Goal: Task Accomplishment & Management: Manage account settings

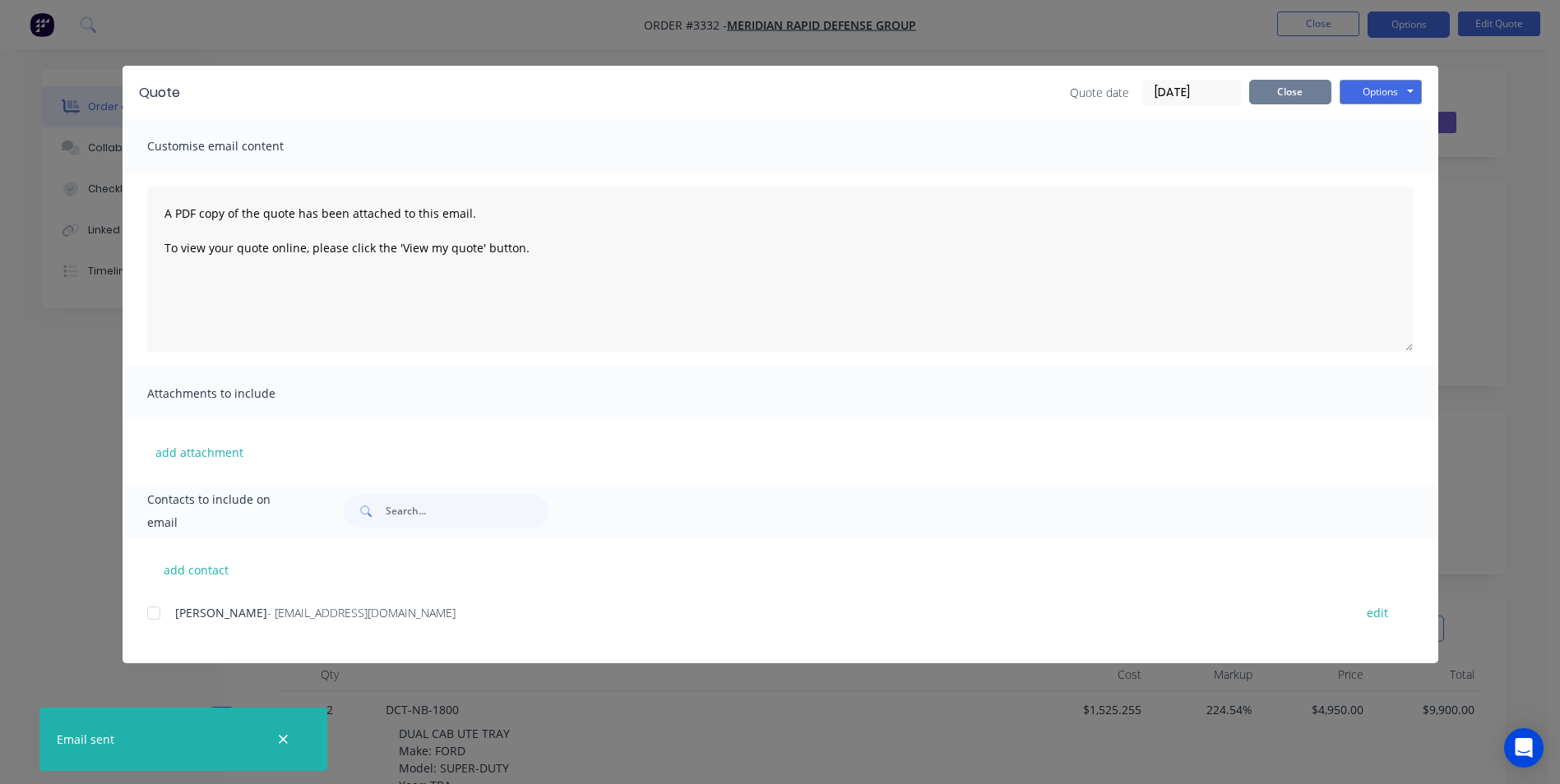
click at [1281, 94] on button "Close" at bounding box center [1291, 92] width 83 height 25
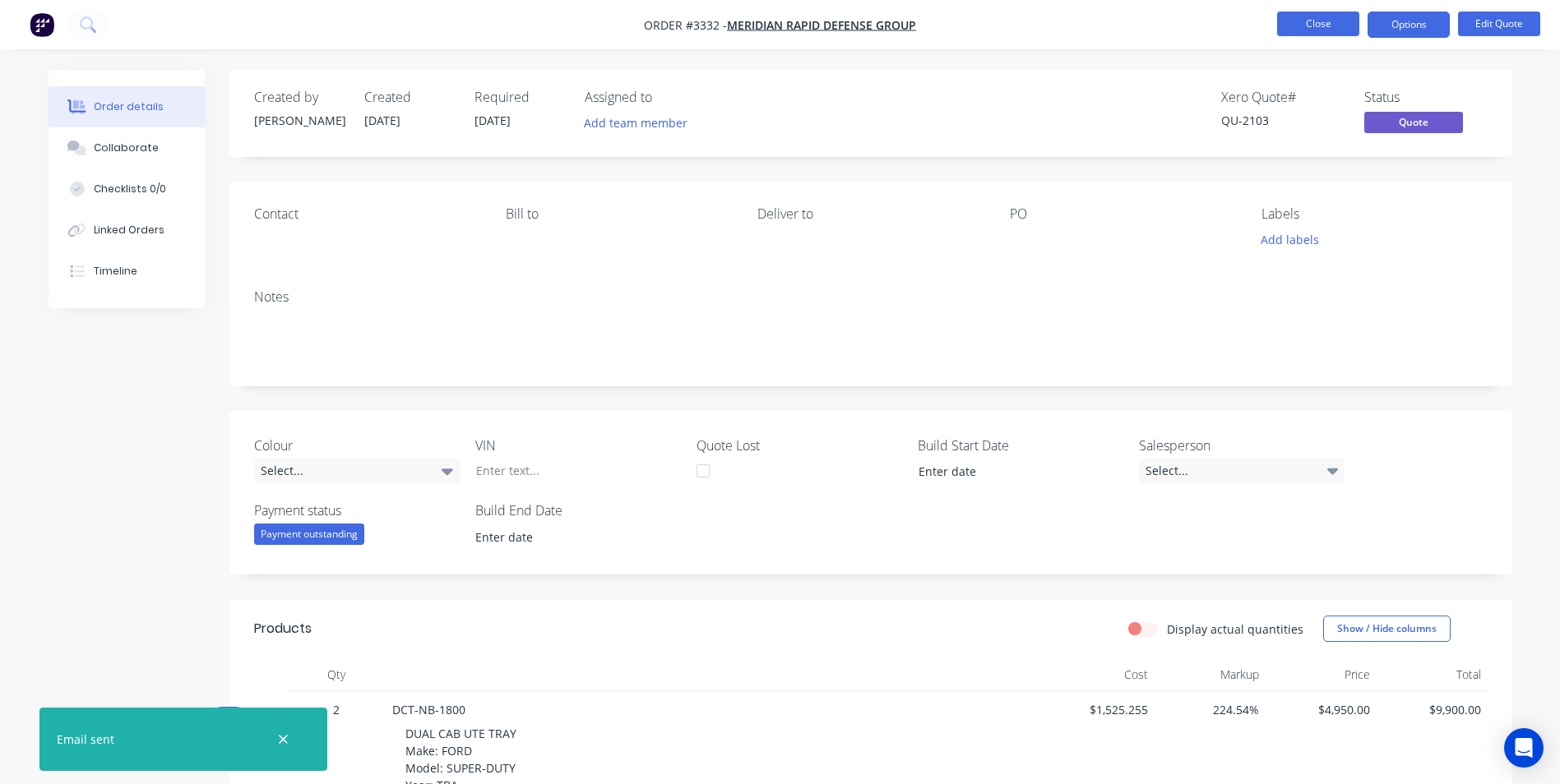
click at [1283, 25] on button "Close" at bounding box center [1319, 23] width 83 height 25
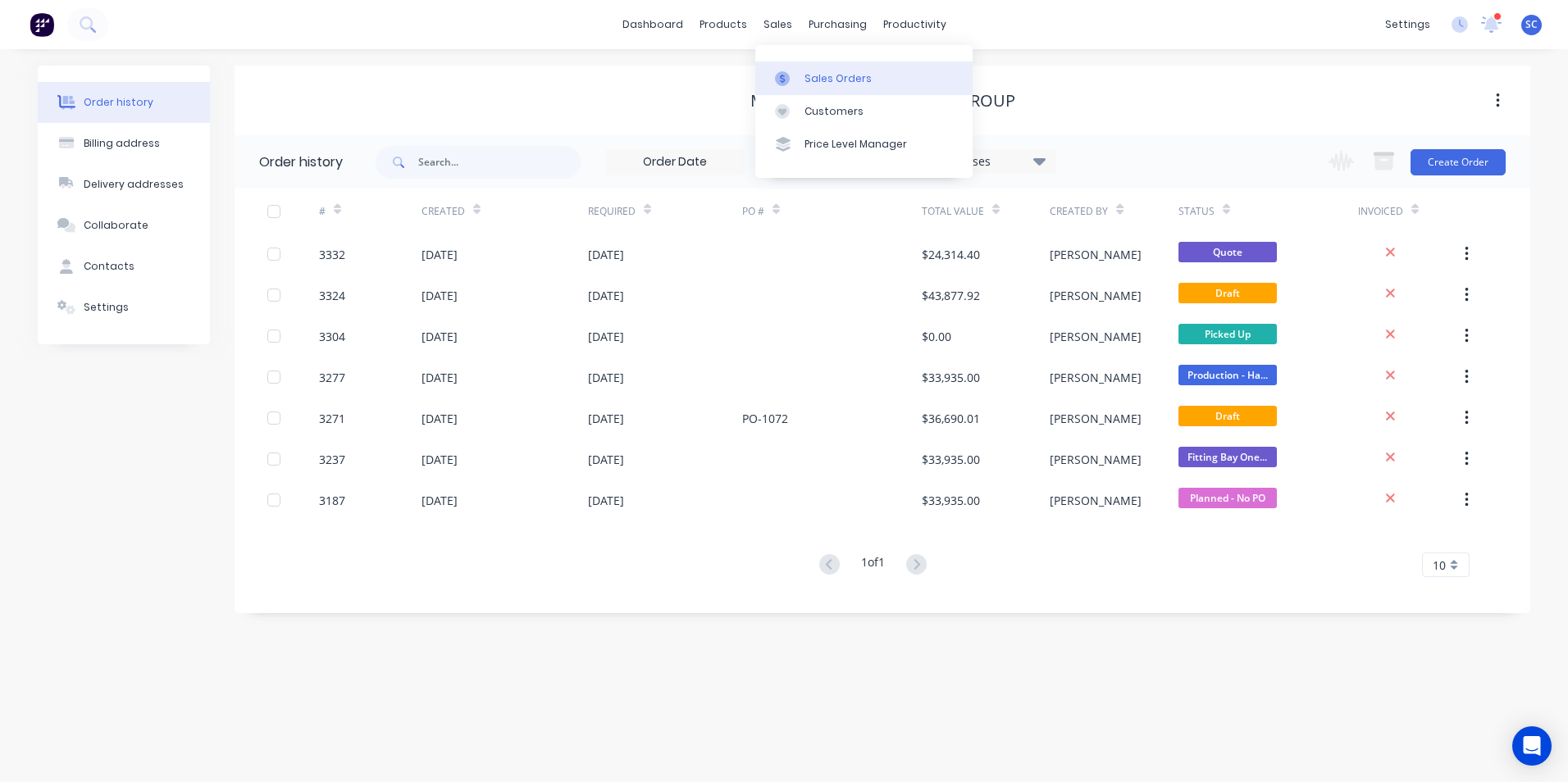
click at [832, 86] on link "Sales Orders" at bounding box center [863, 78] width 217 height 33
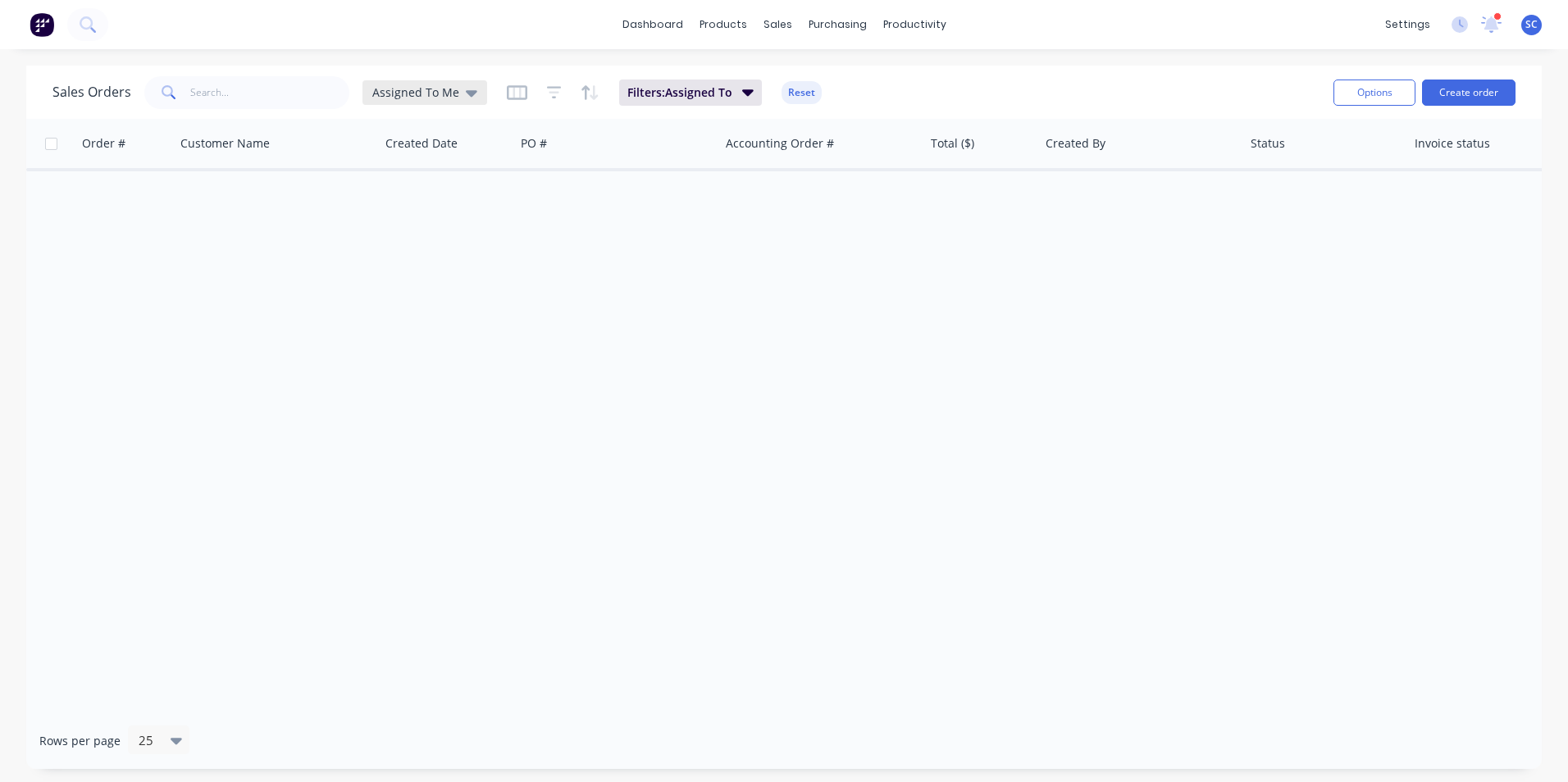
click at [469, 96] on icon at bounding box center [471, 92] width 11 height 18
click at [382, 232] on button "None" at bounding box center [461, 233] width 187 height 19
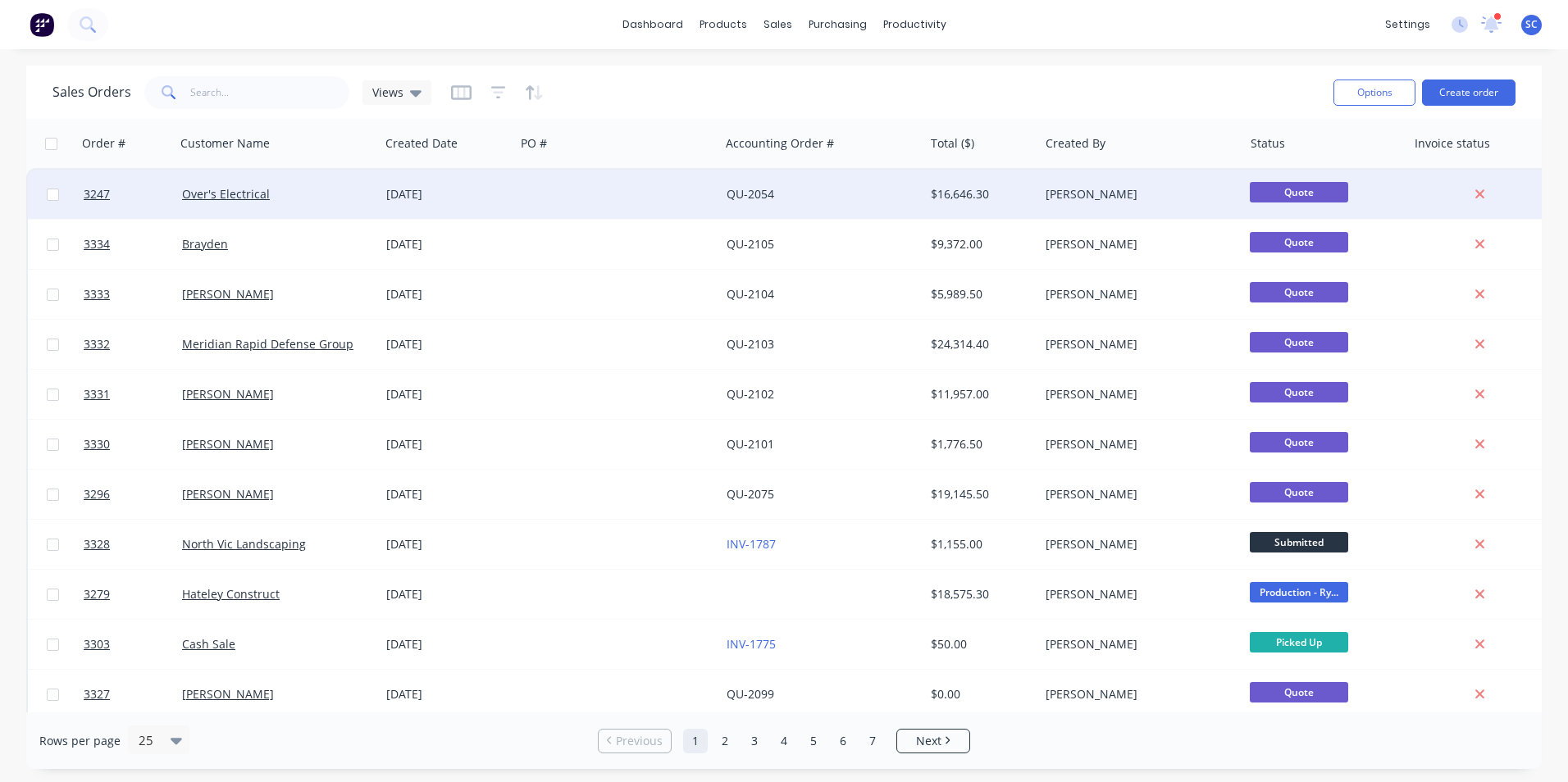
click at [310, 203] on div "Over's Electrical" at bounding box center [277, 194] width 204 height 49
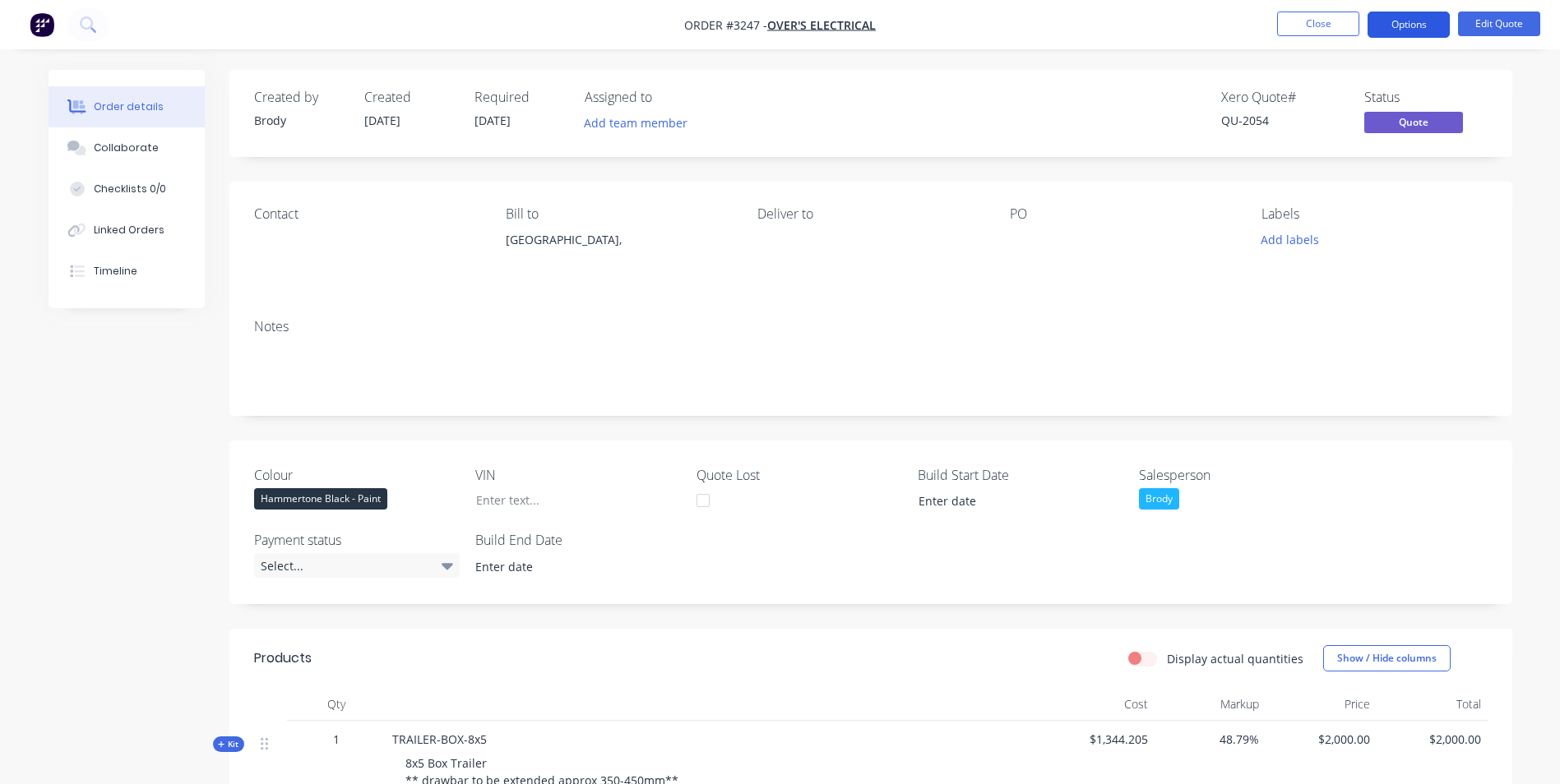
click at [1408, 22] on button "Options" at bounding box center [1409, 24] width 83 height 27
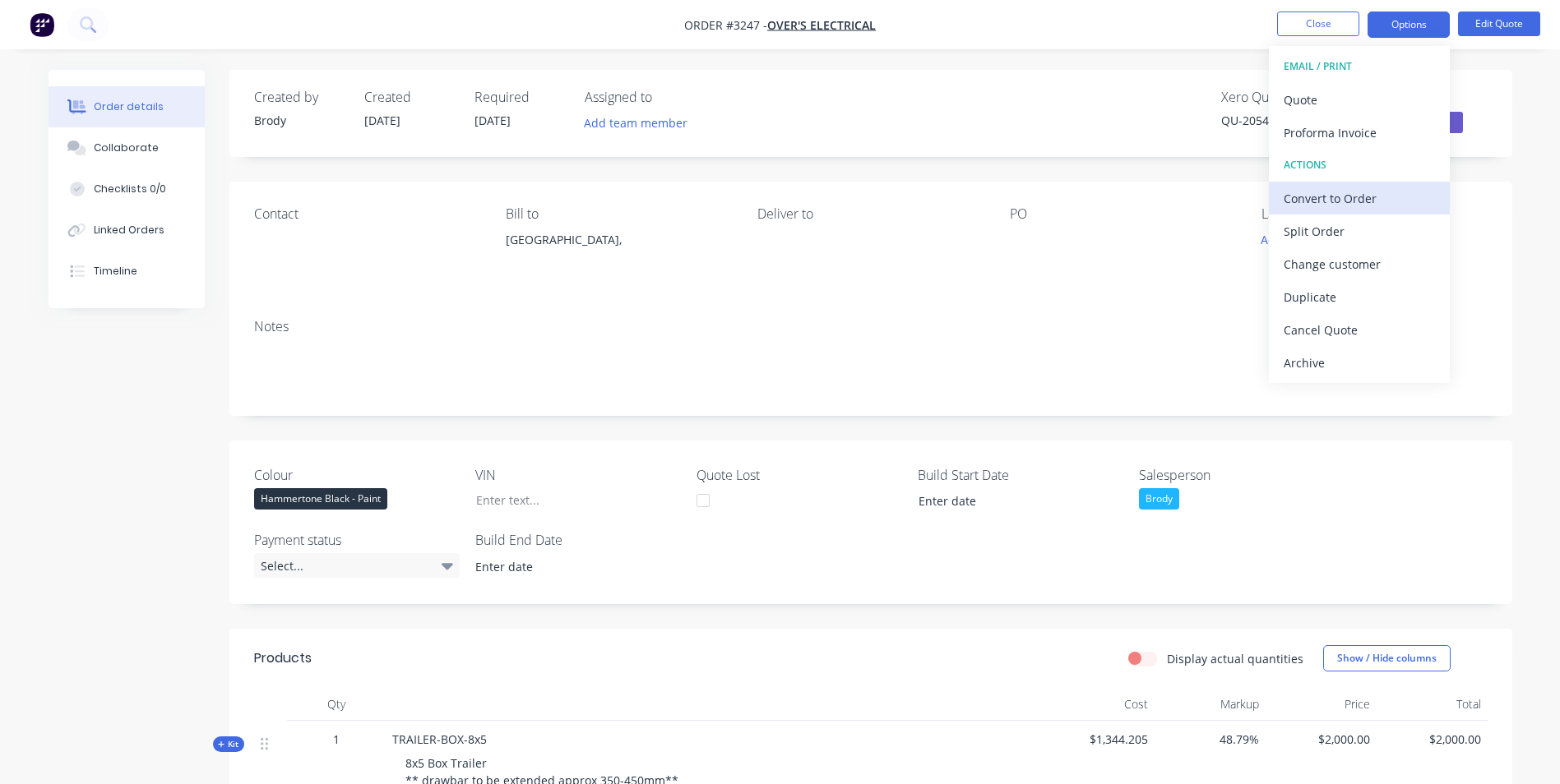
click at [1328, 201] on div "Convert to Order" at bounding box center [1359, 199] width 152 height 24
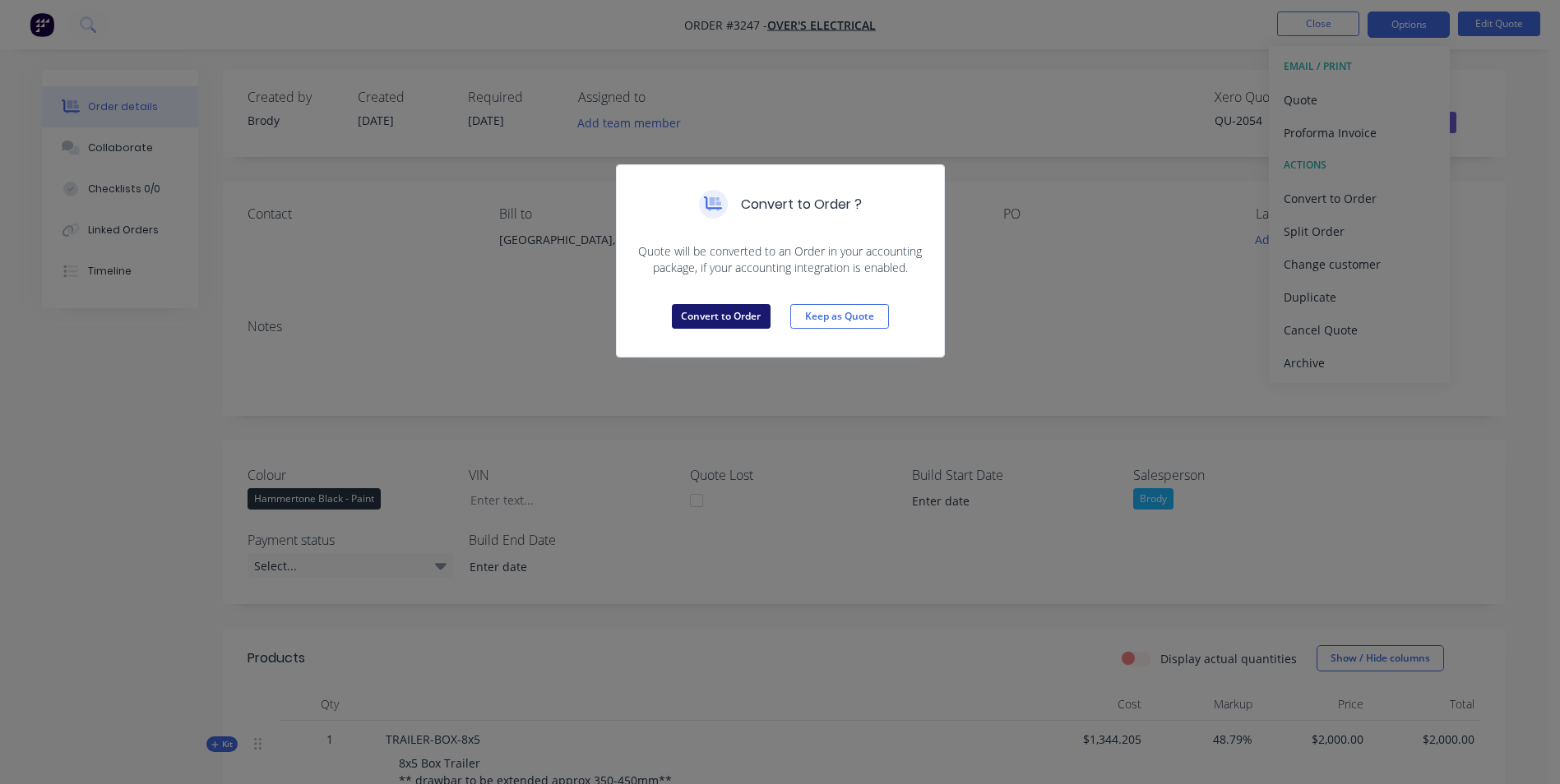
click at [698, 319] on button "Convert to Order" at bounding box center [721, 317] width 99 height 25
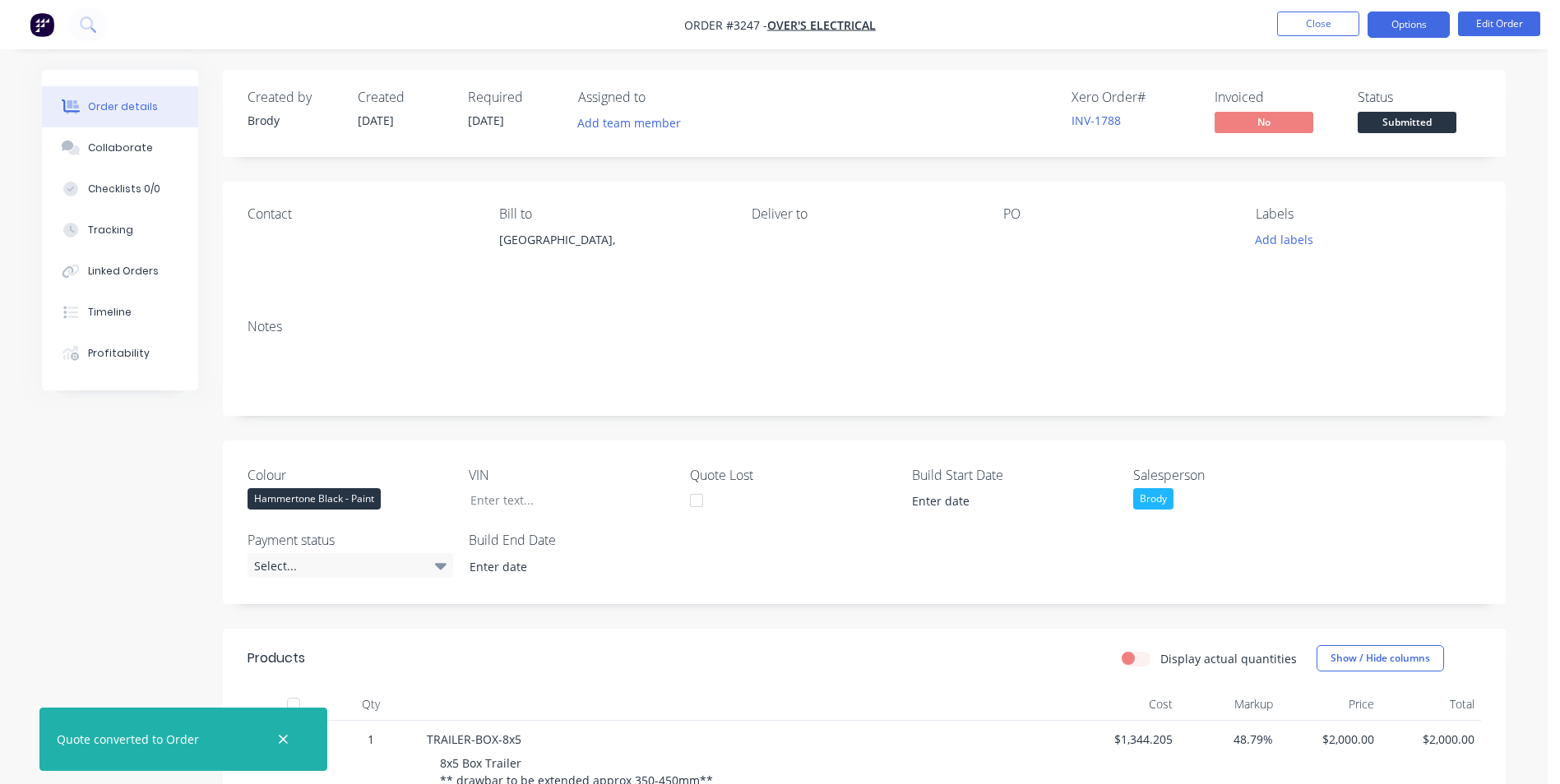
click at [1406, 28] on button "Options" at bounding box center [1409, 24] width 83 height 27
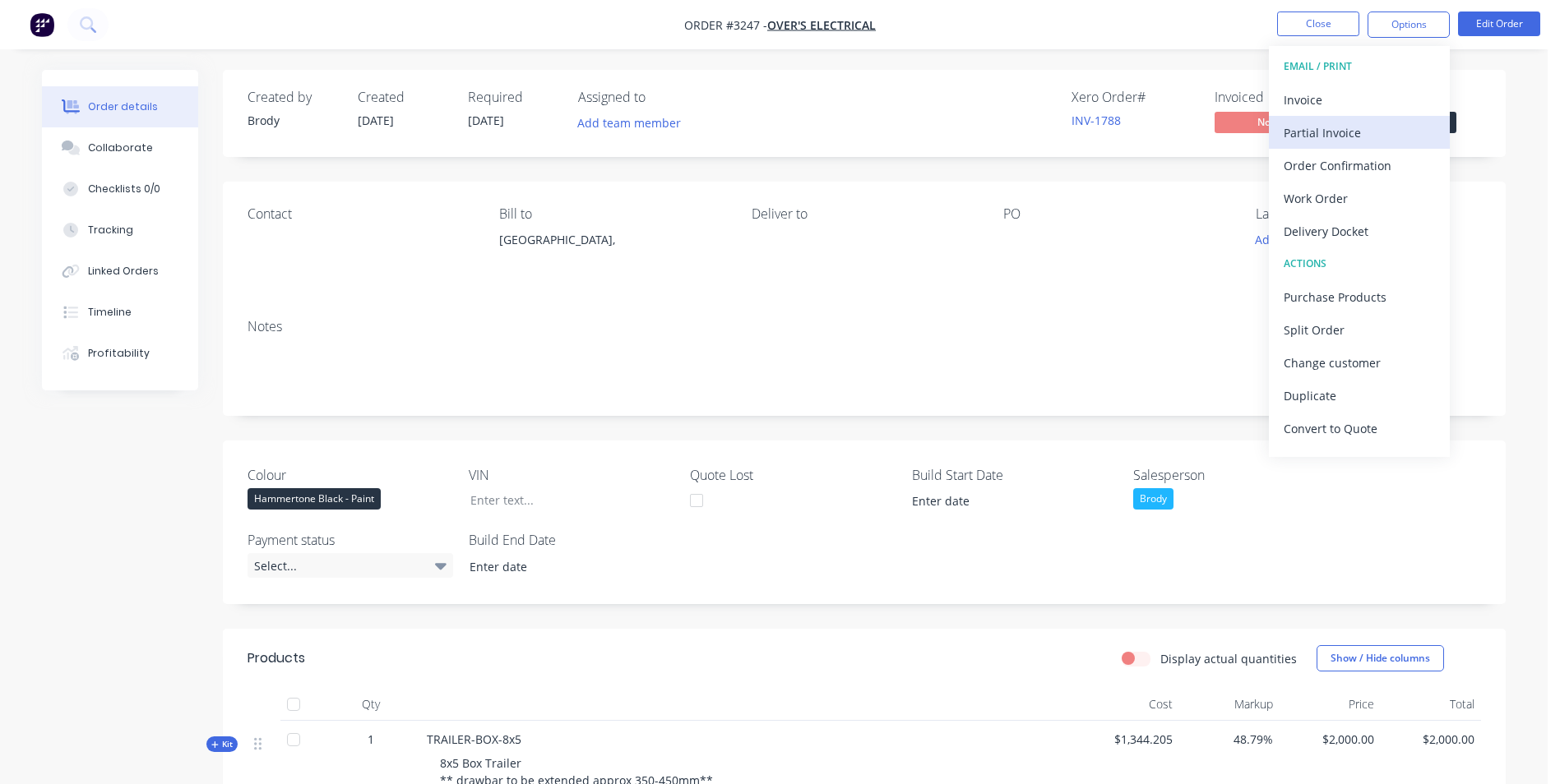
click at [1319, 139] on div "Partial Invoice" at bounding box center [1359, 133] width 152 height 24
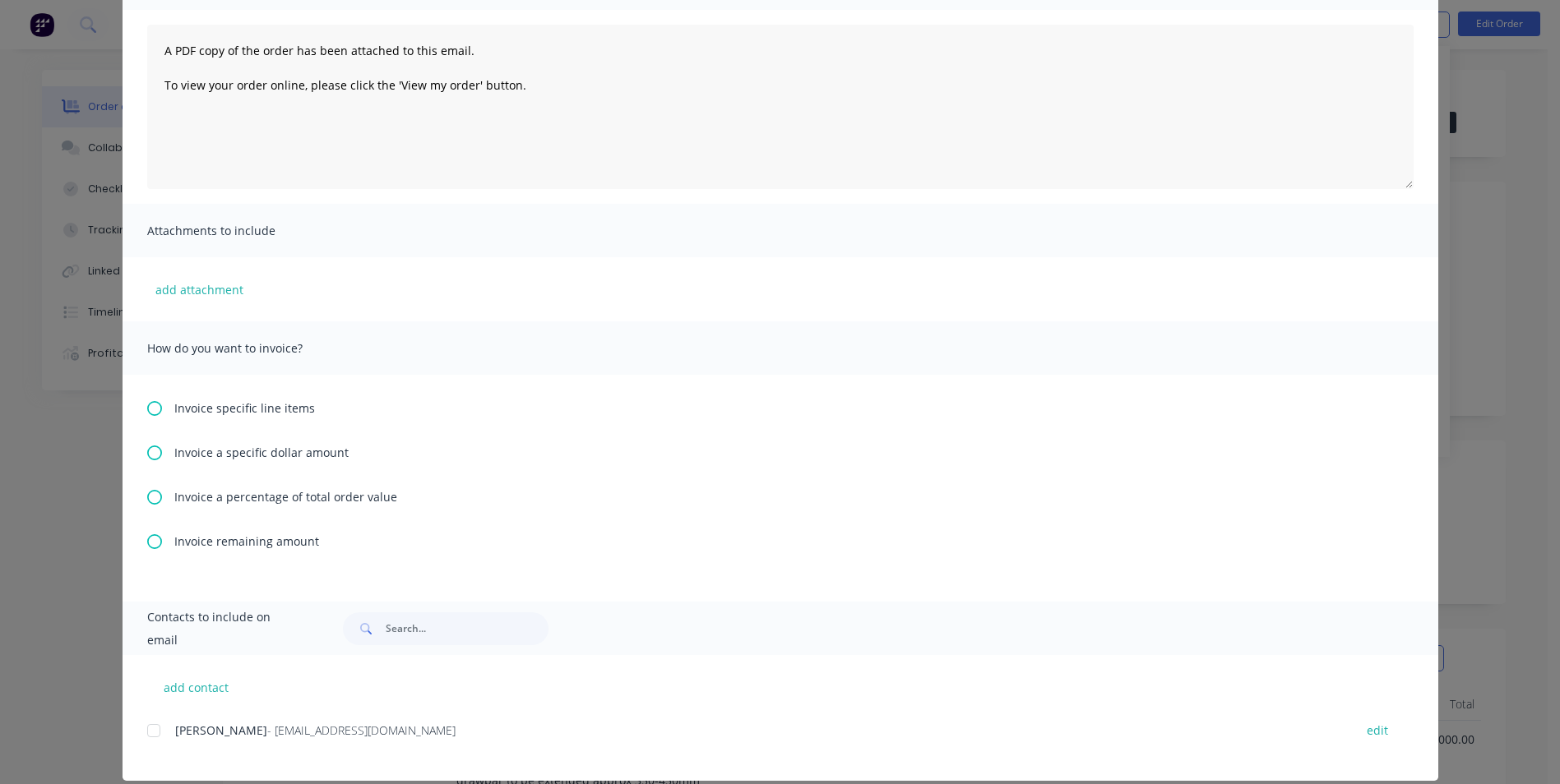
scroll to position [164, 0]
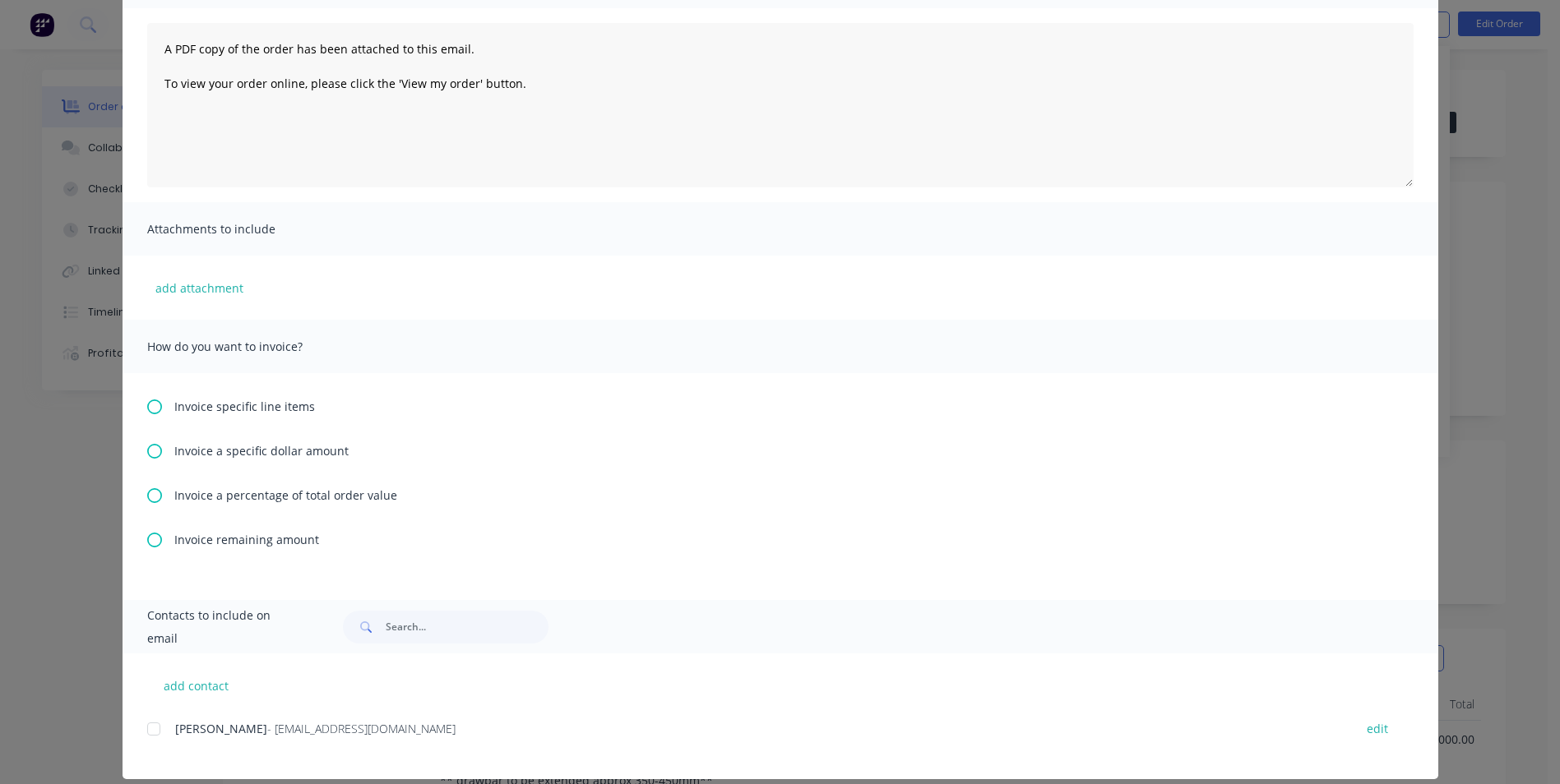
click at [147, 489] on icon at bounding box center [154, 496] width 15 height 15
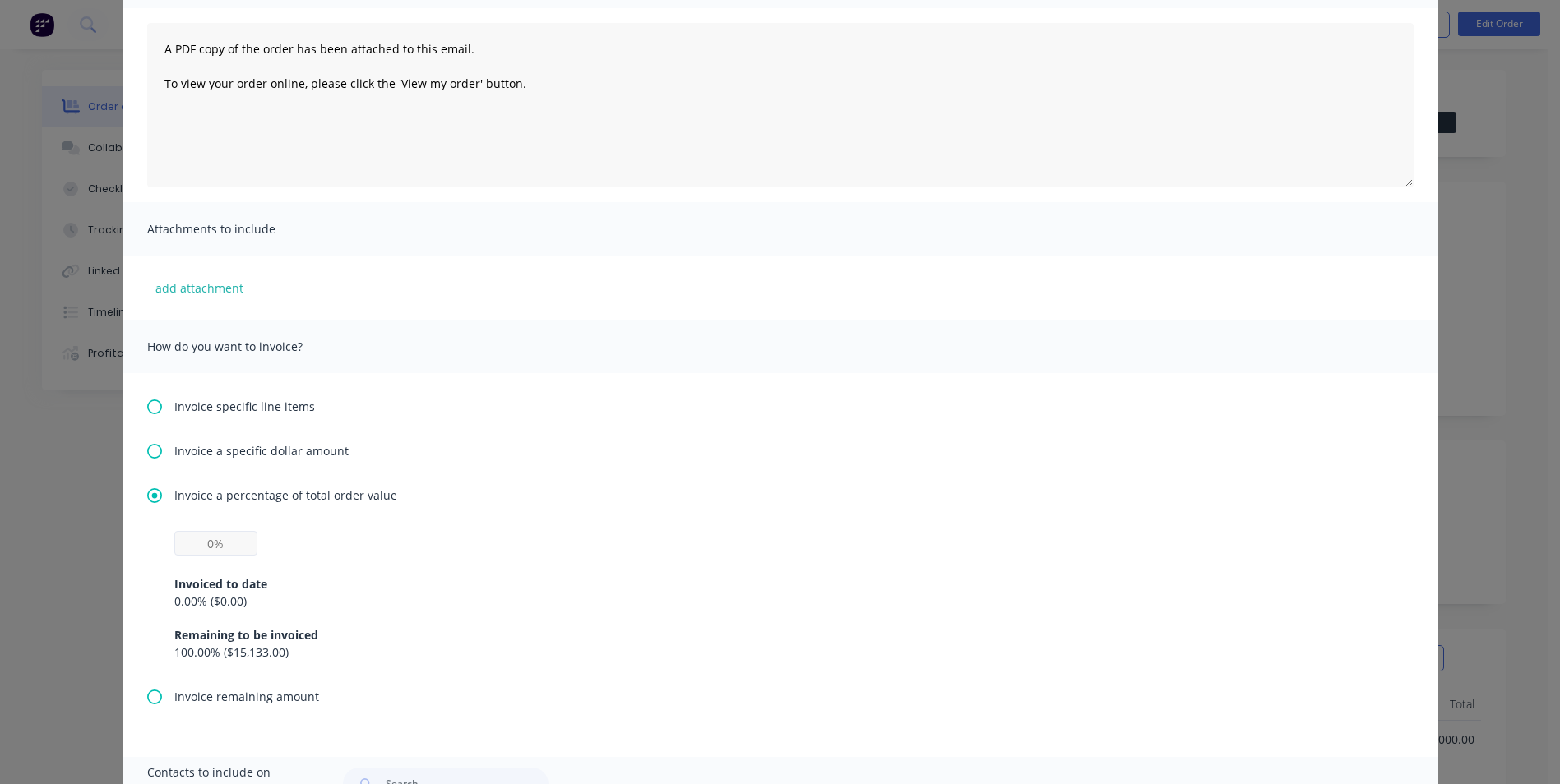
scroll to position [247, 0]
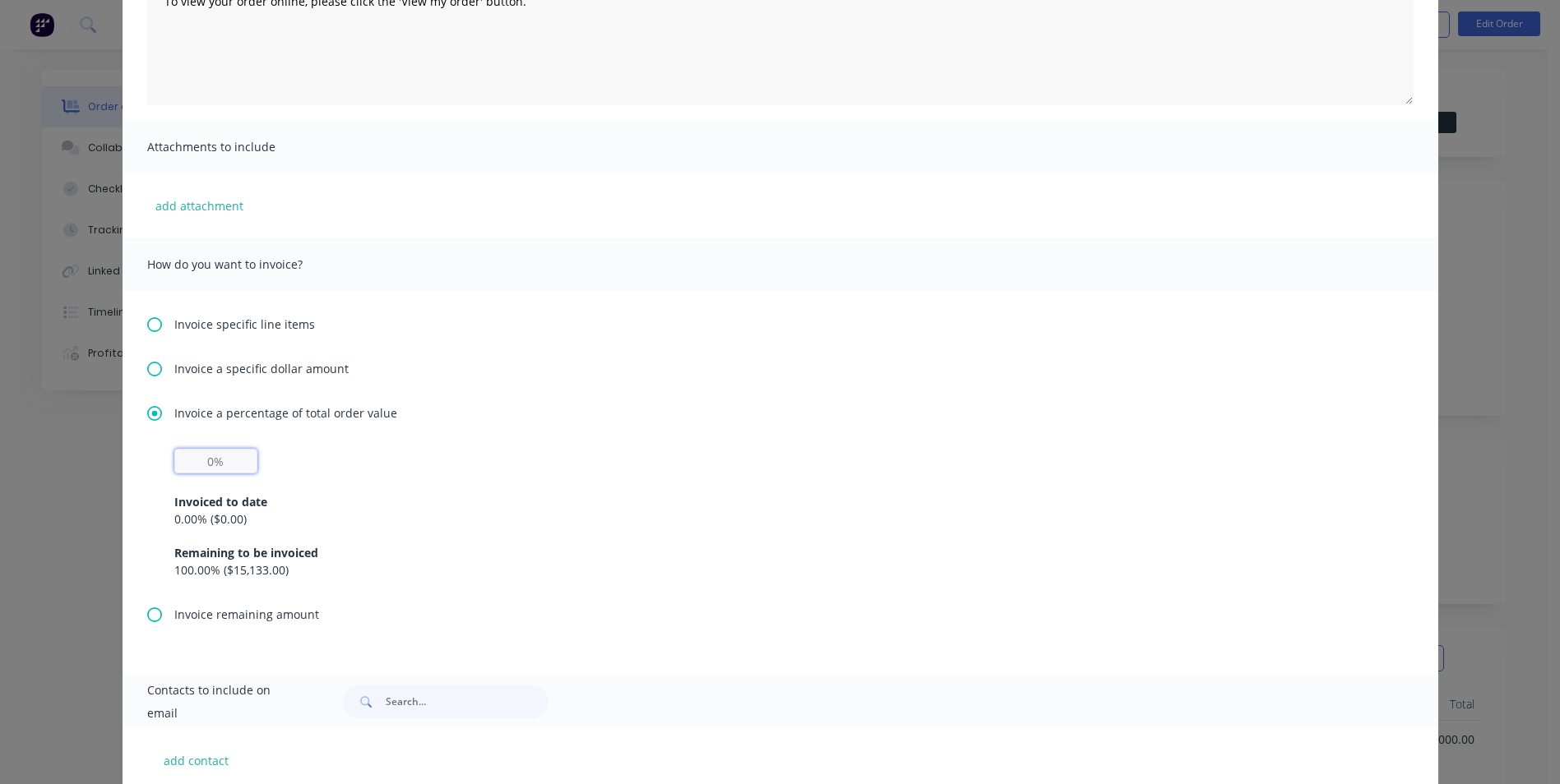
click at [214, 451] on input "text" at bounding box center [216, 461] width 84 height 25
drag, startPoint x: 196, startPoint y: 460, endPoint x: 313, endPoint y: 475, distance: 118.0
click at [313, 475] on div "Invoiced to date 0.00 % ( $0.00 ) Remaining to be invoiced 100.00 % ( $15,133.0…" at bounding box center [781, 514] width 1212 height 130
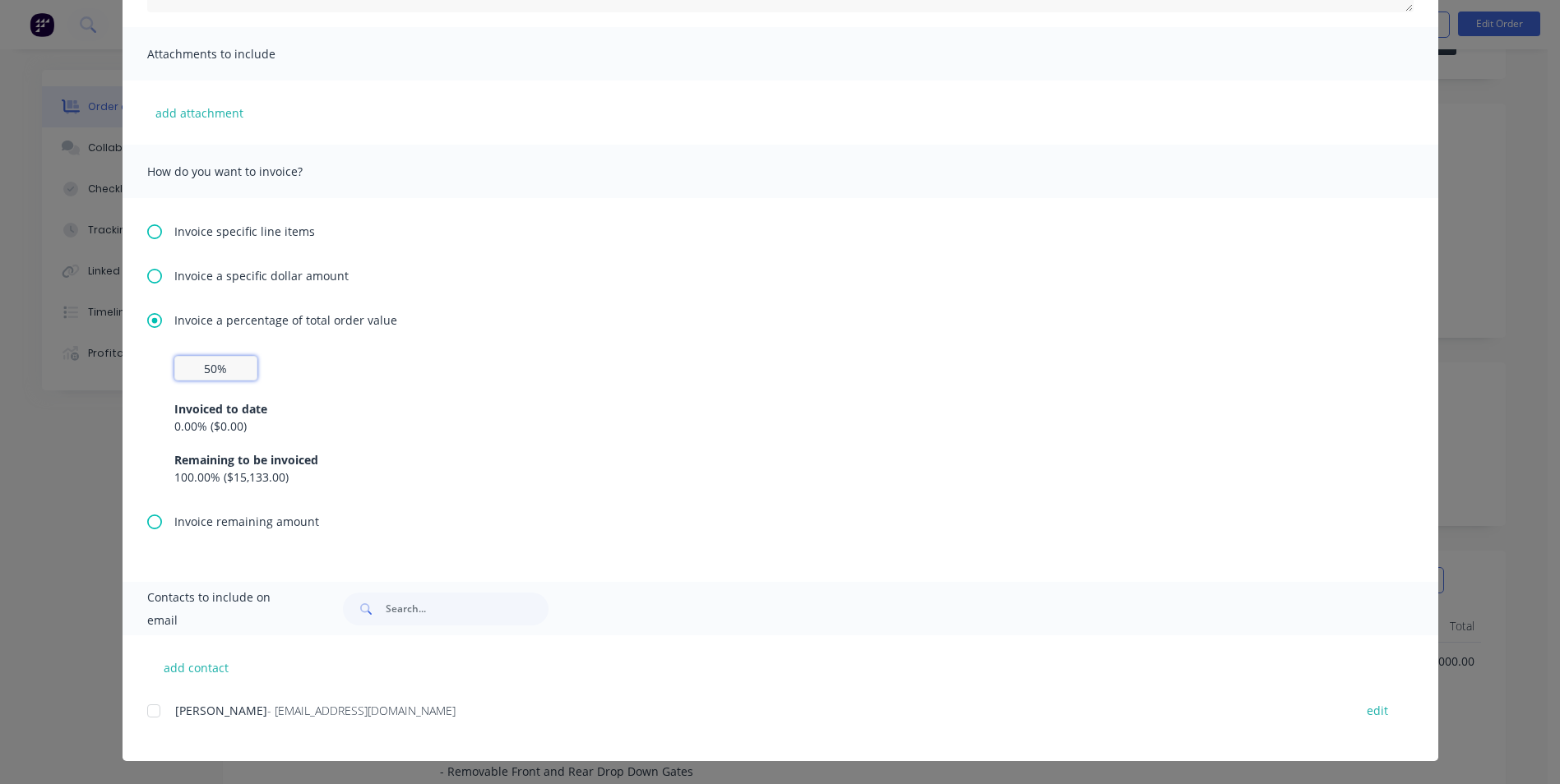
scroll to position [164, 0]
click at [146, 712] on div at bounding box center [154, 711] width 33 height 33
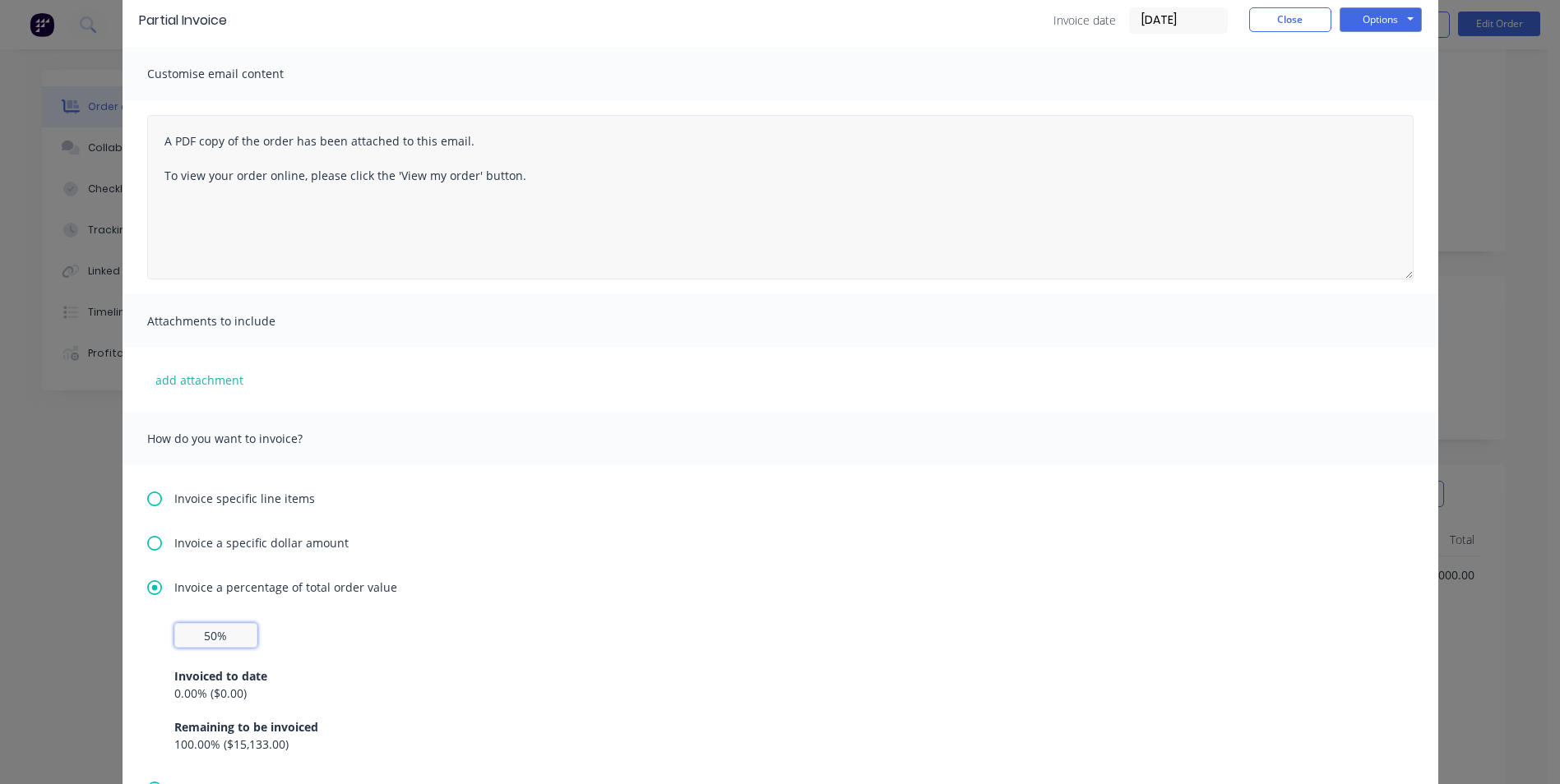
scroll to position [10, 0]
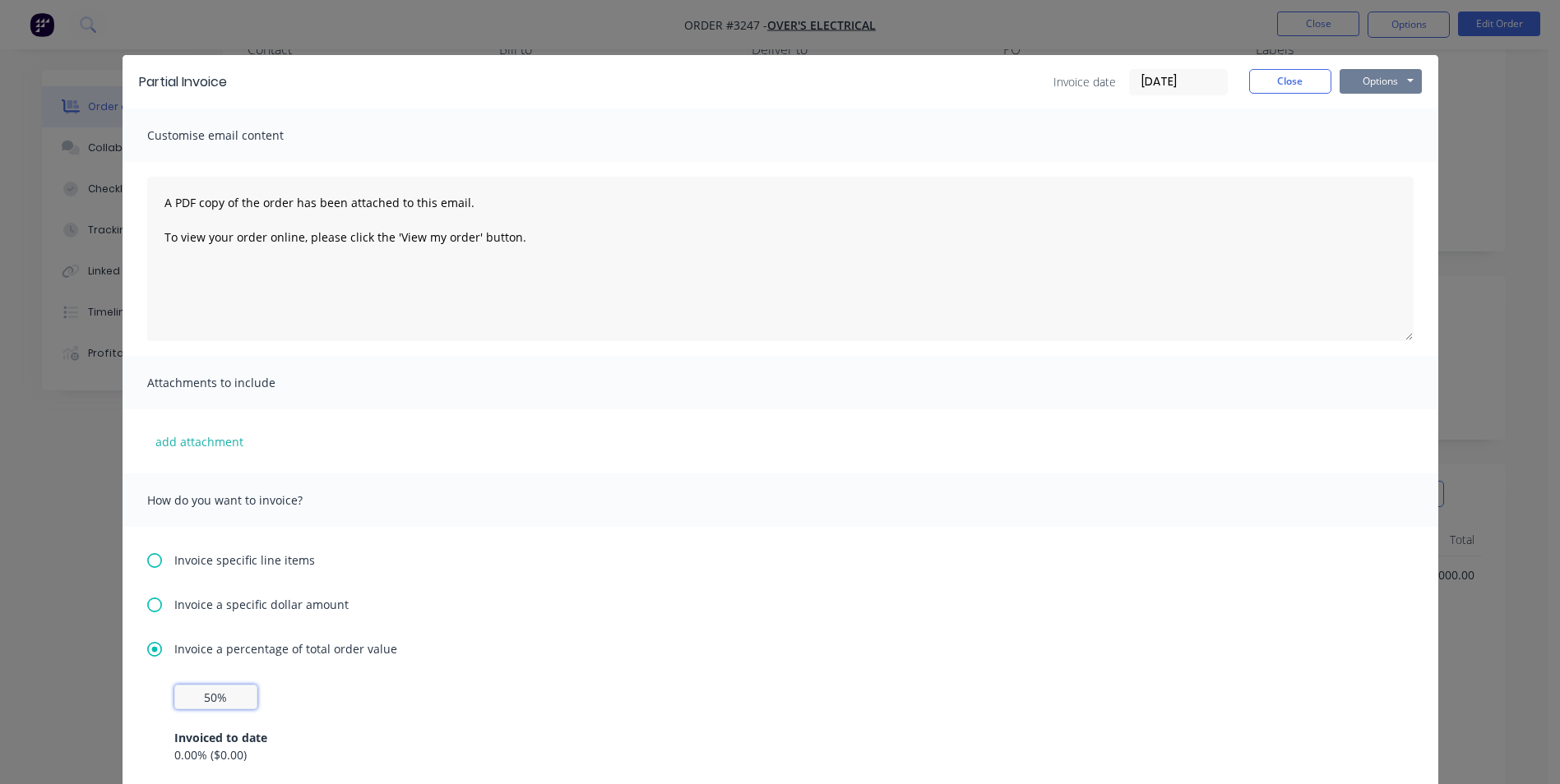
type input "50%"
click at [1396, 76] on button "Options" at bounding box center [1381, 81] width 83 height 25
click at [1377, 169] on button "Email" at bounding box center [1392, 165] width 105 height 28
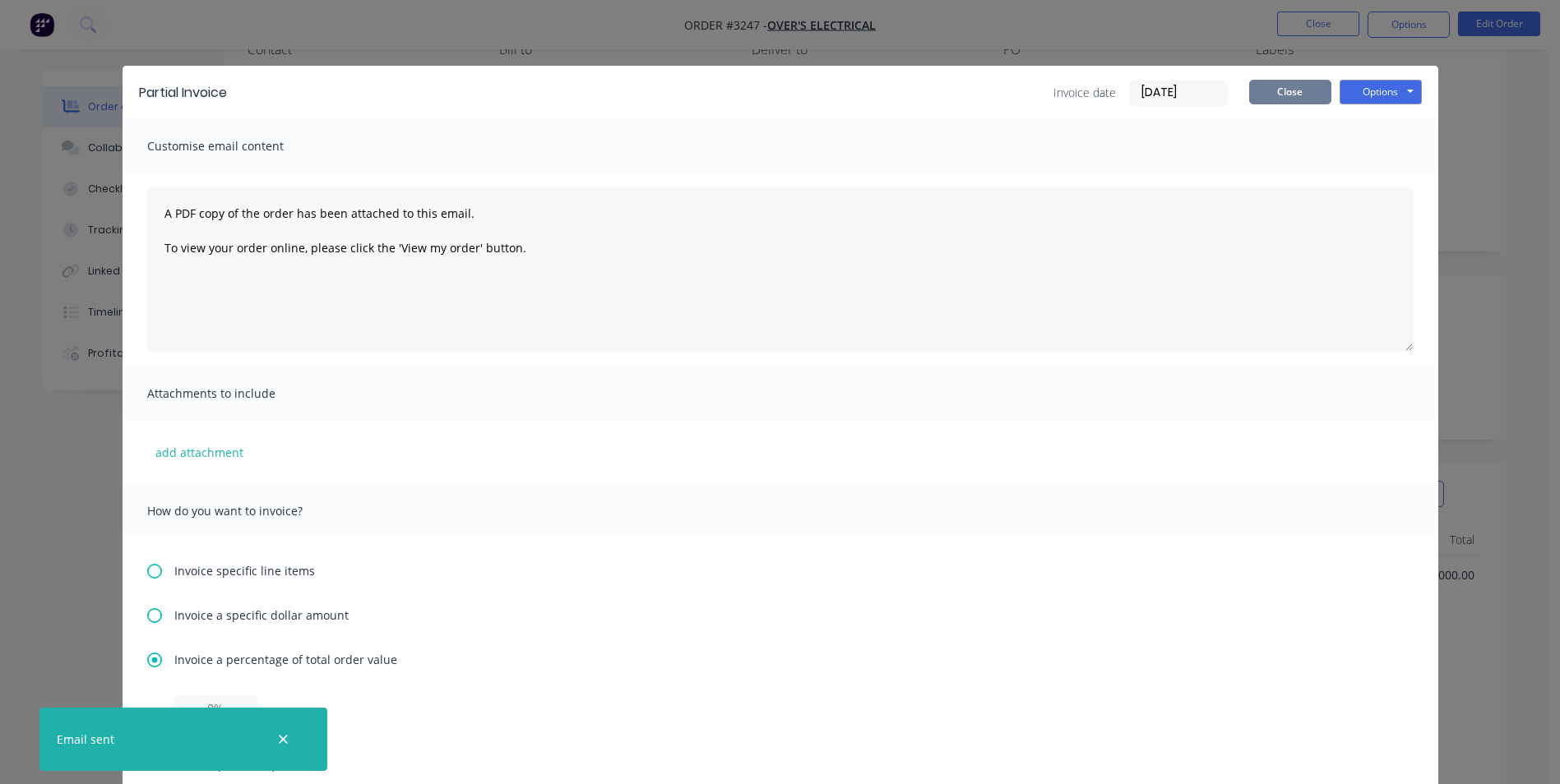
click at [1257, 96] on button "Close" at bounding box center [1291, 92] width 83 height 25
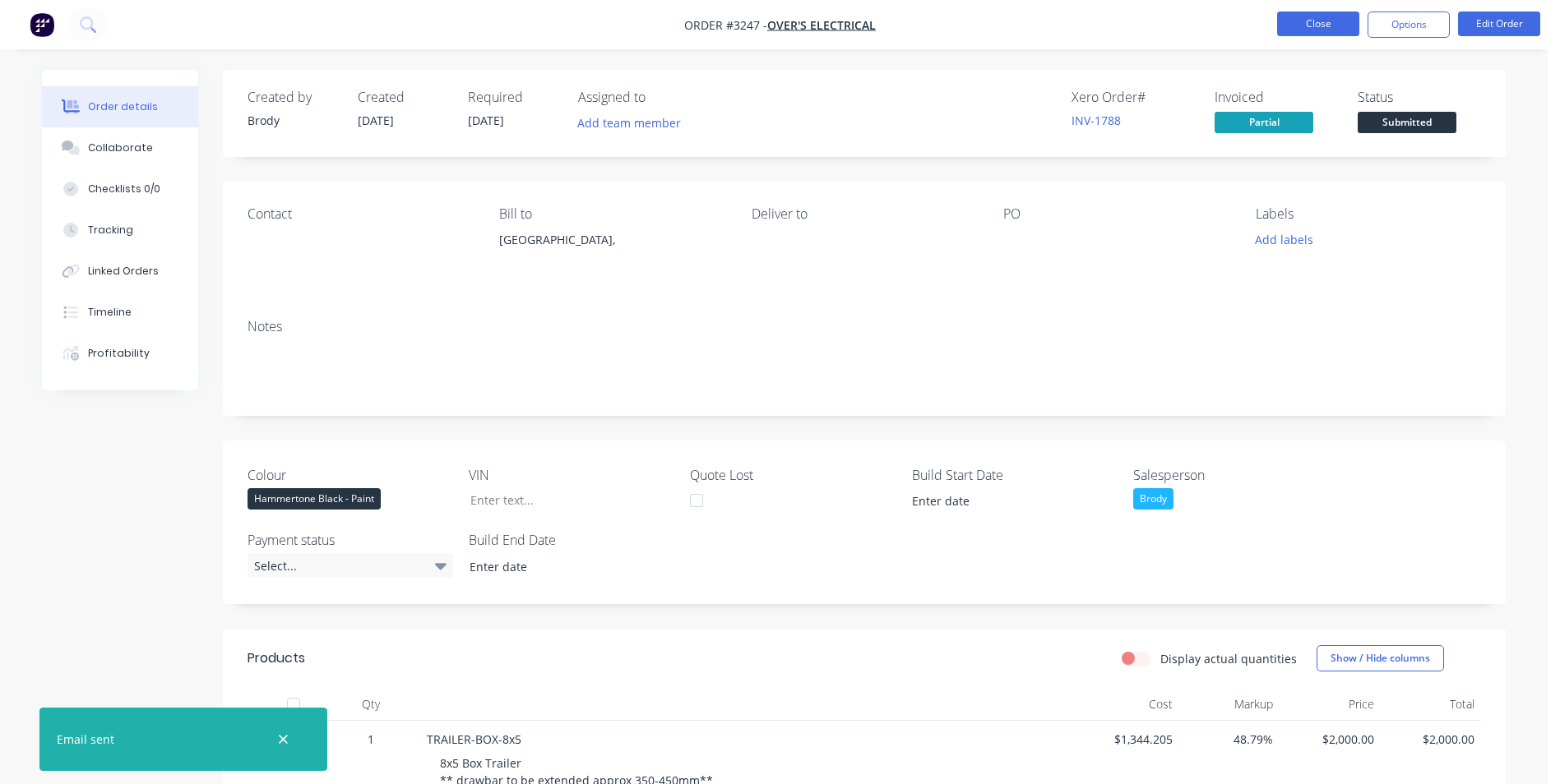
click at [1319, 24] on button "Close" at bounding box center [1319, 23] width 83 height 25
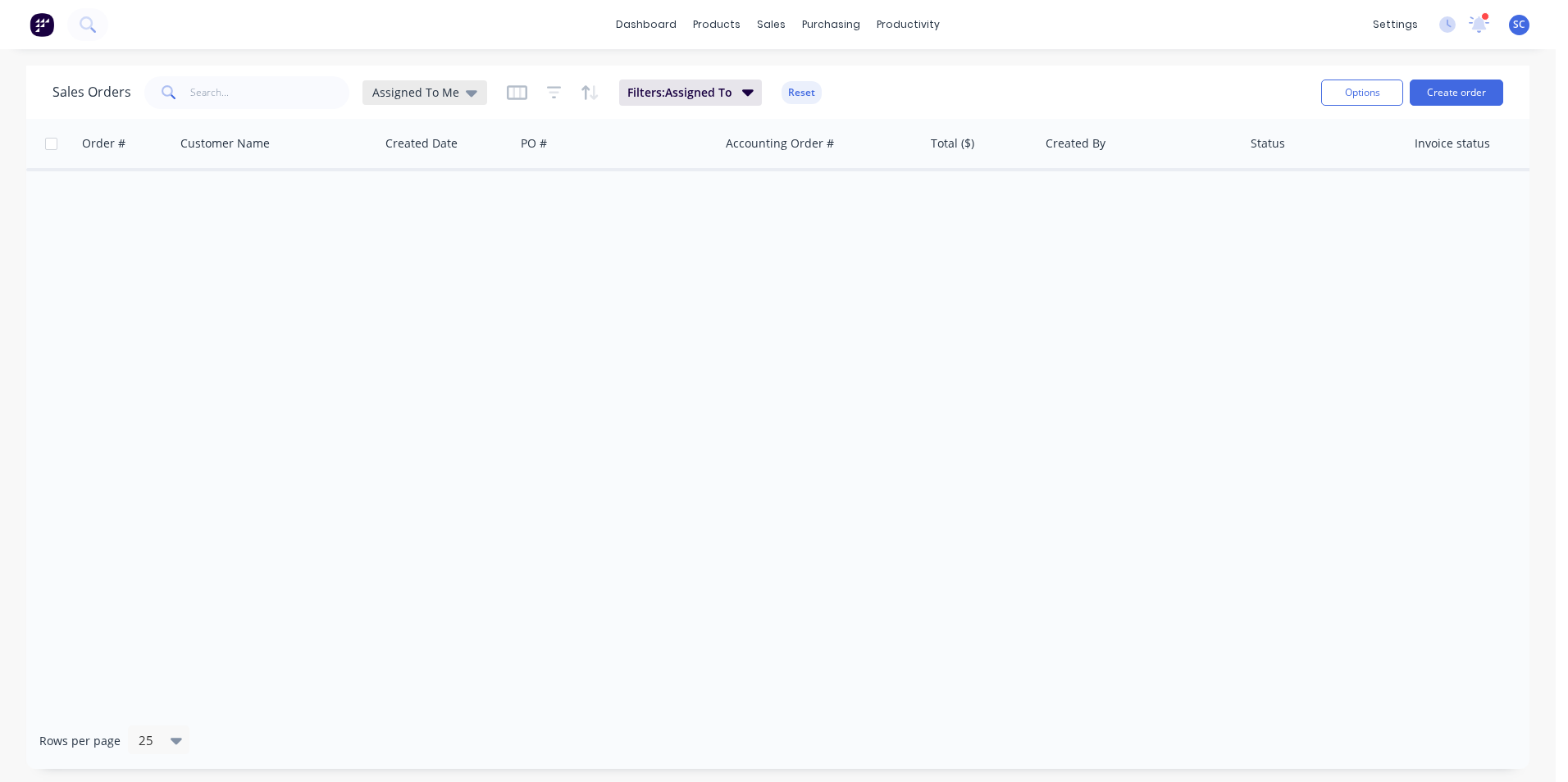
click at [466, 97] on icon at bounding box center [471, 92] width 11 height 18
click at [386, 235] on button "None" at bounding box center [461, 233] width 187 height 19
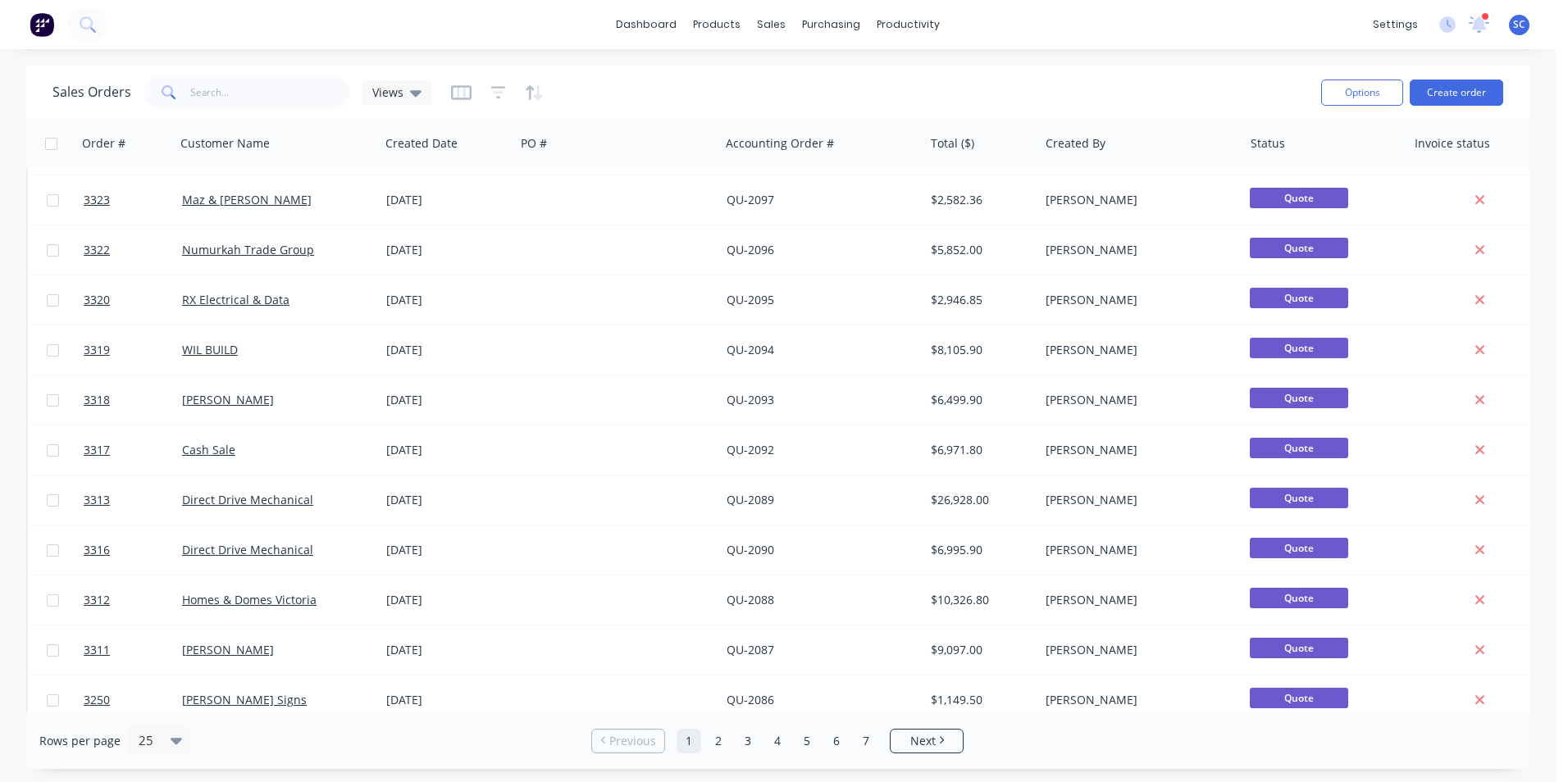
scroll to position [714, 0]
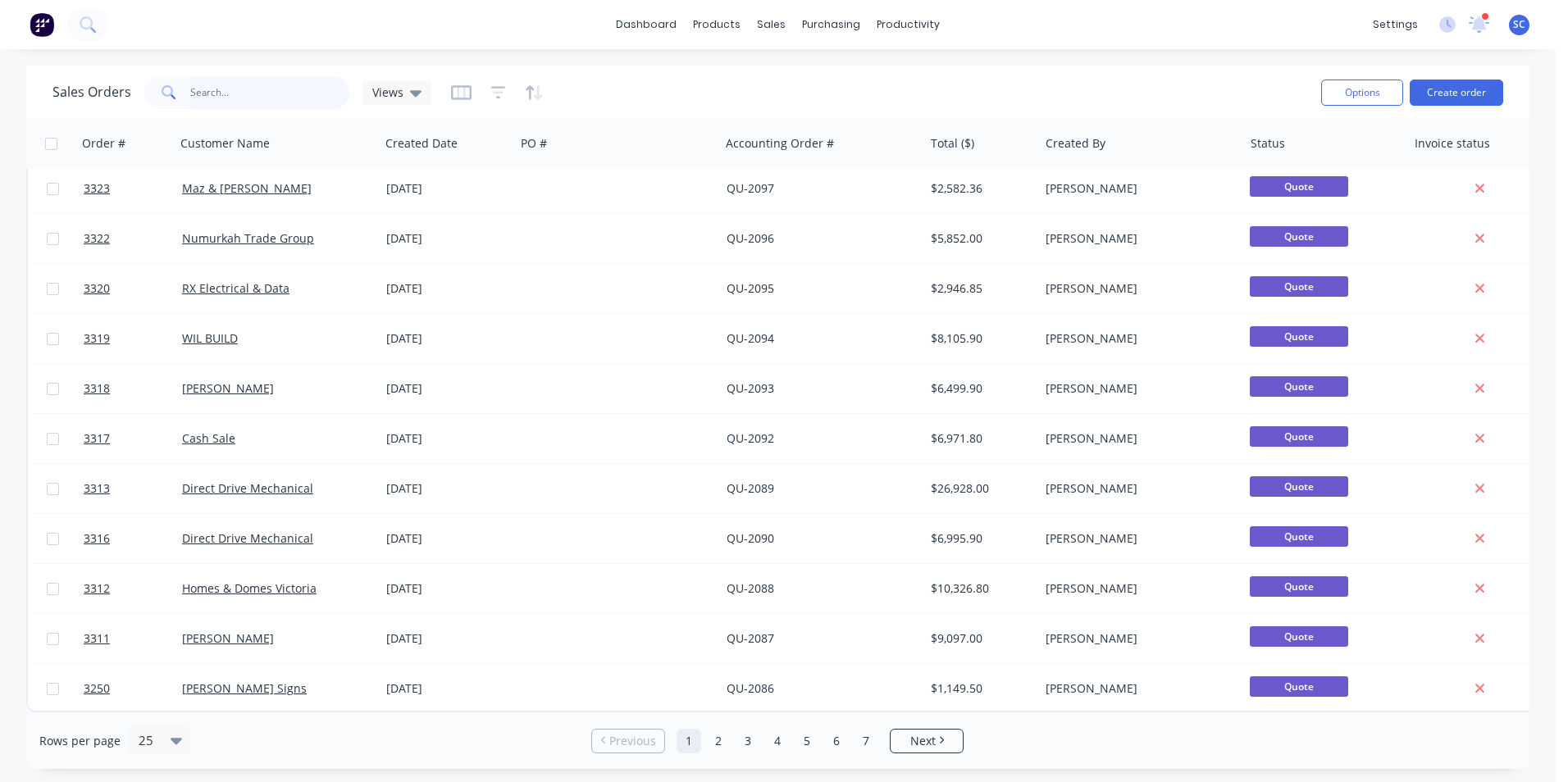
click at [208, 101] on input "text" at bounding box center [270, 93] width 160 height 33
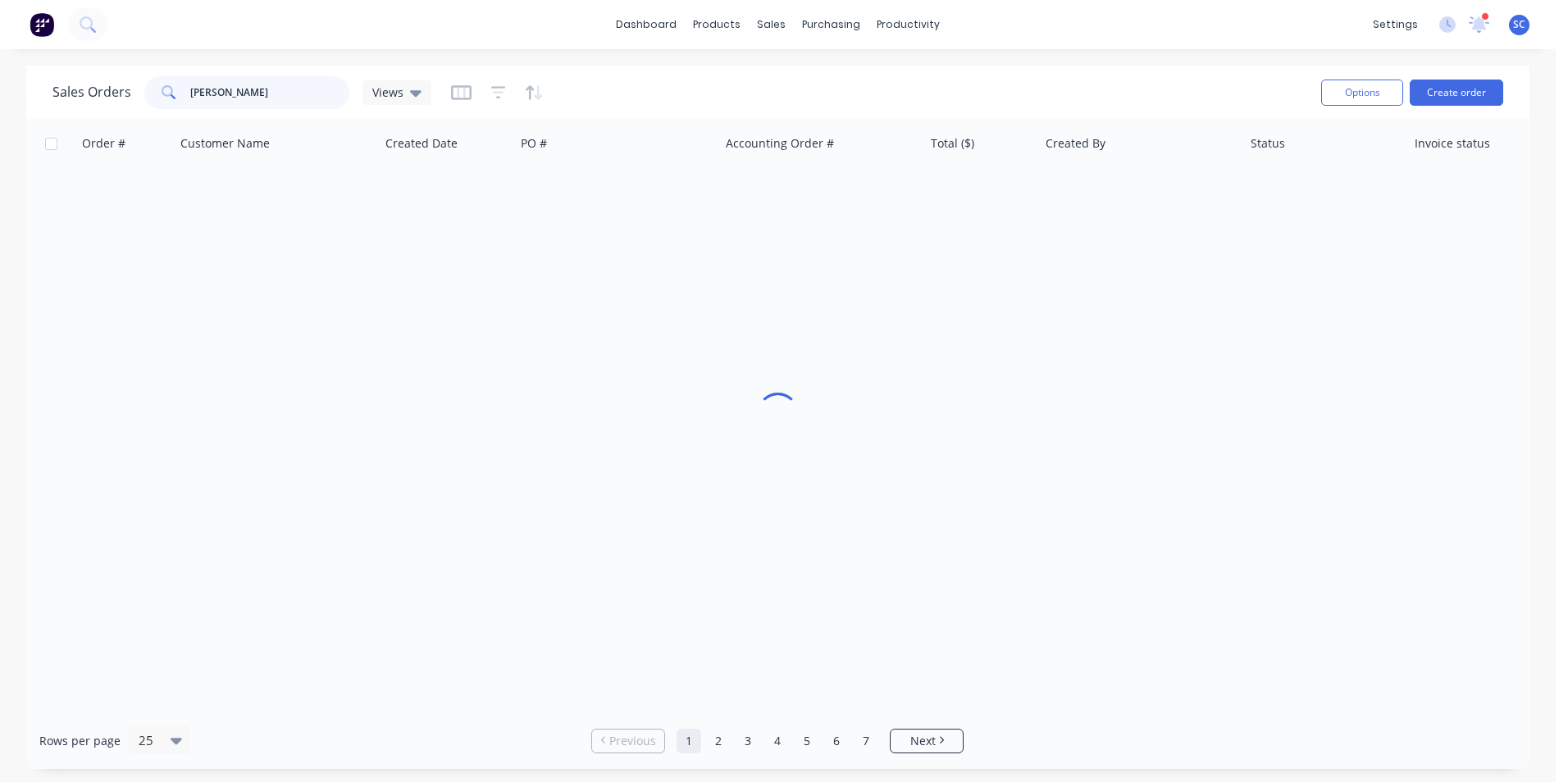
scroll to position [0, 0]
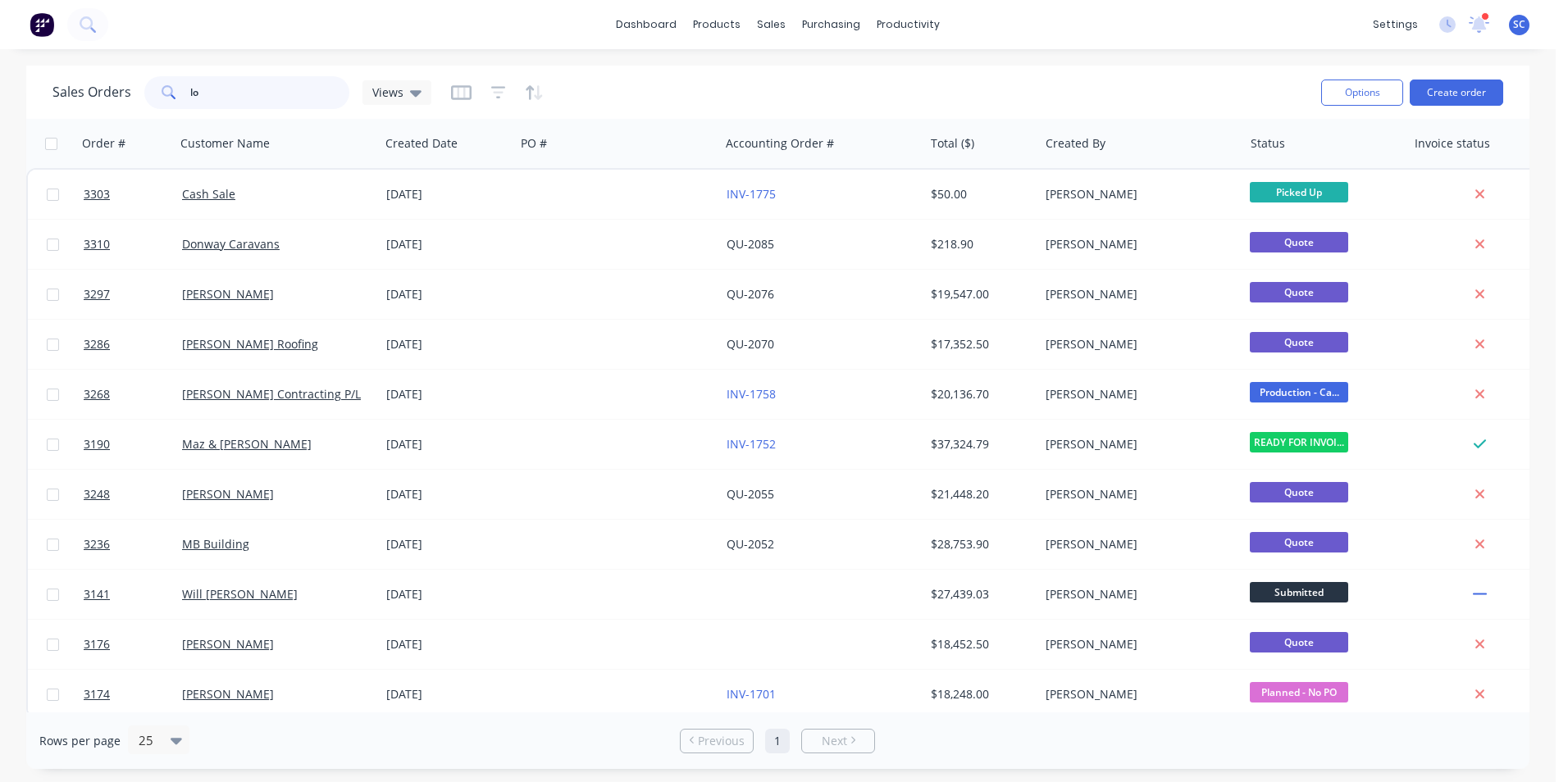
type input "l"
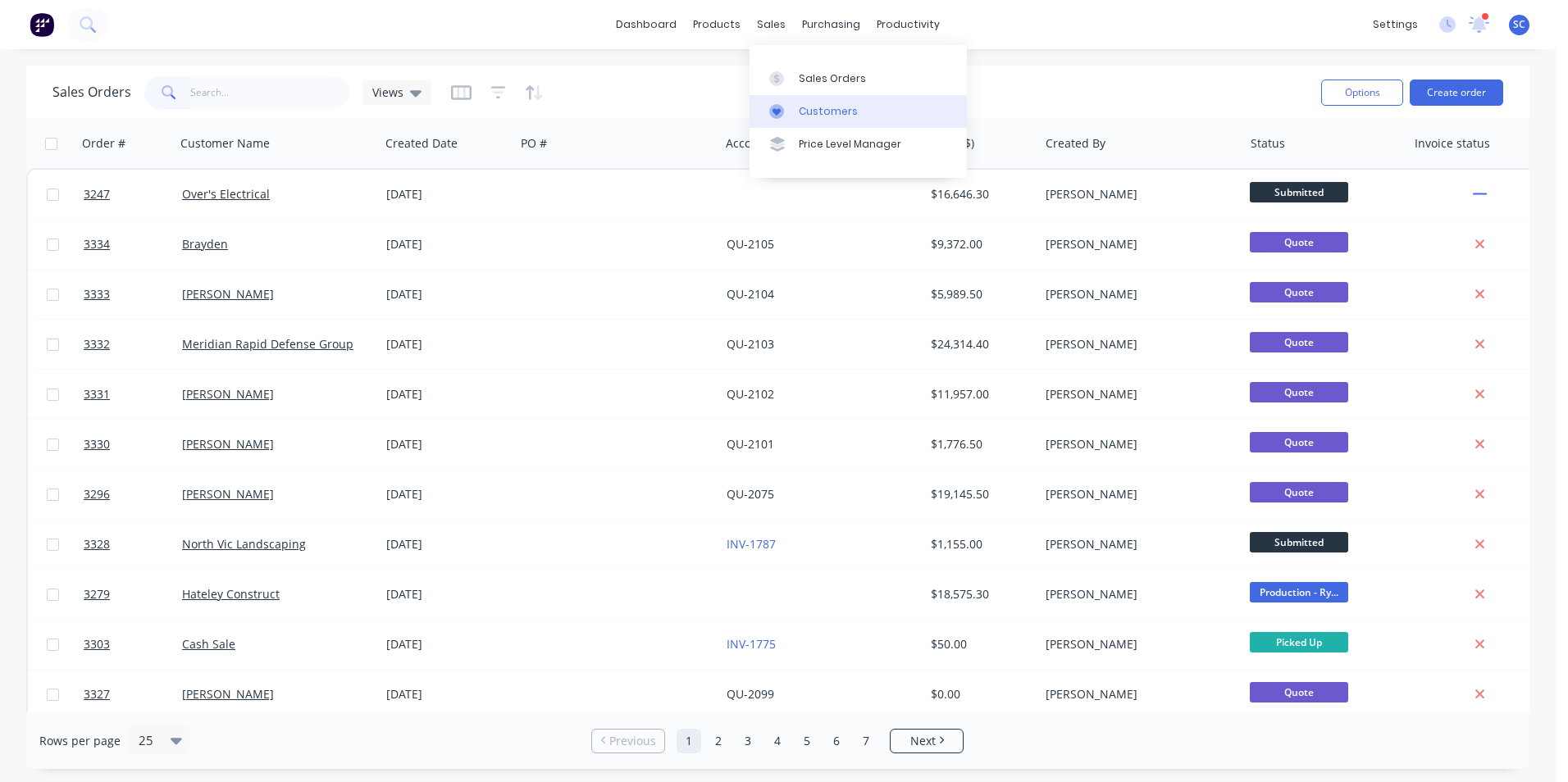
click at [806, 112] on div "Customers" at bounding box center [828, 111] width 59 height 15
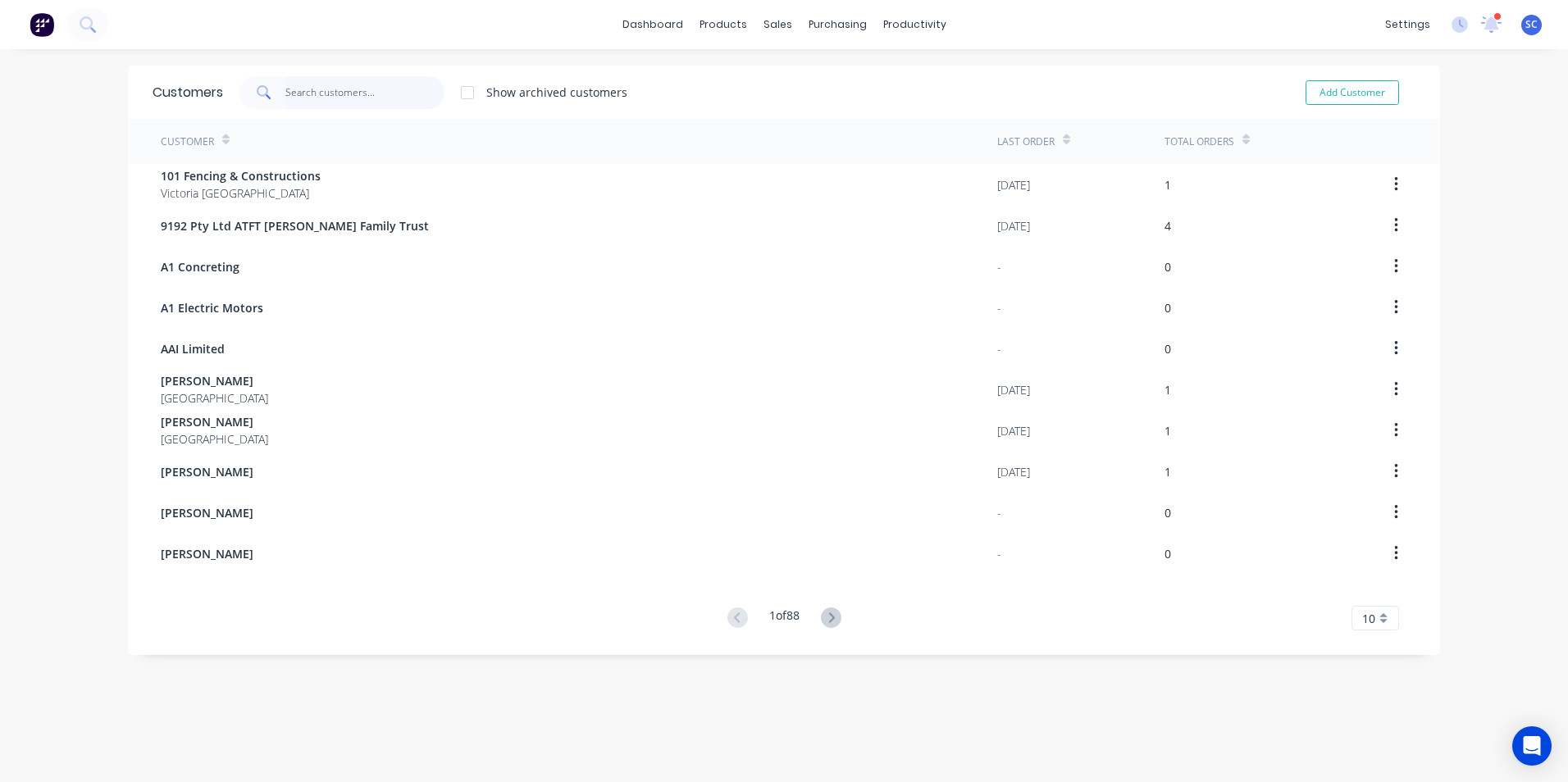
click at [326, 95] on input "text" at bounding box center [365, 93] width 160 height 33
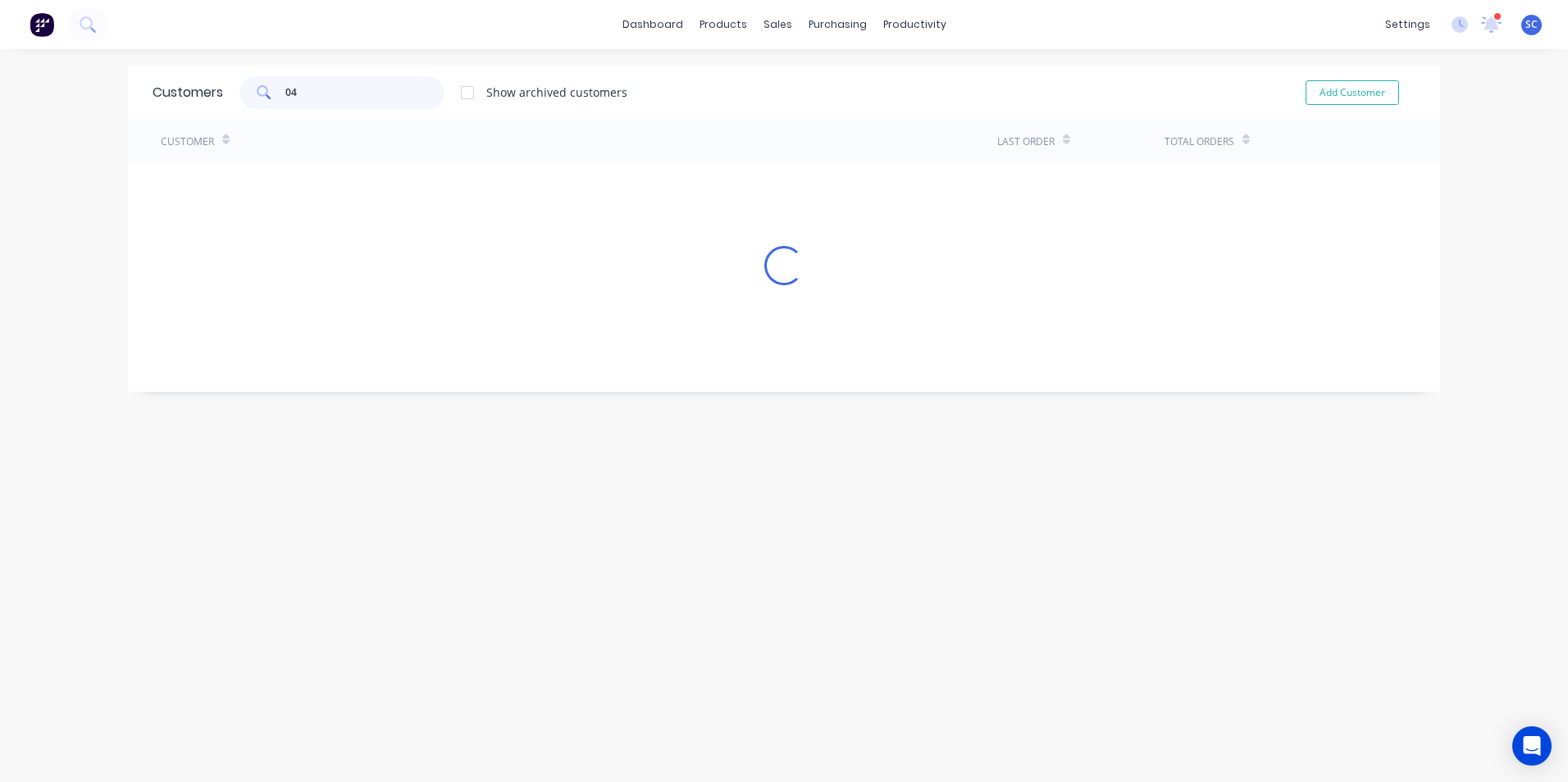
type input "0"
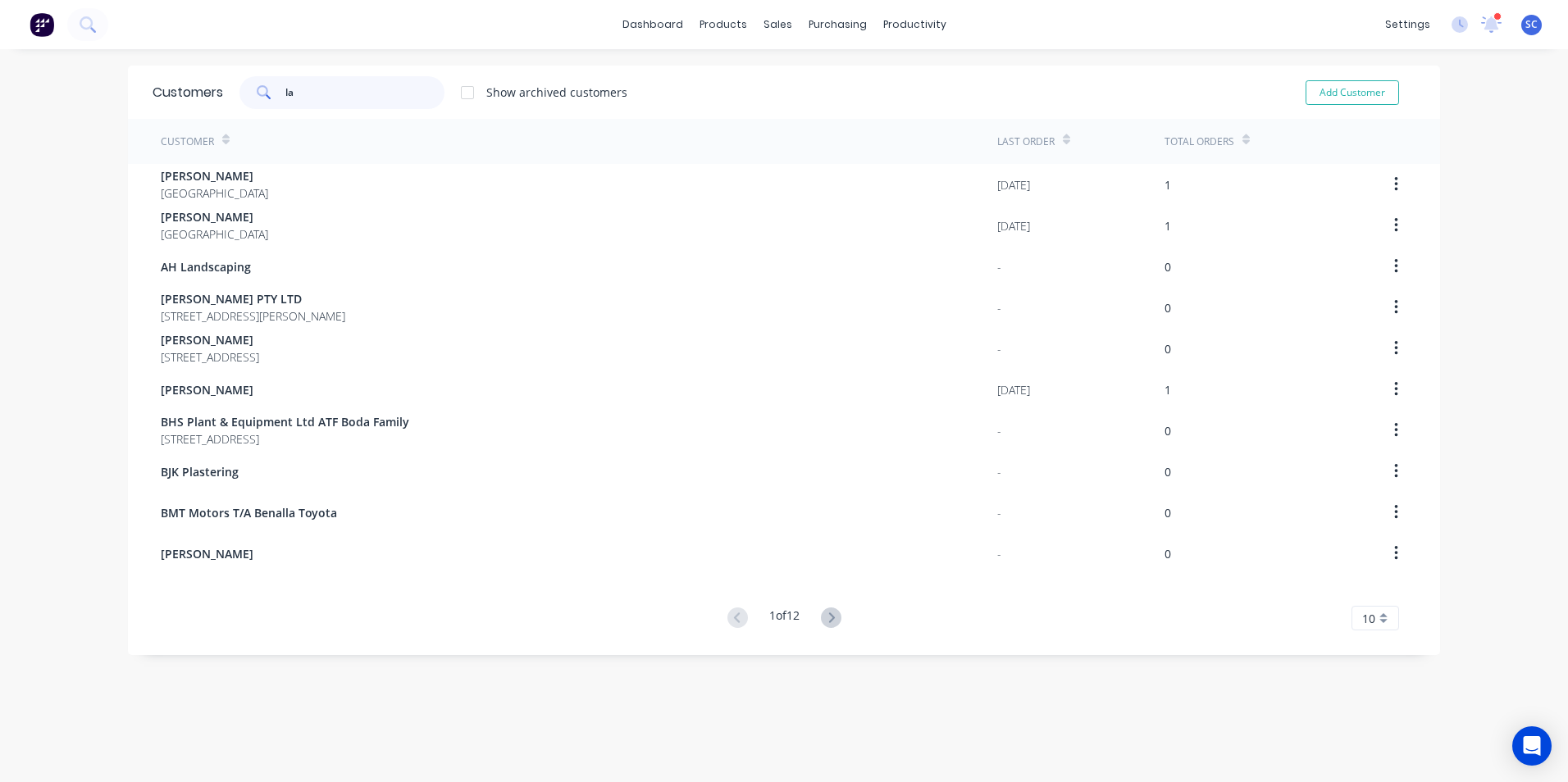
type input "l"
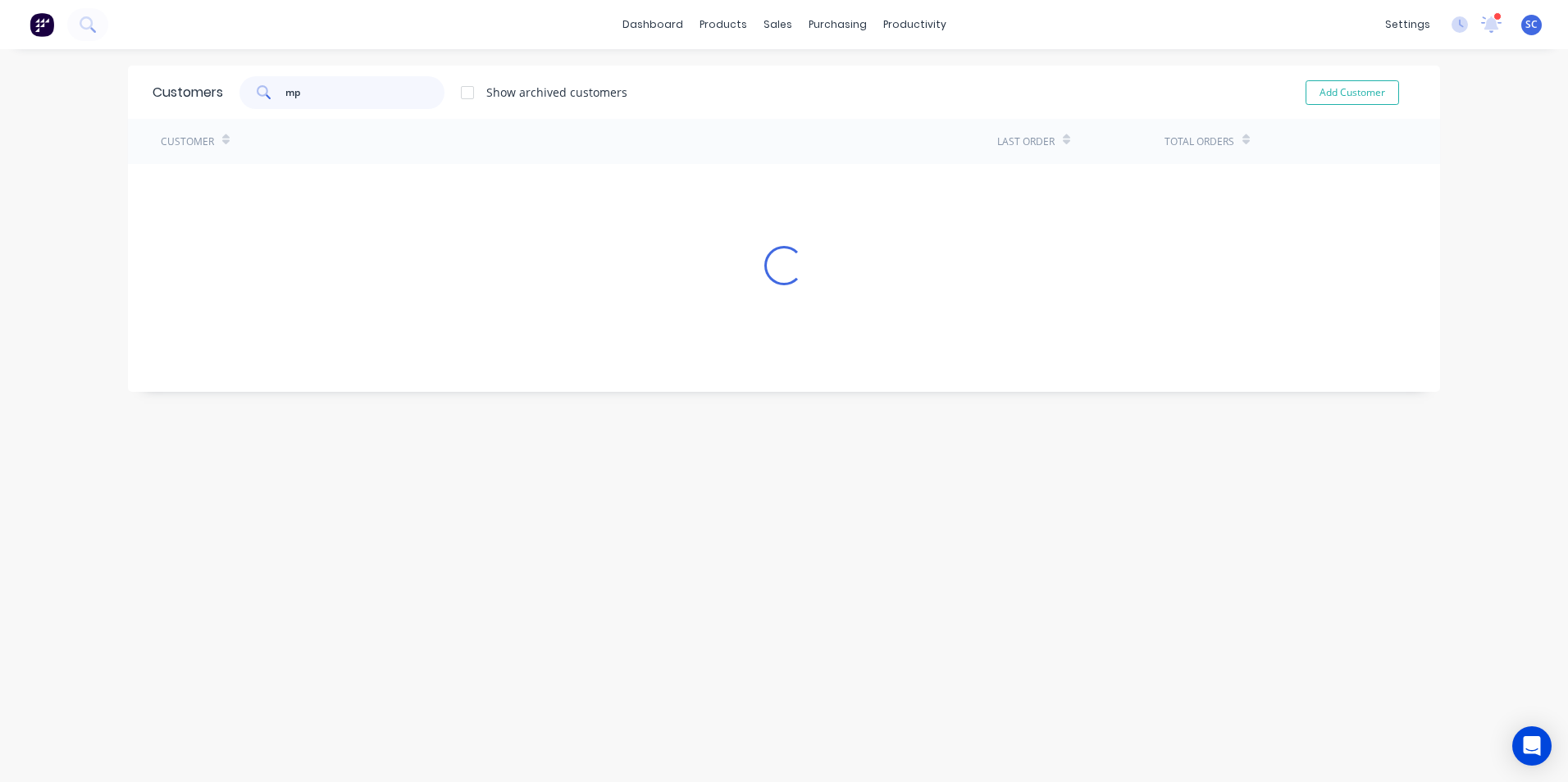
type input "m"
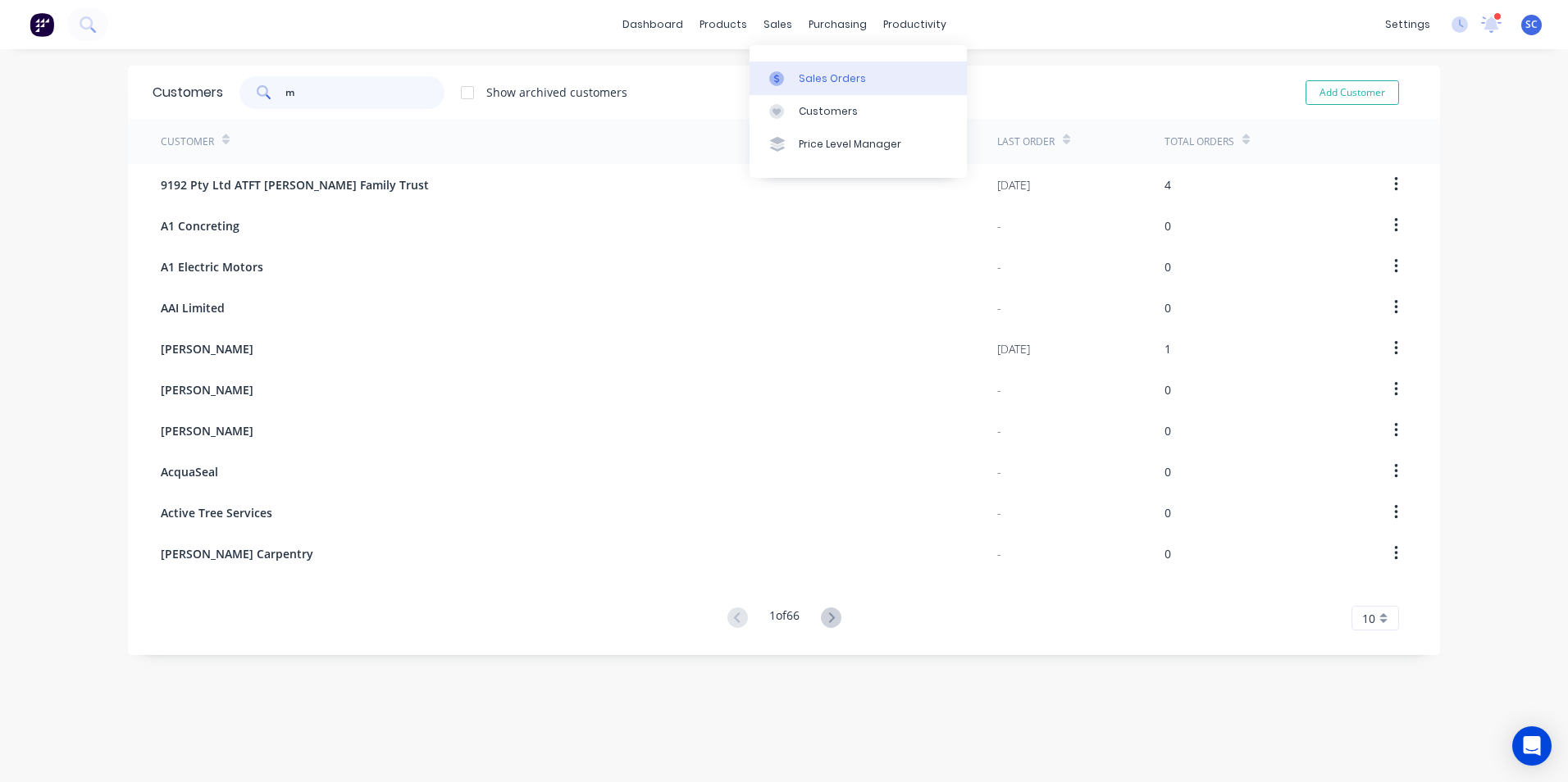
type input "m"
click at [795, 79] on link "Sales Orders" at bounding box center [857, 78] width 217 height 33
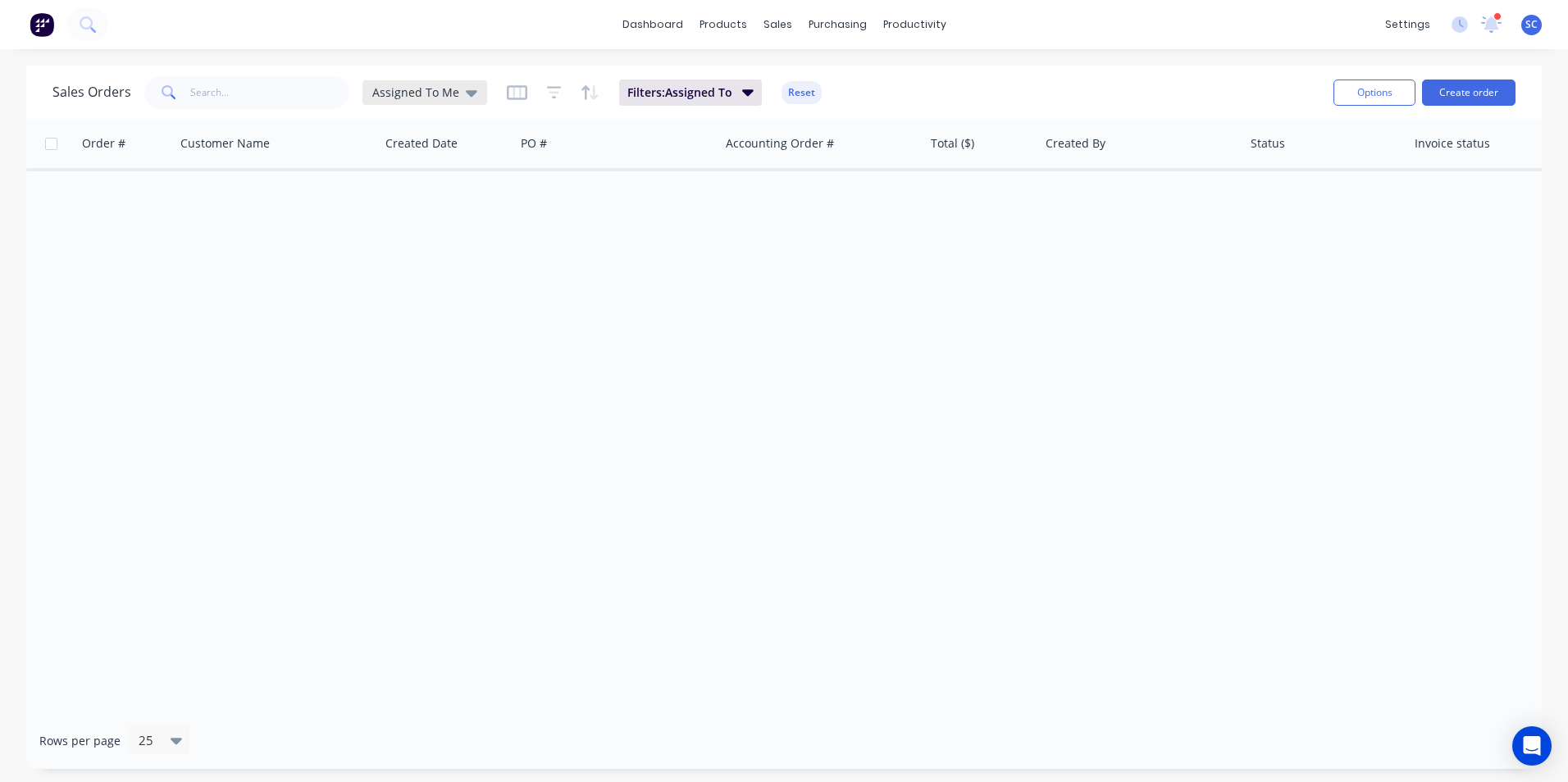
click at [470, 94] on icon at bounding box center [471, 92] width 11 height 18
click at [396, 229] on button "None" at bounding box center [461, 233] width 187 height 19
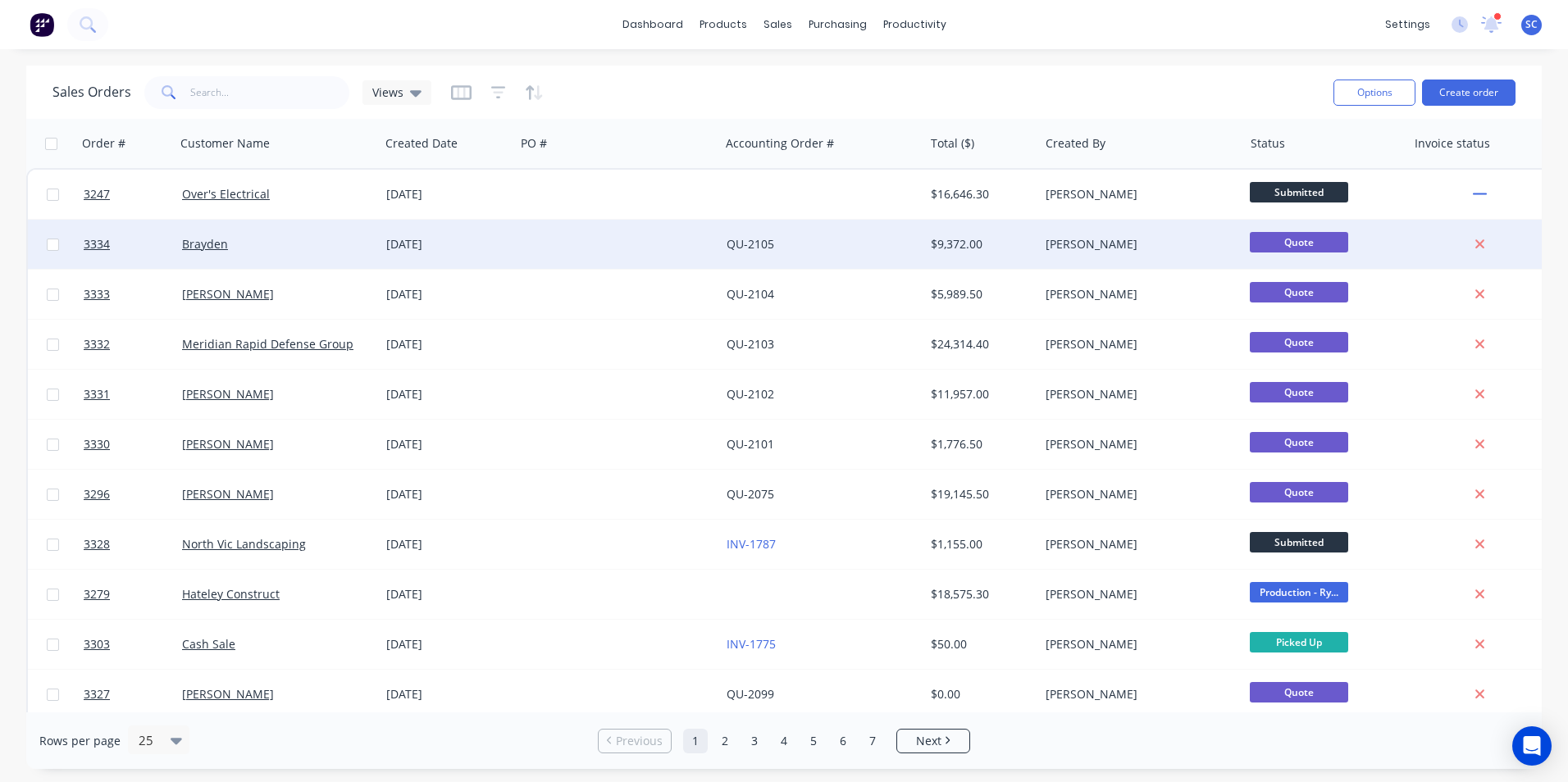
click at [267, 235] on div "Brayden" at bounding box center [277, 244] width 204 height 49
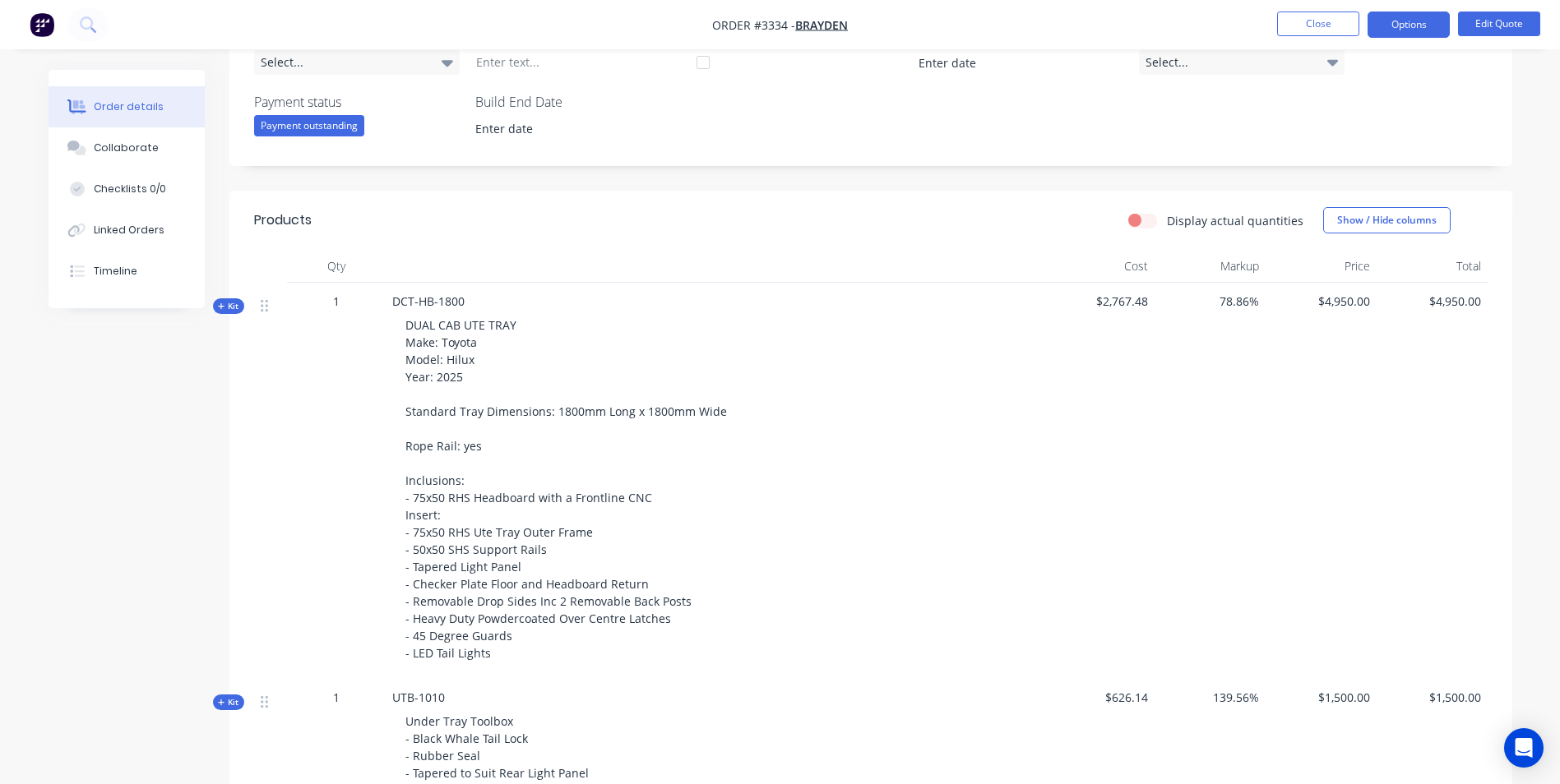
scroll to position [373, 0]
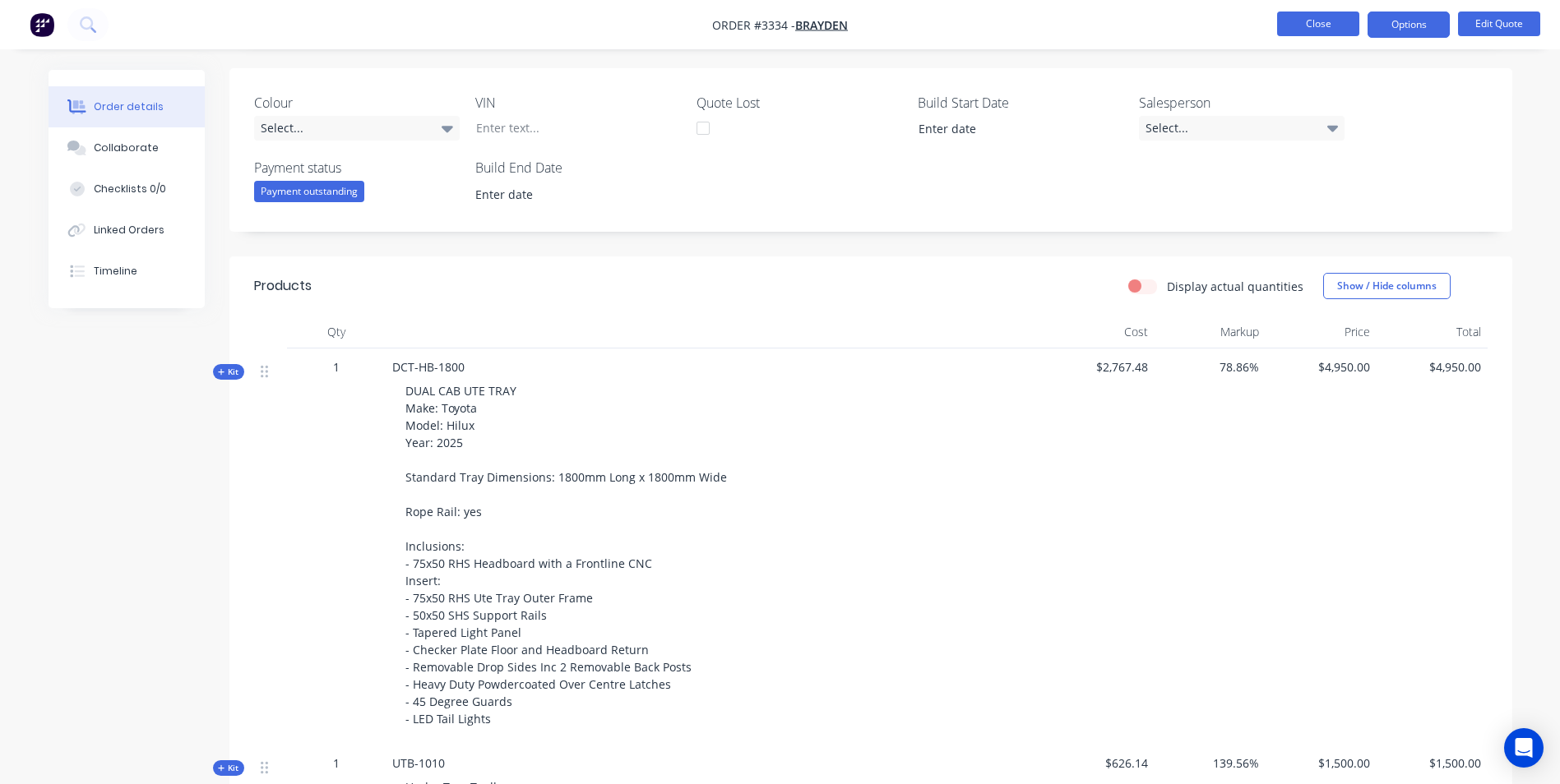
click at [1305, 33] on button "Close" at bounding box center [1319, 23] width 83 height 25
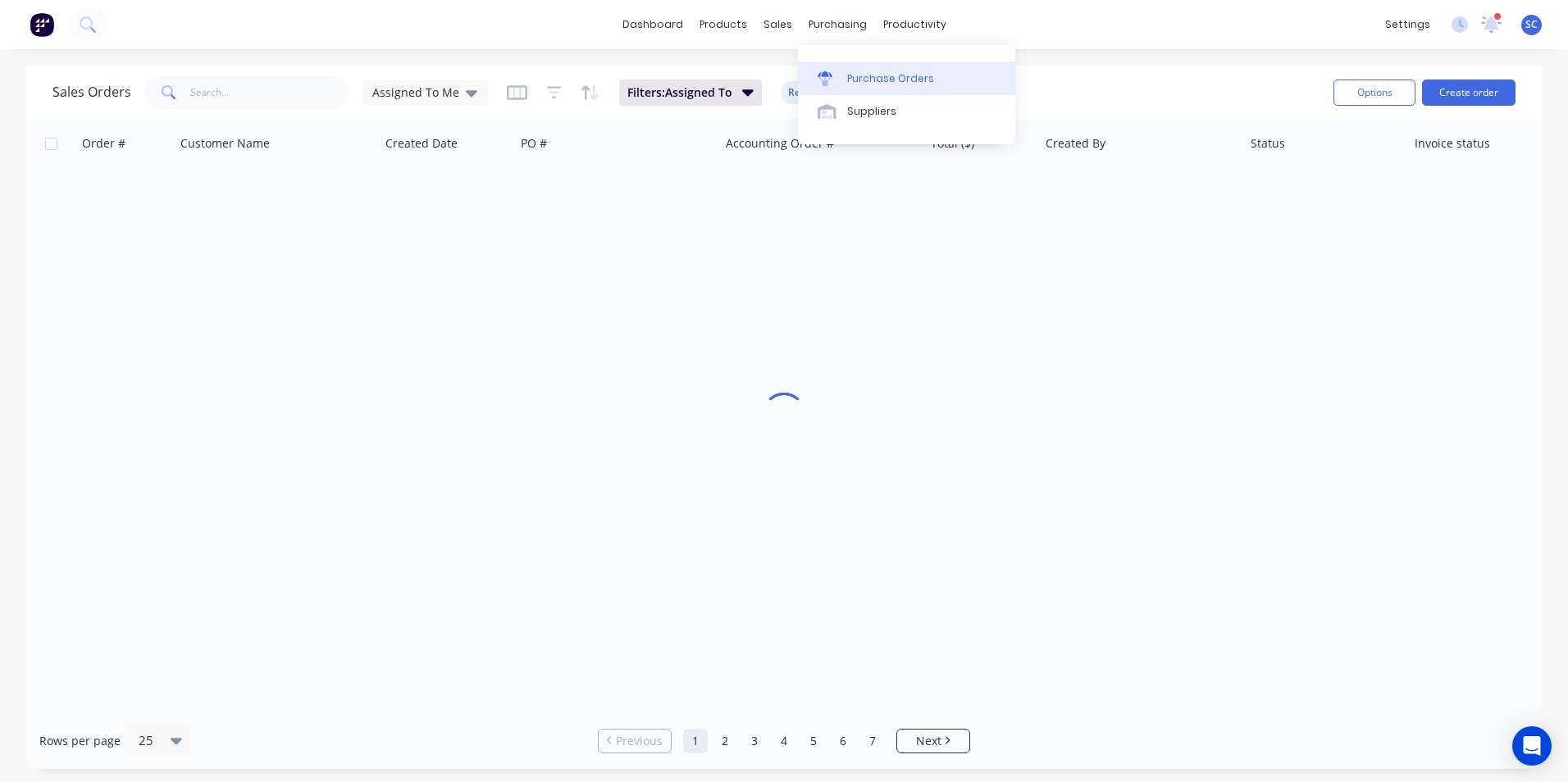
drag, startPoint x: 847, startPoint y: 75, endPoint x: 857, endPoint y: 94, distance: 21.5
click at [847, 75] on div "Purchase Orders" at bounding box center [890, 78] width 87 height 15
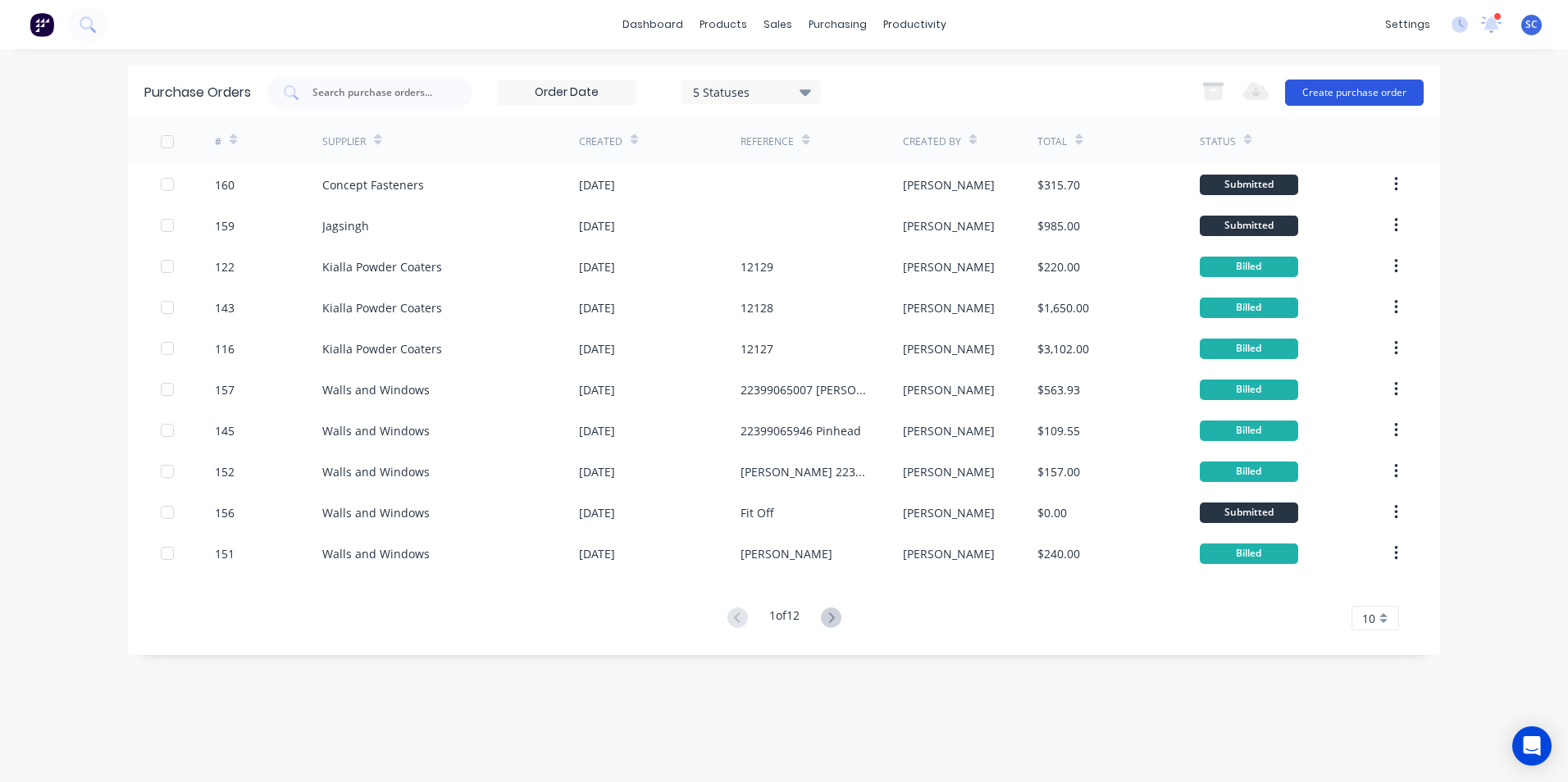
click at [1323, 94] on button "Create purchase order" at bounding box center [1353, 93] width 138 height 27
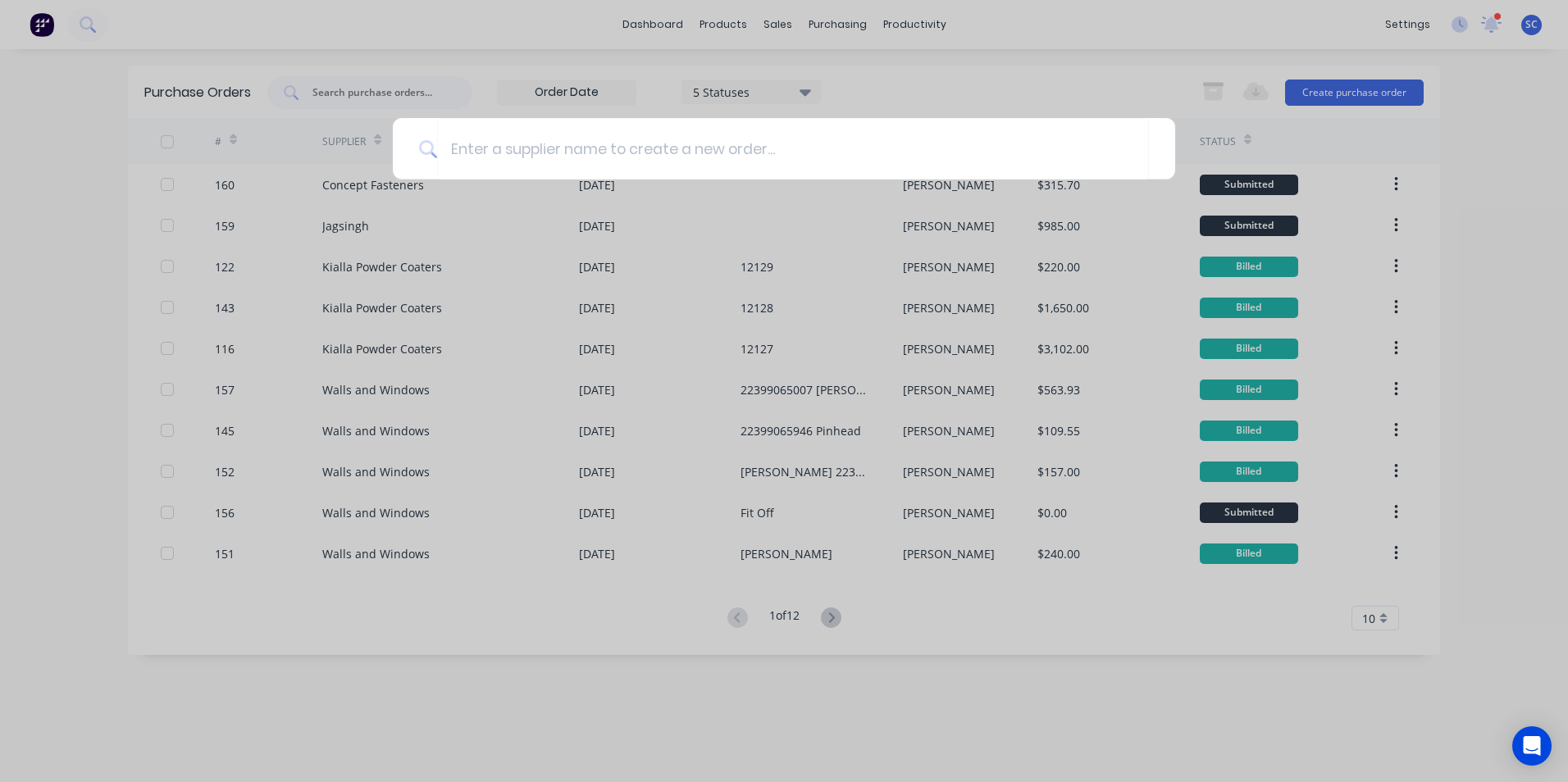
click at [1048, 58] on div at bounding box center [784, 391] width 1568 height 782
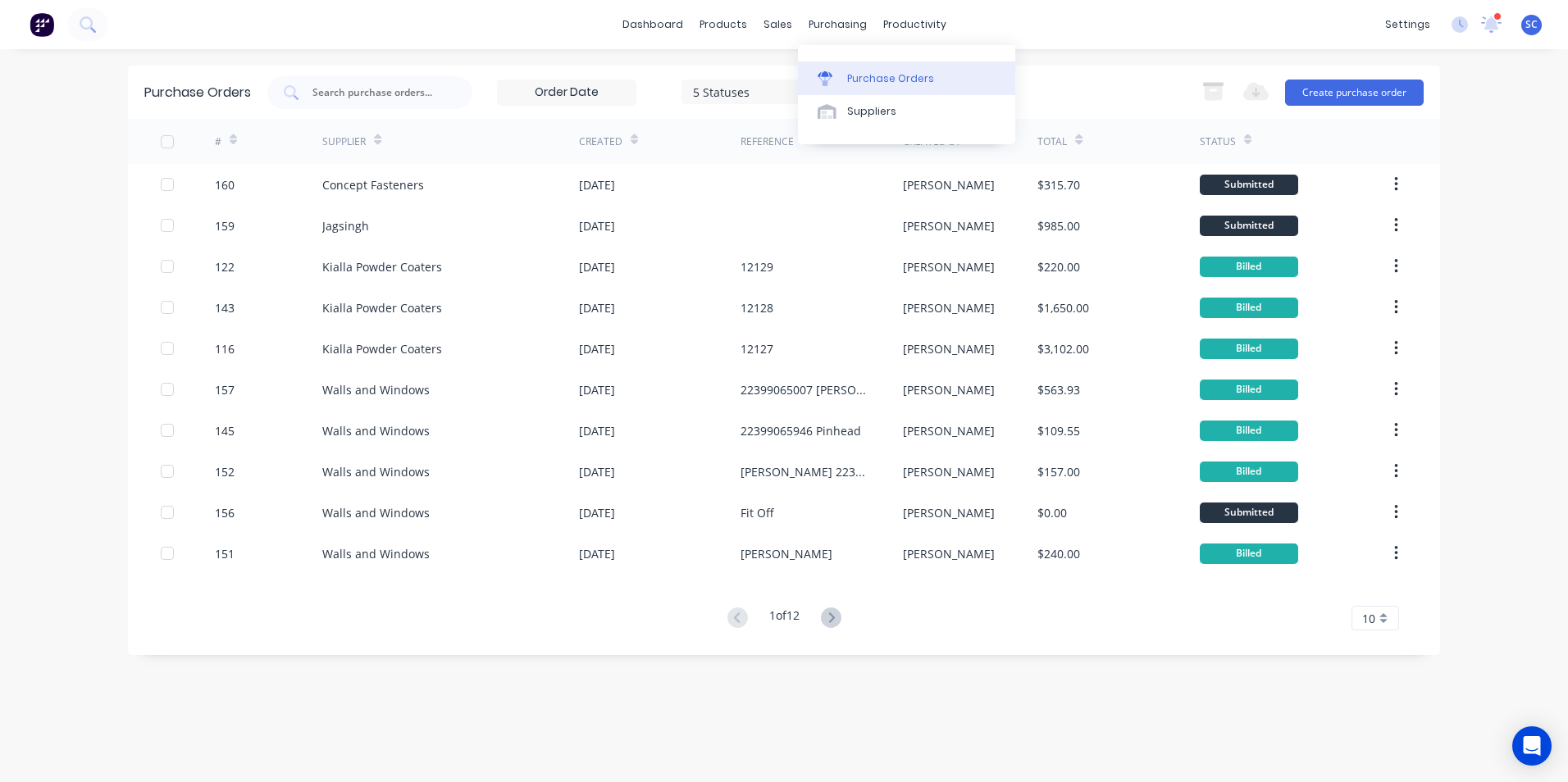
click at [918, 72] on div "Purchase Orders" at bounding box center [890, 78] width 87 height 15
click at [1321, 90] on button "Create purchase order" at bounding box center [1353, 93] width 138 height 27
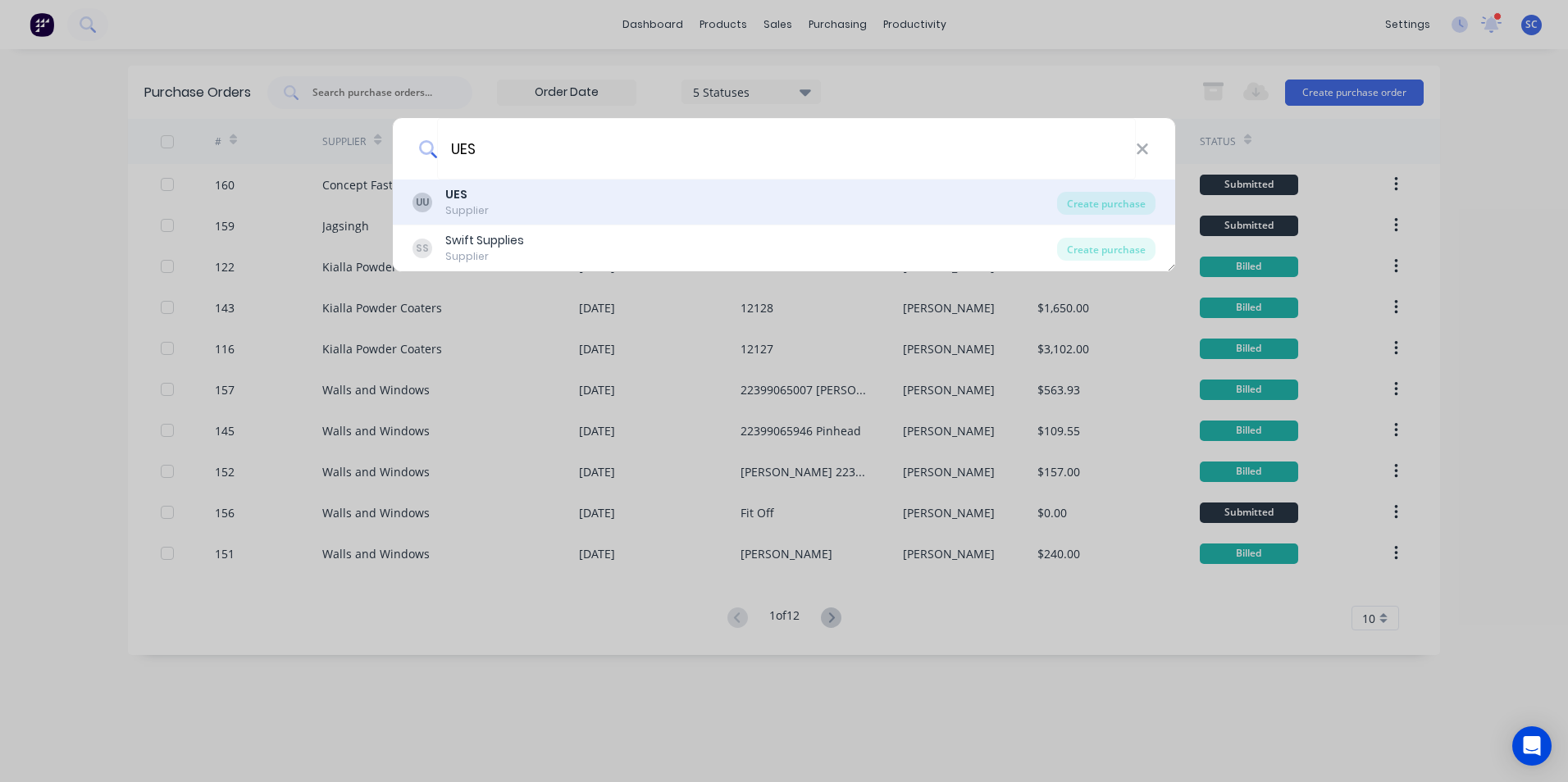
type input "UES"
click at [453, 211] on div "Supplier" at bounding box center [467, 210] width 44 height 15
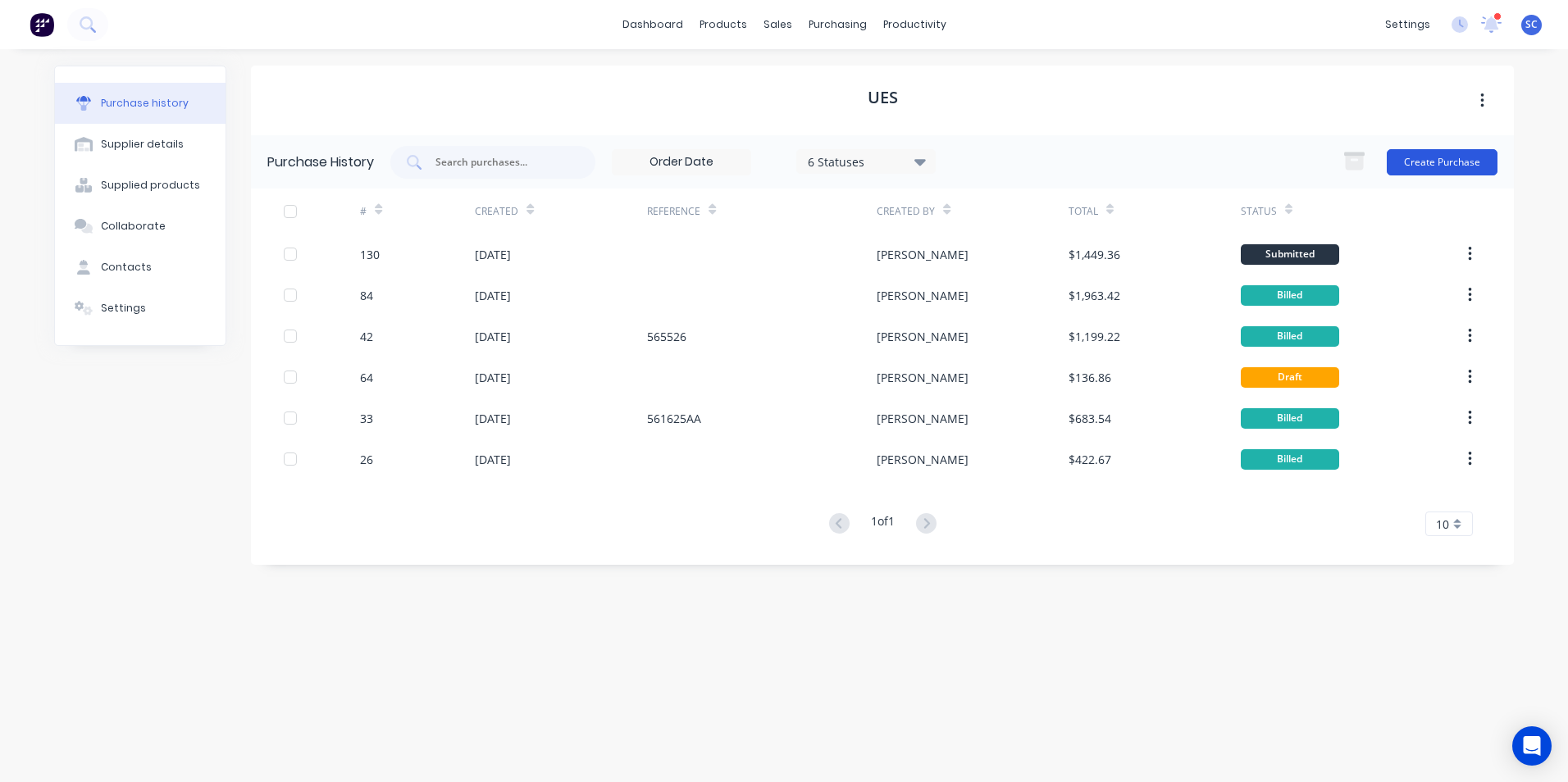
click at [1419, 159] on button "Create Purchase" at bounding box center [1442, 162] width 111 height 27
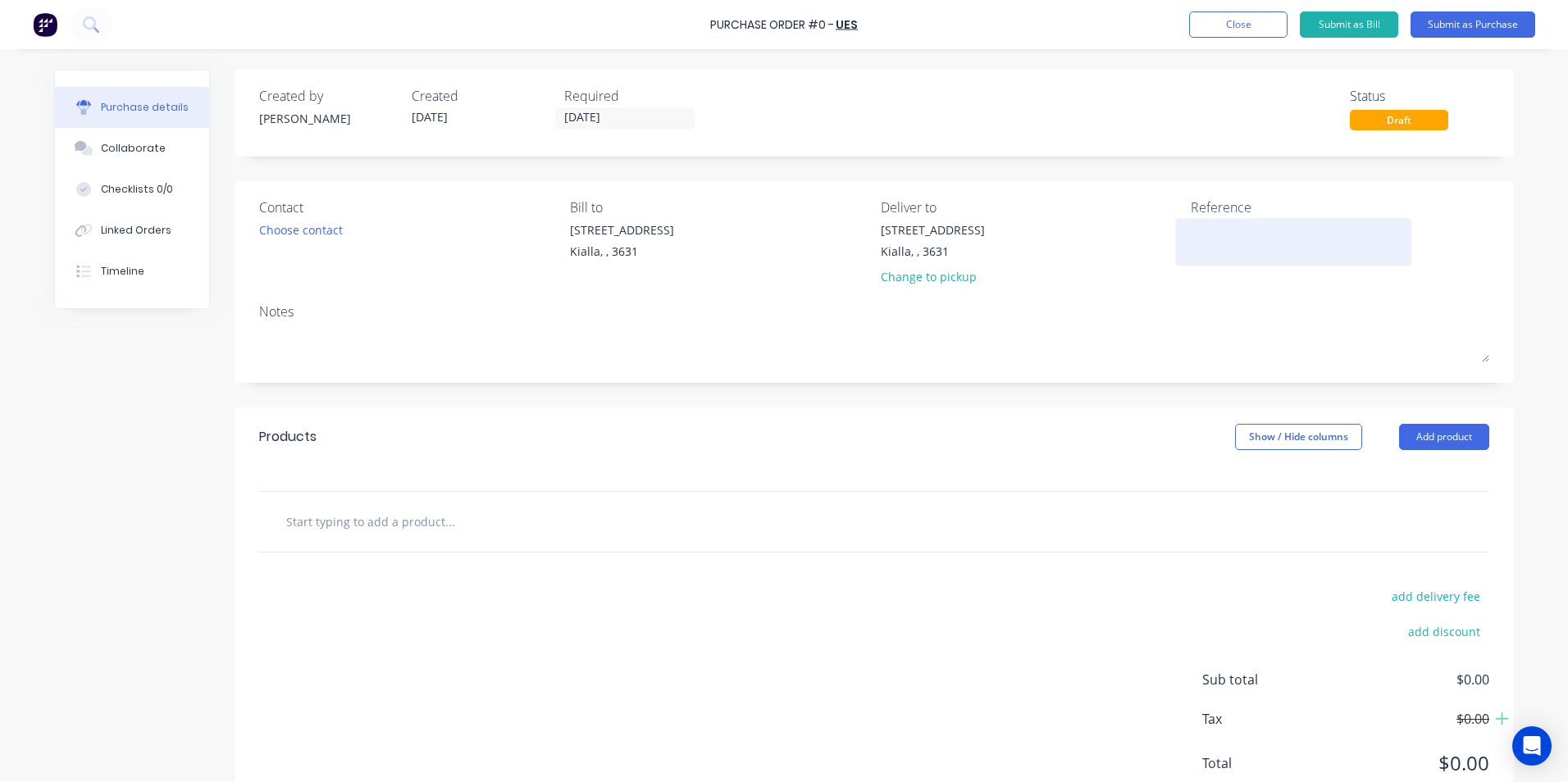
click at [1202, 239] on textarea at bounding box center [1293, 239] width 205 height 37
type textarea "STEVENSONS"
type textarea "x"
type textarea "STEVENSONS"
click at [1232, 30] on button "Close" at bounding box center [1238, 24] width 99 height 27
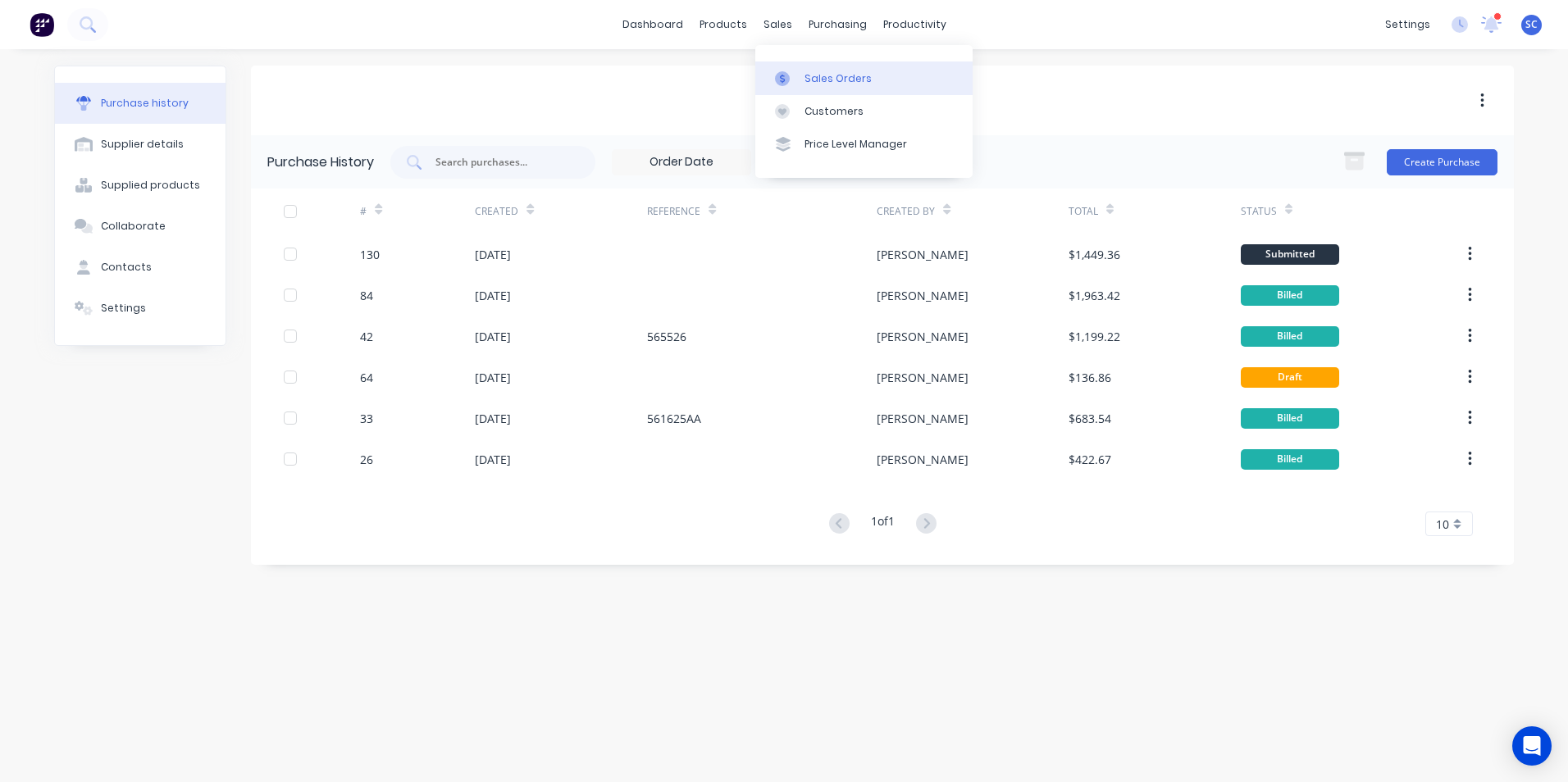
click at [798, 74] on div at bounding box center [787, 78] width 25 height 15
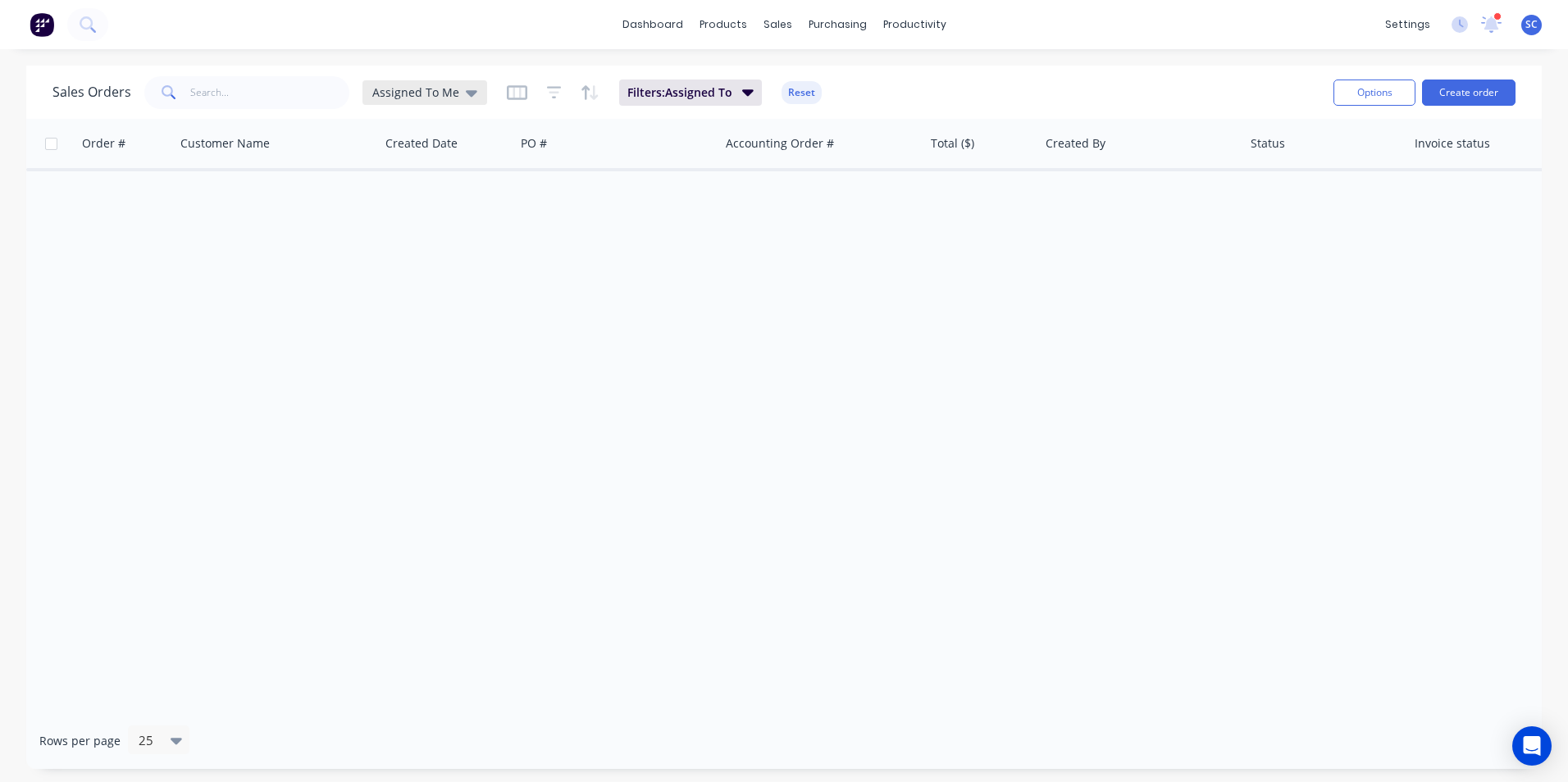
click at [433, 92] on span "Assigned To Me" at bounding box center [415, 92] width 87 height 17
click at [417, 231] on button "None" at bounding box center [461, 233] width 187 height 19
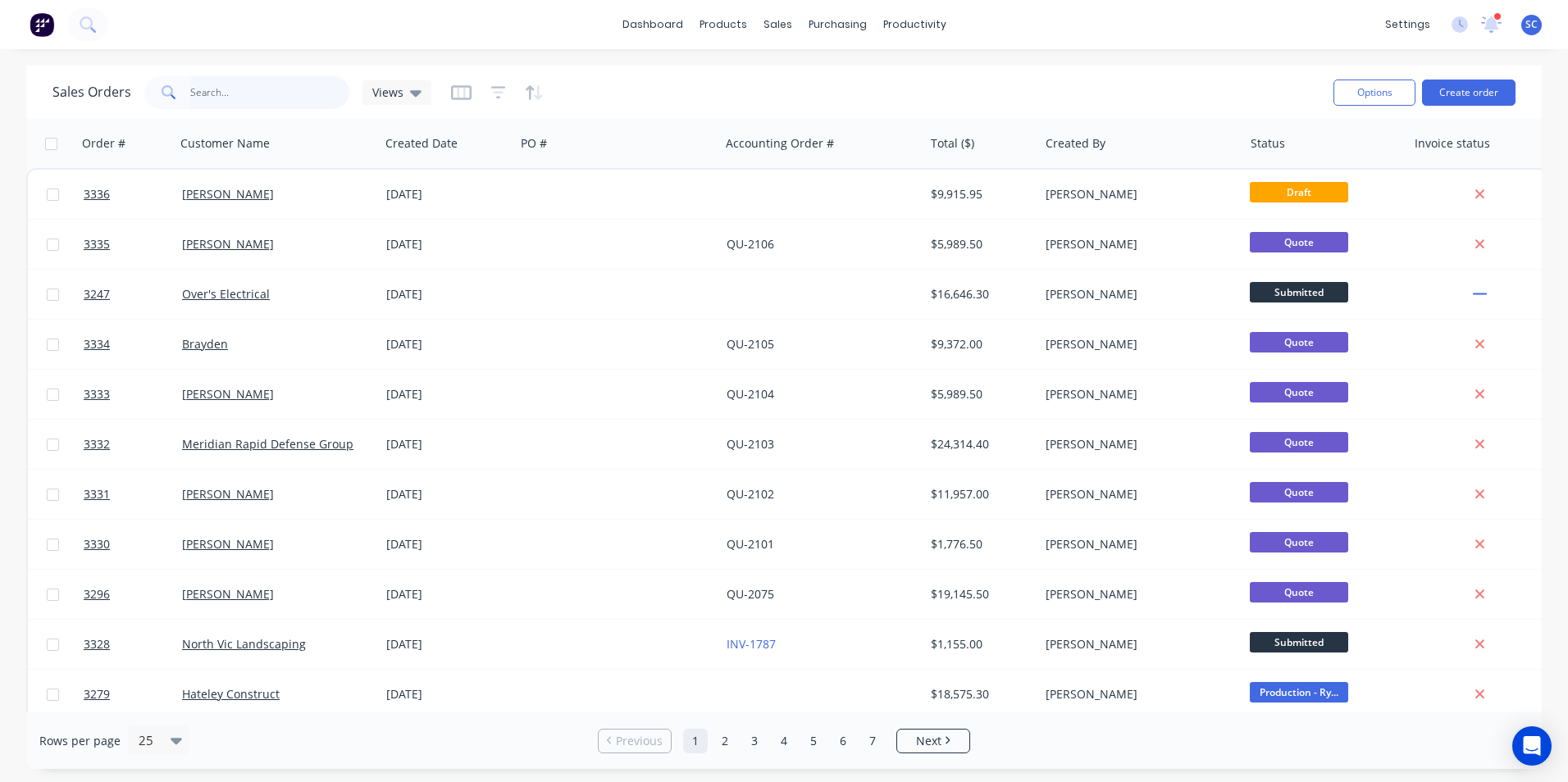
click at [214, 95] on input "text" at bounding box center [270, 93] width 160 height 33
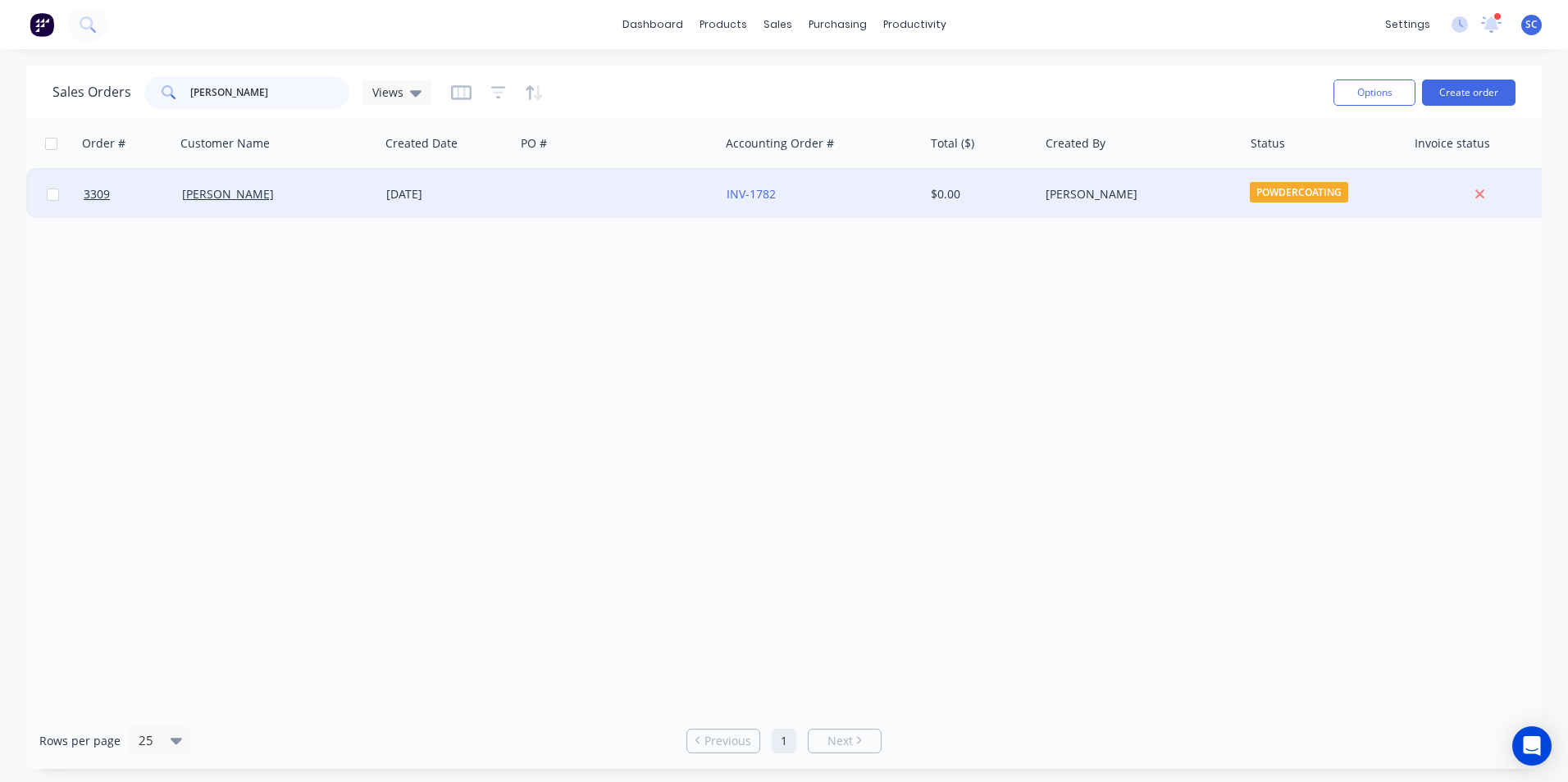
type input "steve"
click at [631, 197] on div at bounding box center [617, 194] width 204 height 49
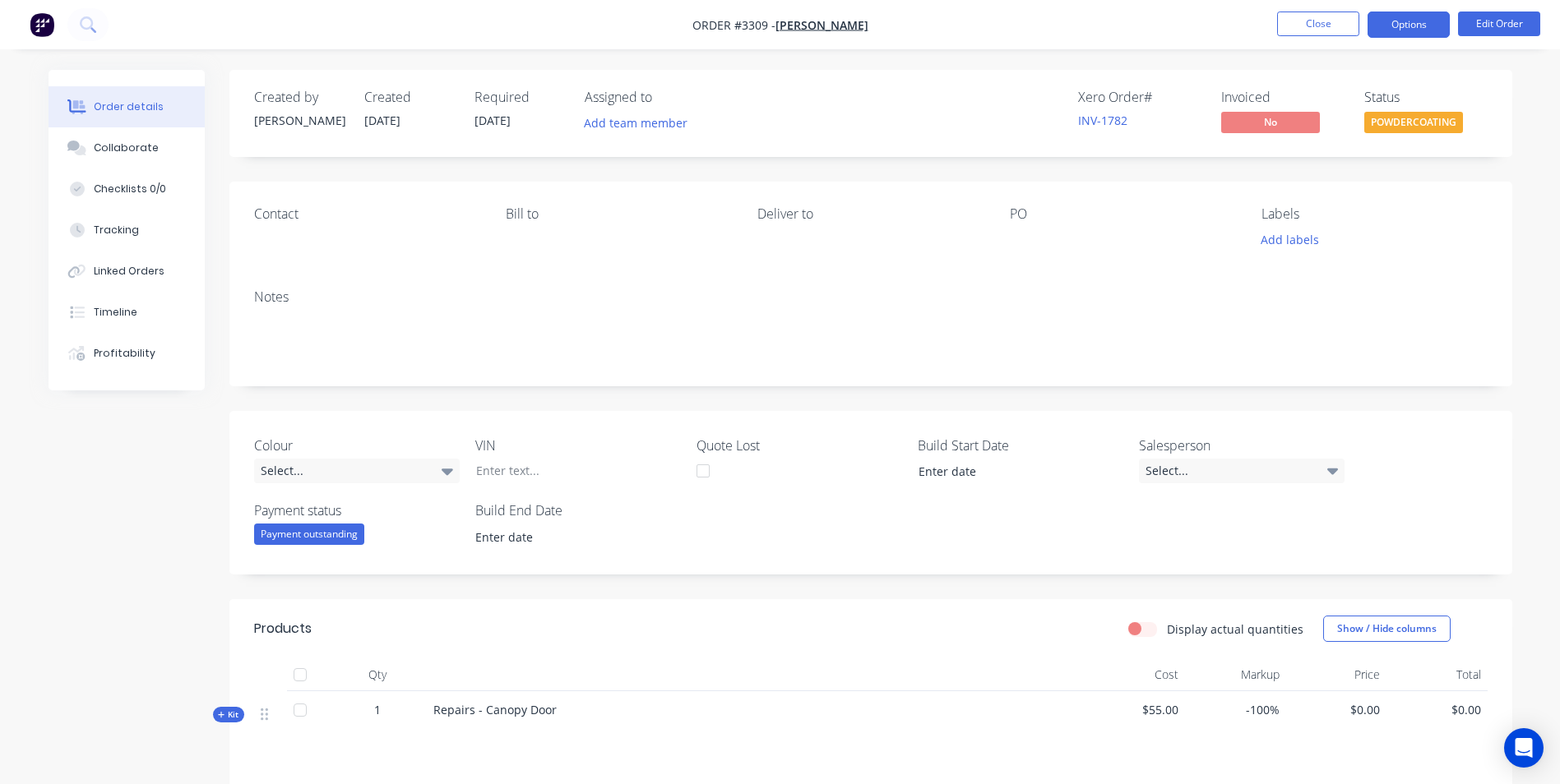
click at [1415, 25] on button "Options" at bounding box center [1409, 24] width 83 height 27
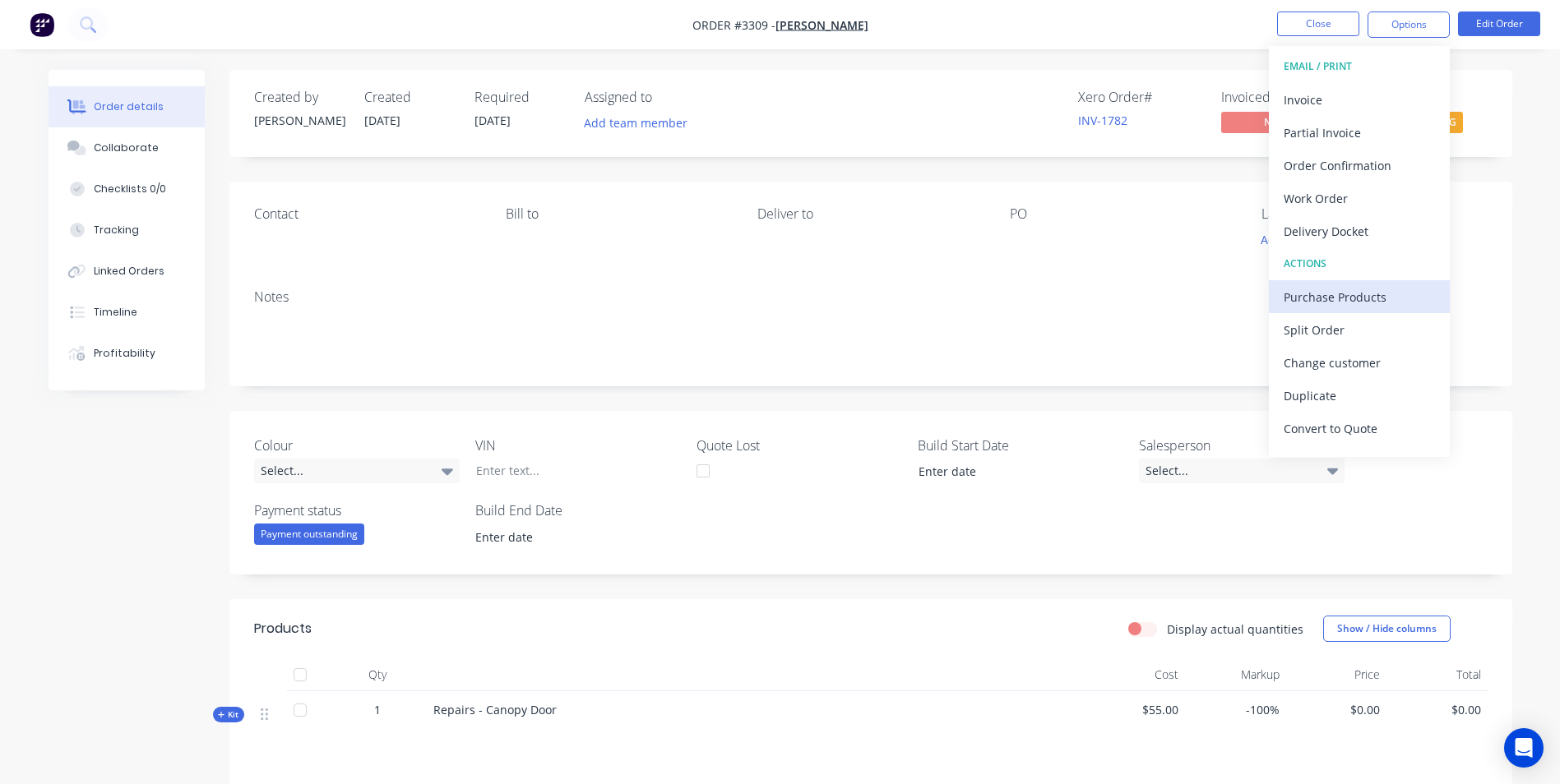
click at [1359, 298] on div "Purchase Products" at bounding box center [1359, 298] width 152 height 24
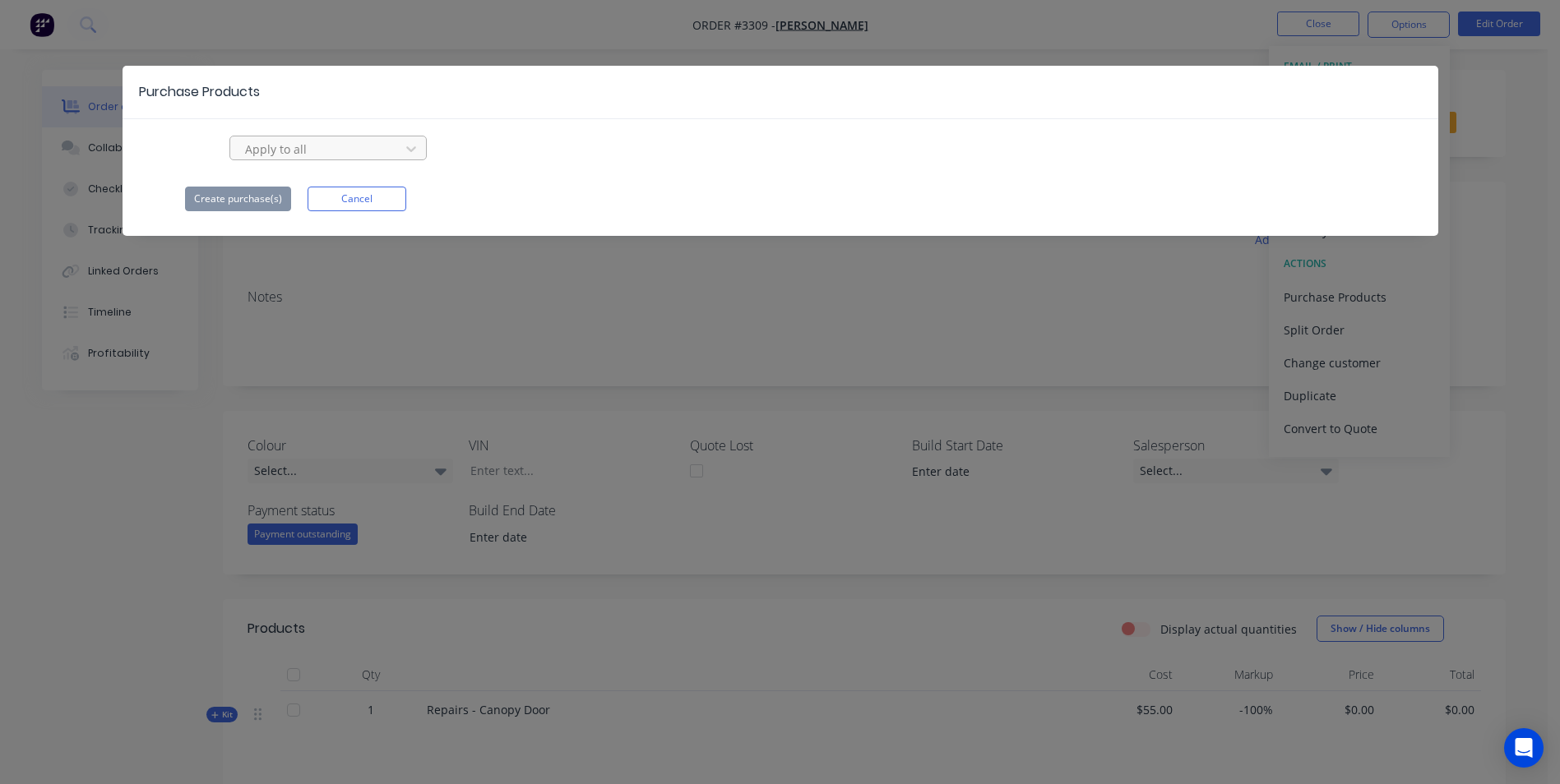
click at [300, 145] on div at bounding box center [318, 149] width 148 height 21
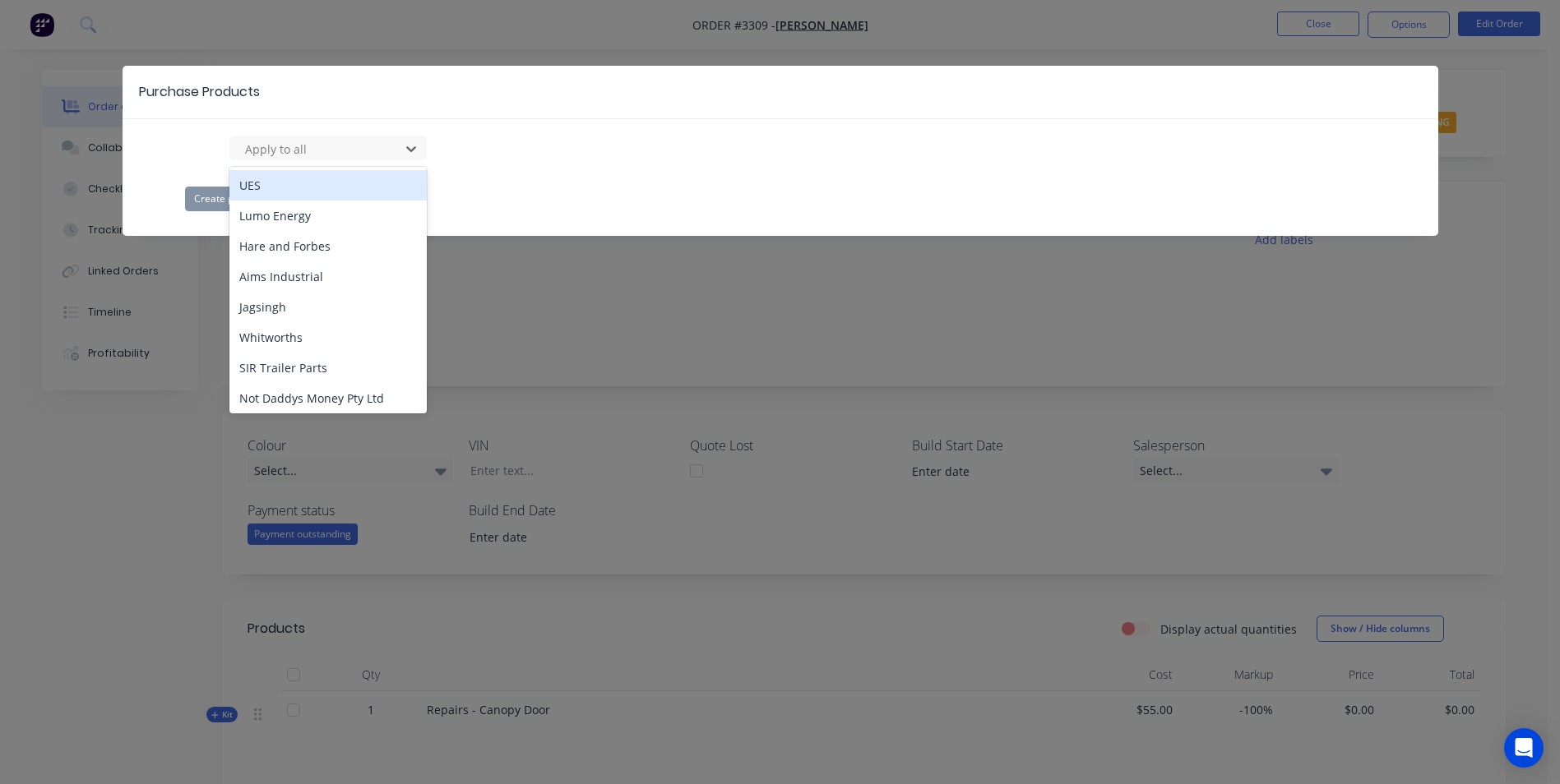
click at [276, 185] on div "UES" at bounding box center [328, 185] width 197 height 30
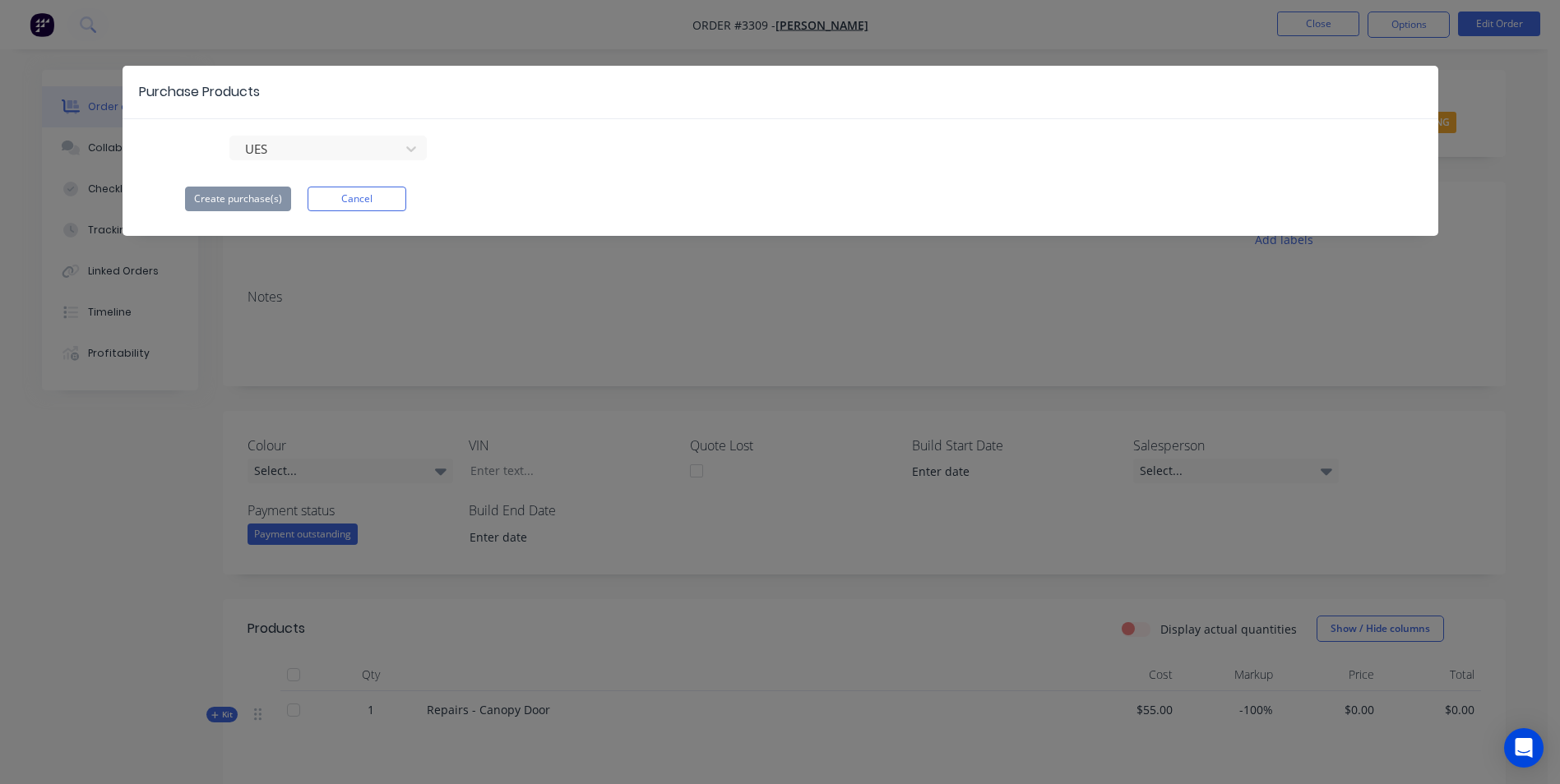
click at [176, 182] on div "UES Create purchase(s) Cancel" at bounding box center [780, 174] width 1316 height 76
click at [362, 203] on button "Cancel" at bounding box center [356, 199] width 99 height 25
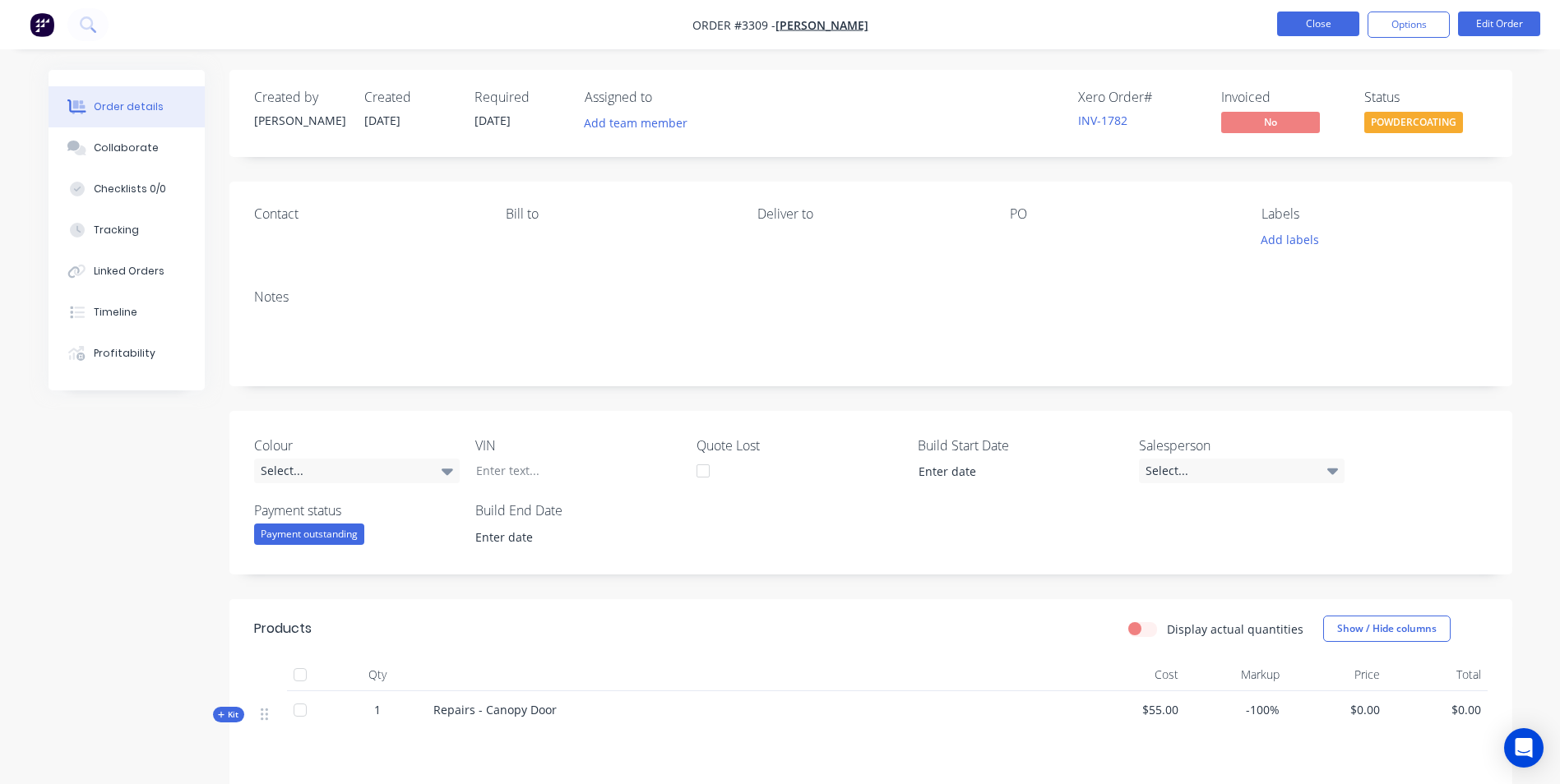
click at [1310, 28] on button "Close" at bounding box center [1319, 23] width 83 height 25
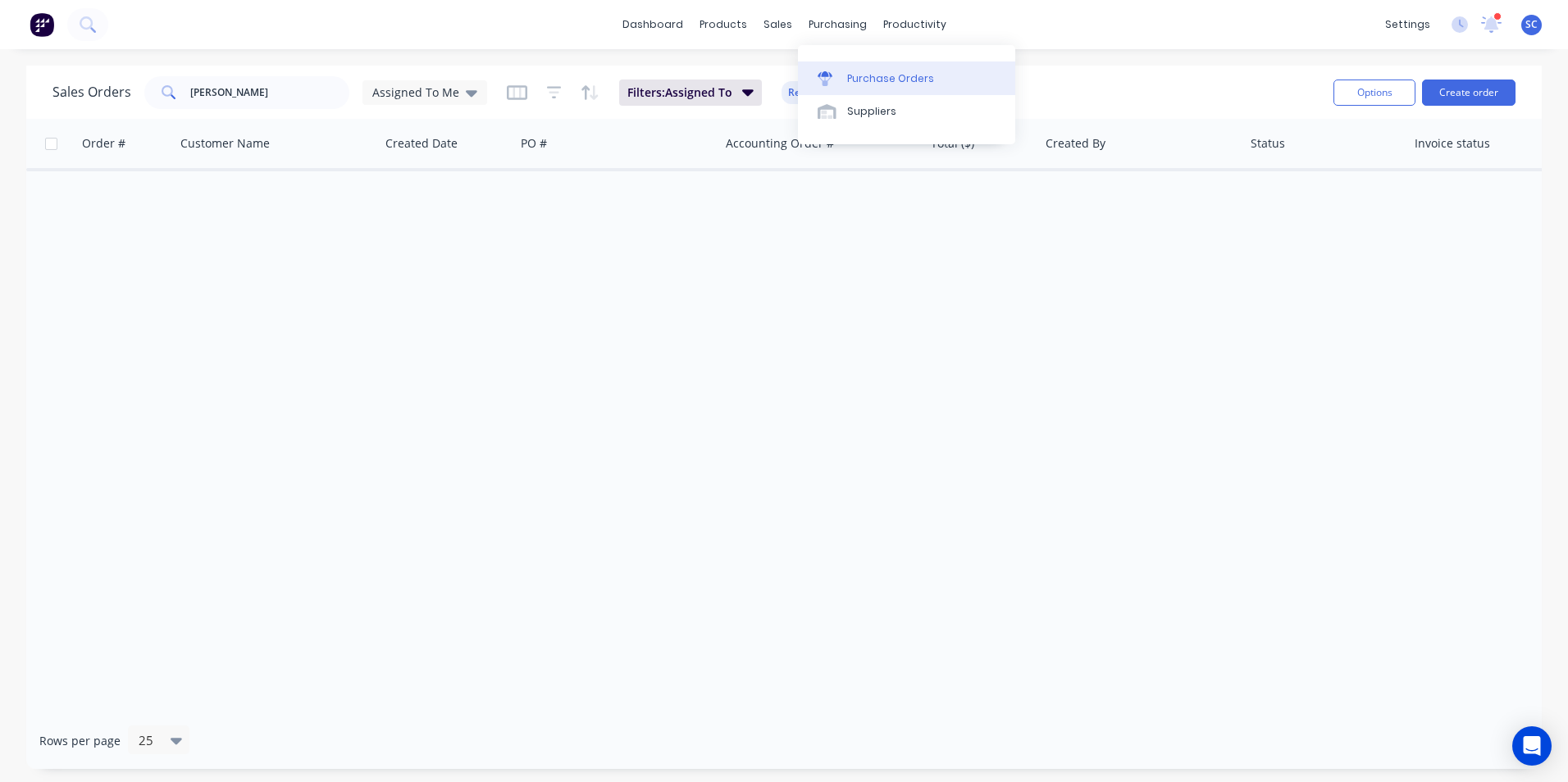
click at [852, 84] on div "Purchase Orders" at bounding box center [890, 78] width 87 height 15
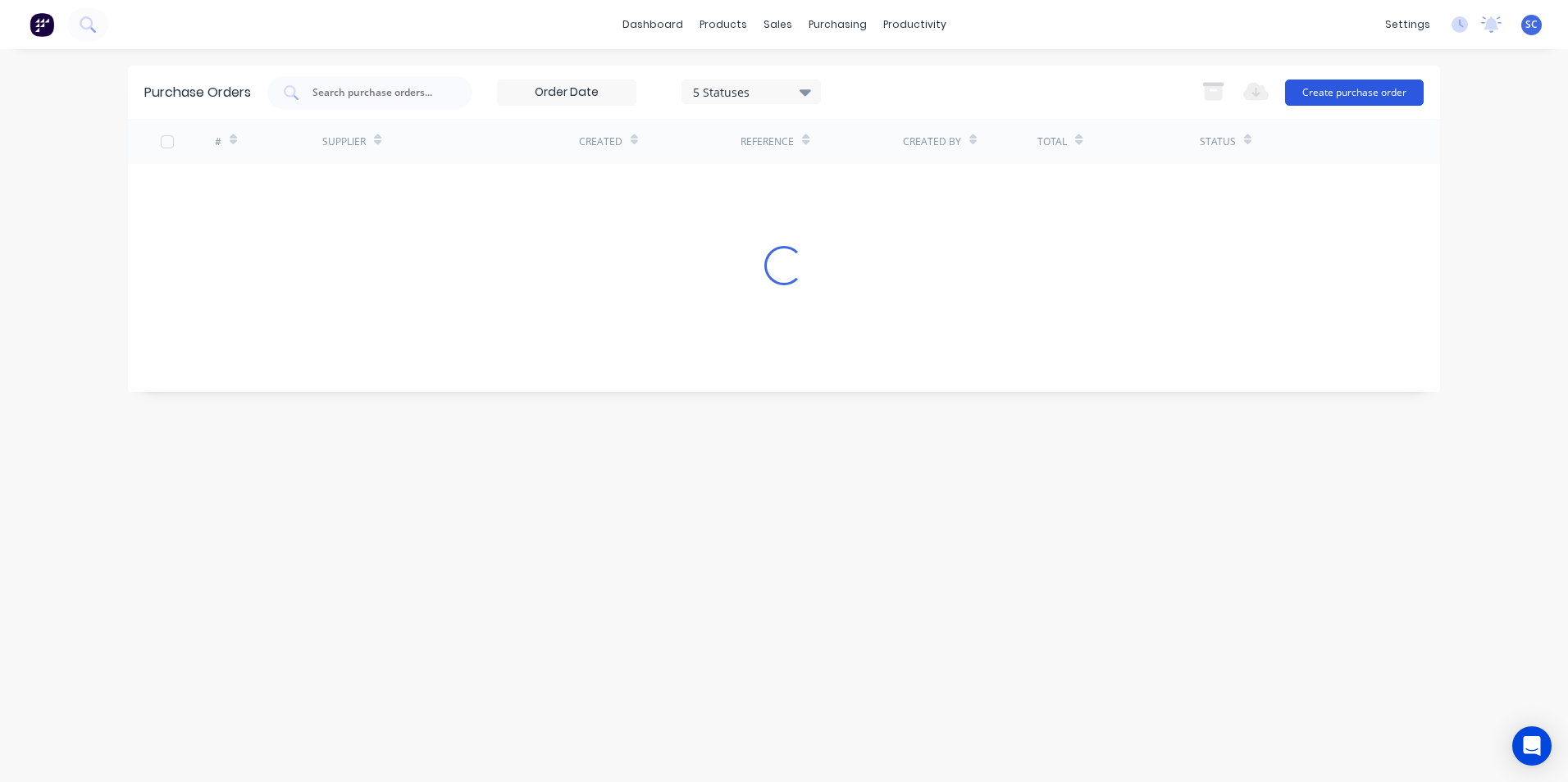
click at [1325, 93] on button "Create purchase order" at bounding box center [1353, 93] width 138 height 27
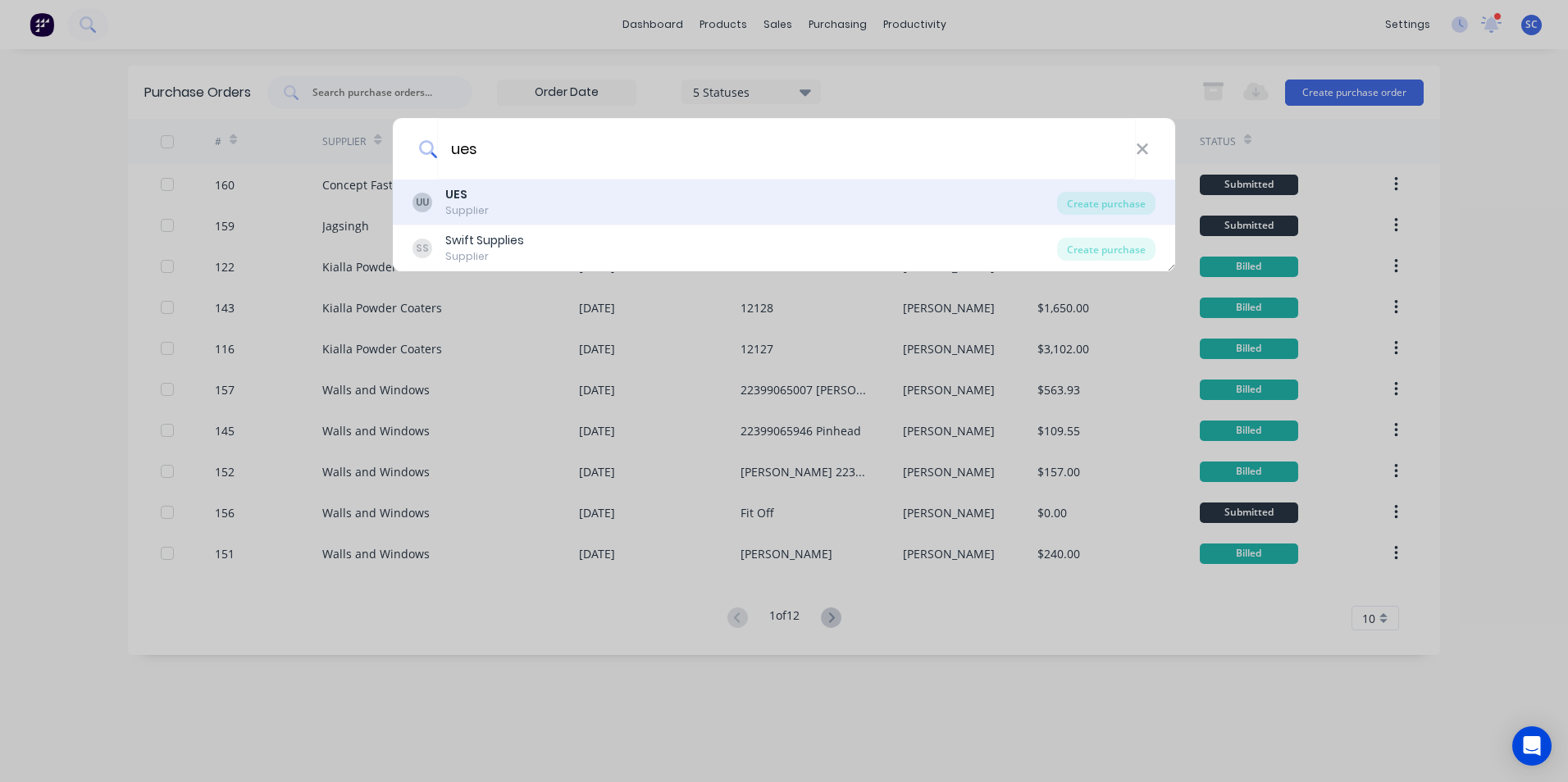
type input "ues"
click at [447, 211] on div "Supplier" at bounding box center [467, 210] width 44 height 15
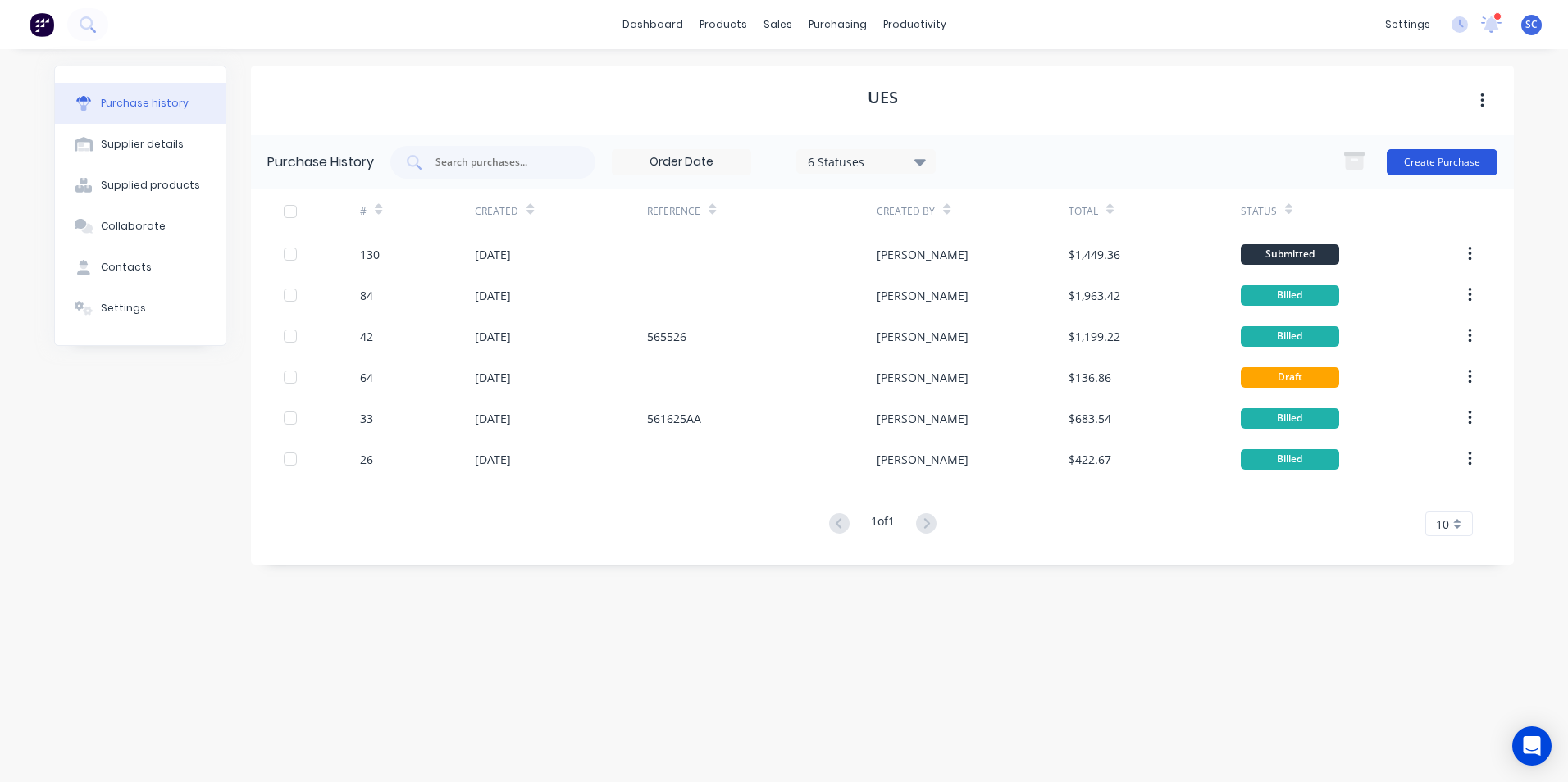
click at [1431, 162] on button "Create Purchase" at bounding box center [1442, 162] width 111 height 27
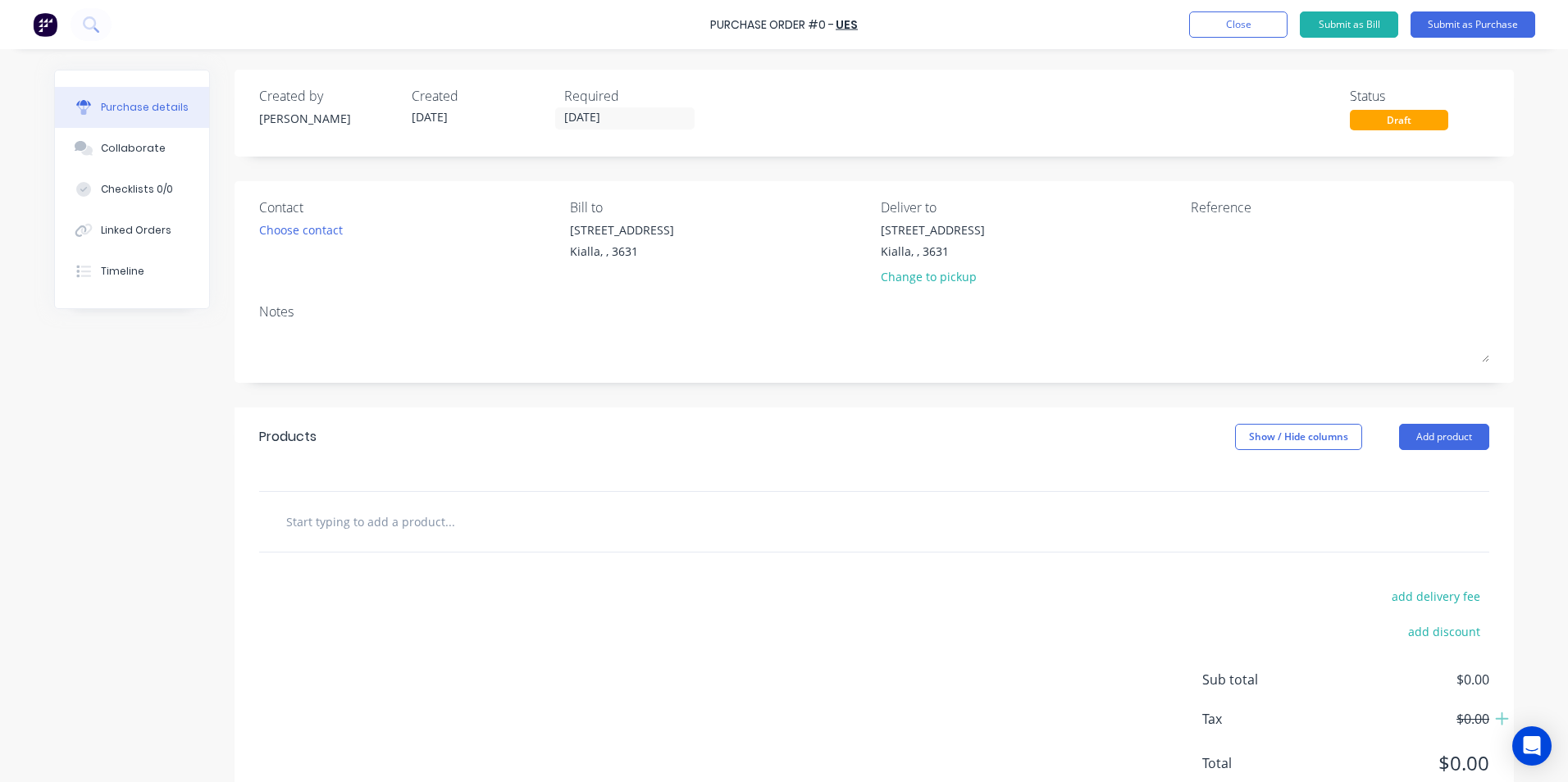
click at [819, 25] on div "Purchase Order #0 -" at bounding box center [772, 25] width 124 height 17
click at [826, 27] on div "Purchase Order #0 -" at bounding box center [772, 25] width 124 height 17
click at [1263, 224] on textarea at bounding box center [1293, 239] width 205 height 37
type textarea "STEVENSONS"
type textarea "x"
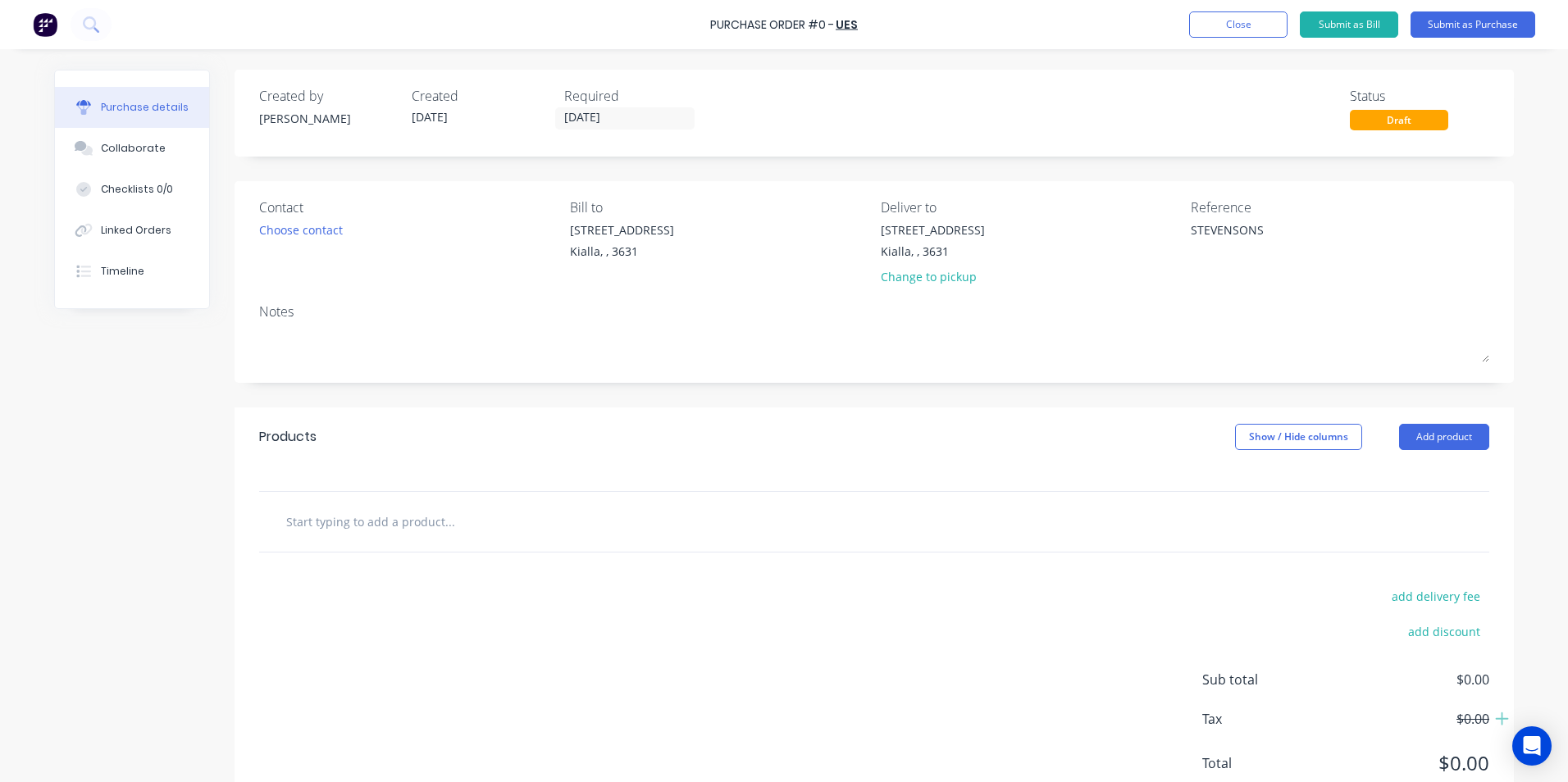
type textarea "STEVENSONS"
click at [446, 541] on div at bounding box center [874, 522] width 1230 height 60
click at [453, 529] on input "text" at bounding box center [449, 522] width 328 height 33
click at [1451, 427] on button "Add product" at bounding box center [1444, 437] width 90 height 27
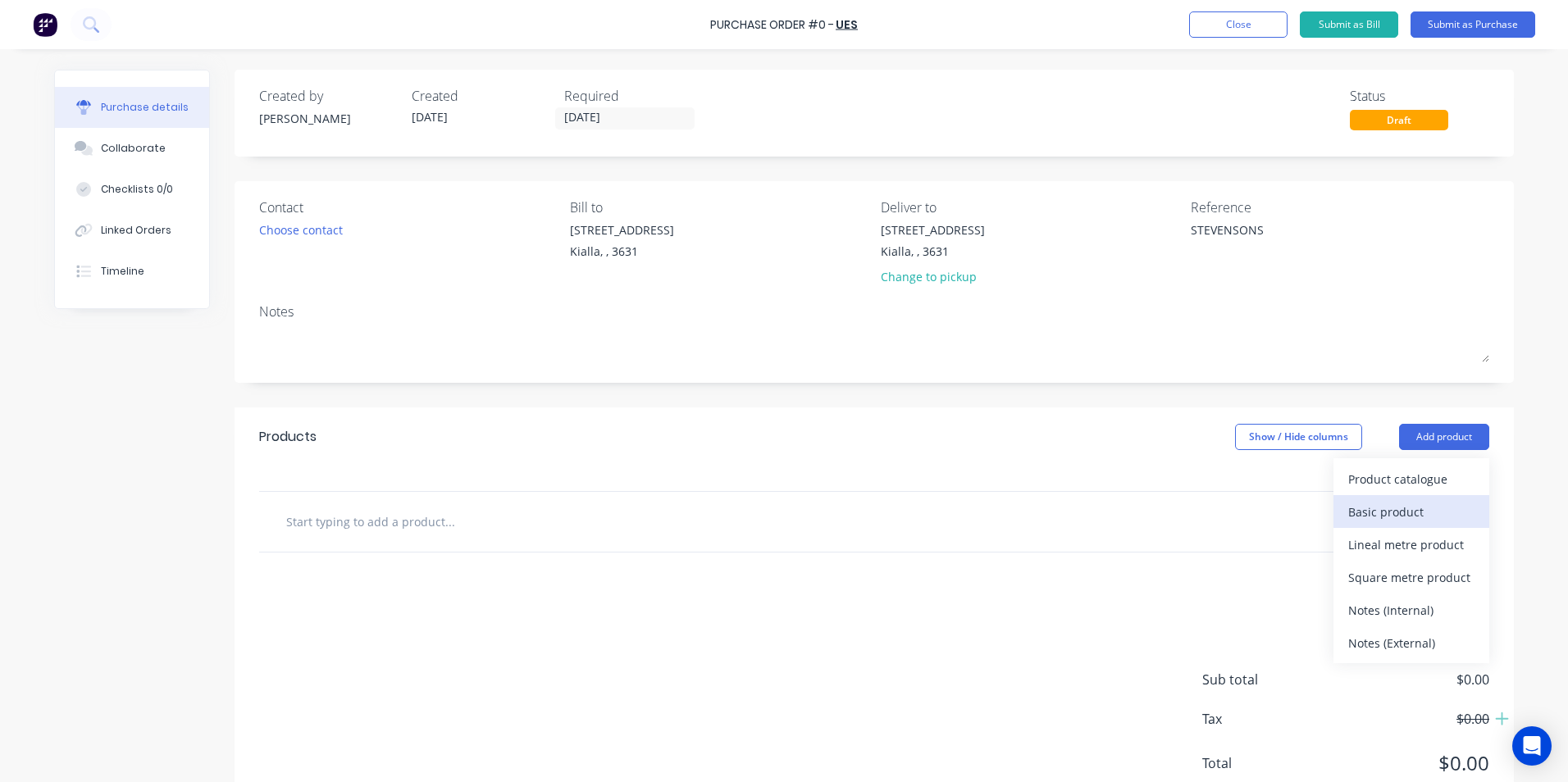
click at [1374, 509] on div "Basic product" at bounding box center [1411, 512] width 126 height 24
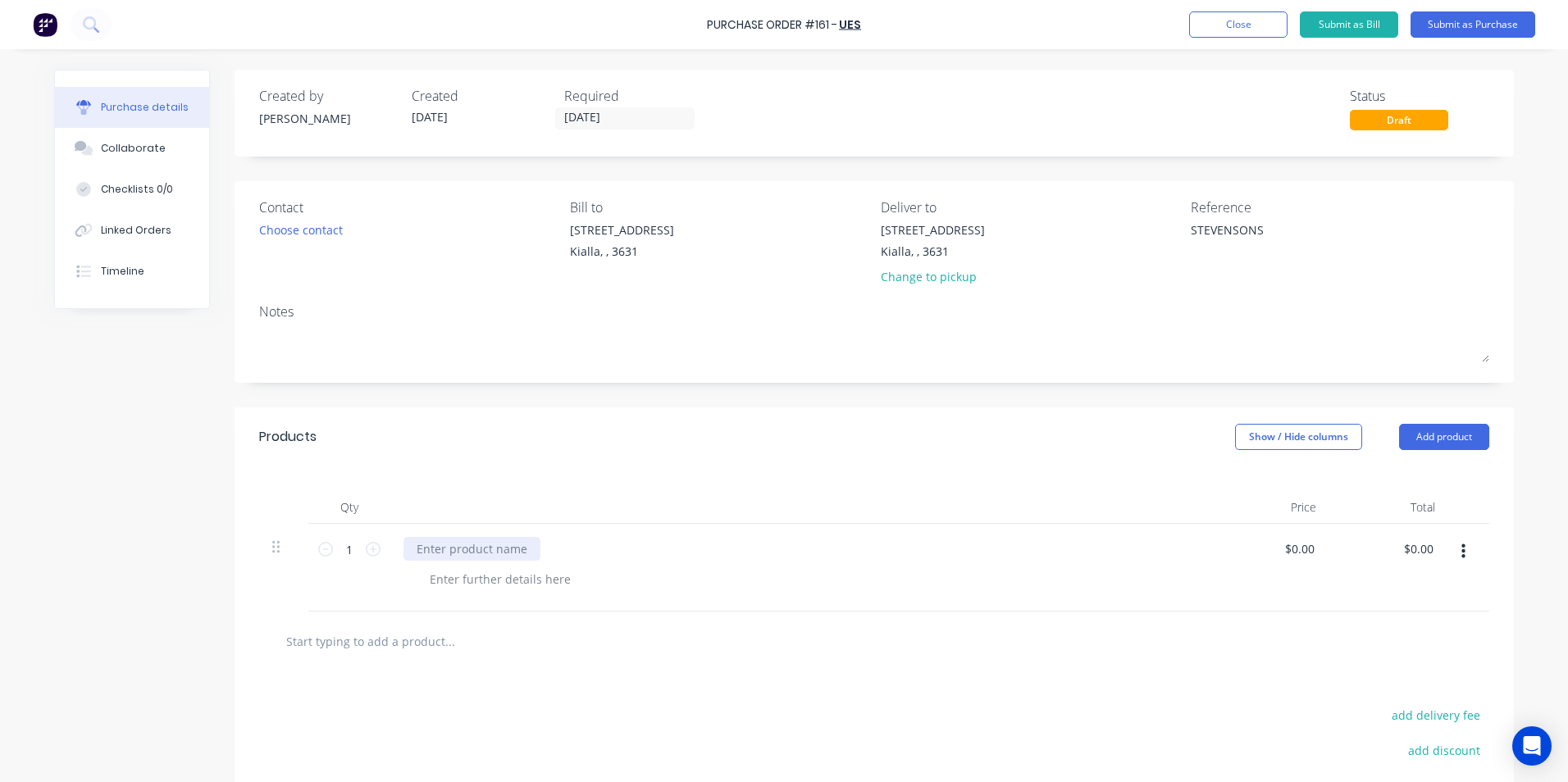
click at [453, 543] on div at bounding box center [472, 549] width 137 height 24
click at [366, 549] on icon at bounding box center [372, 549] width 15 height 15
type textarea "x"
type input "2"
type textarea "x"
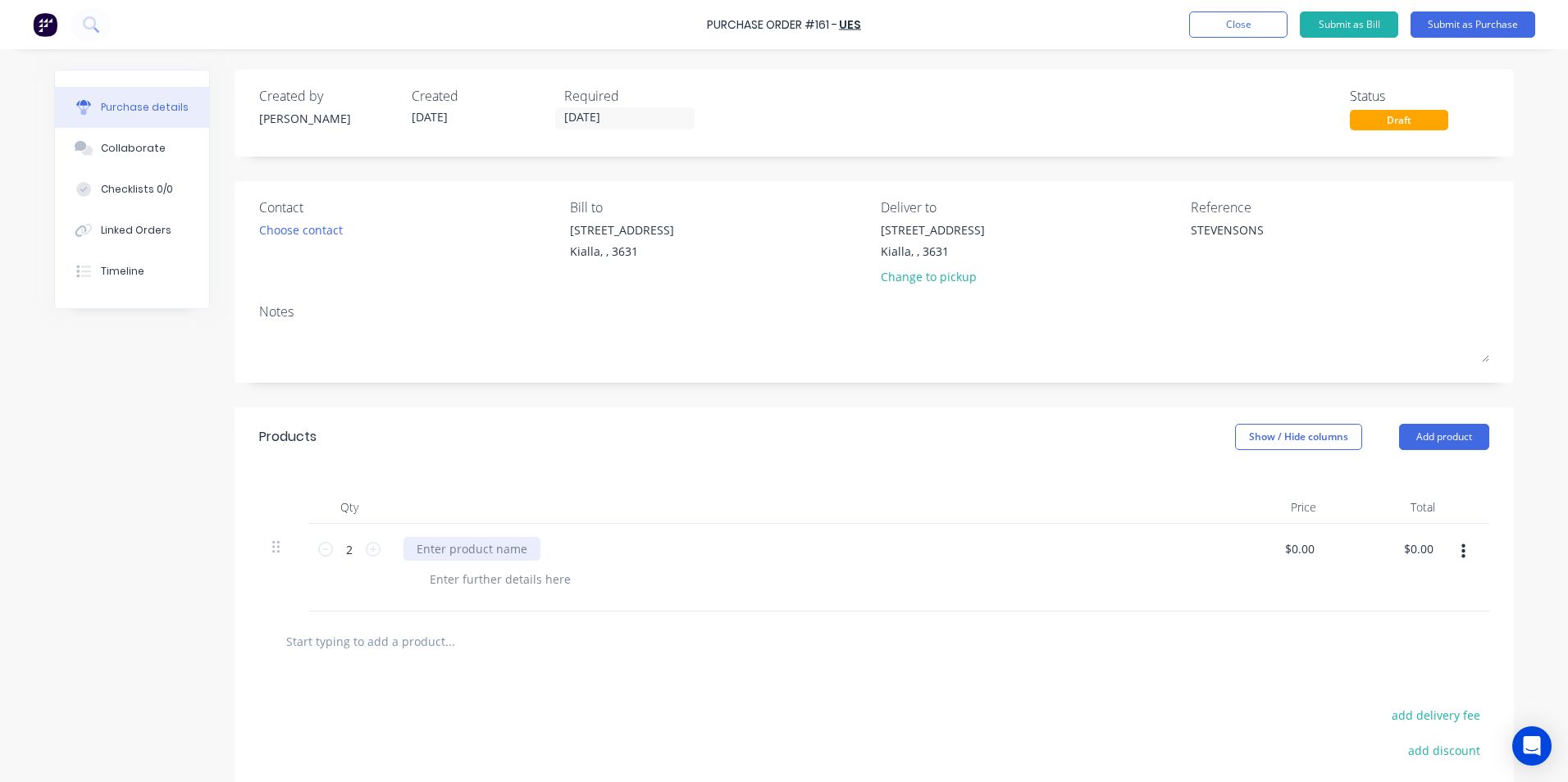
click at [436, 543] on div at bounding box center [472, 549] width 137 height 24
type textarea "x"
type input "0.0000"
click at [1296, 549] on input "0.0000" at bounding box center [1299, 549] width 38 height 24
type textarea "x"
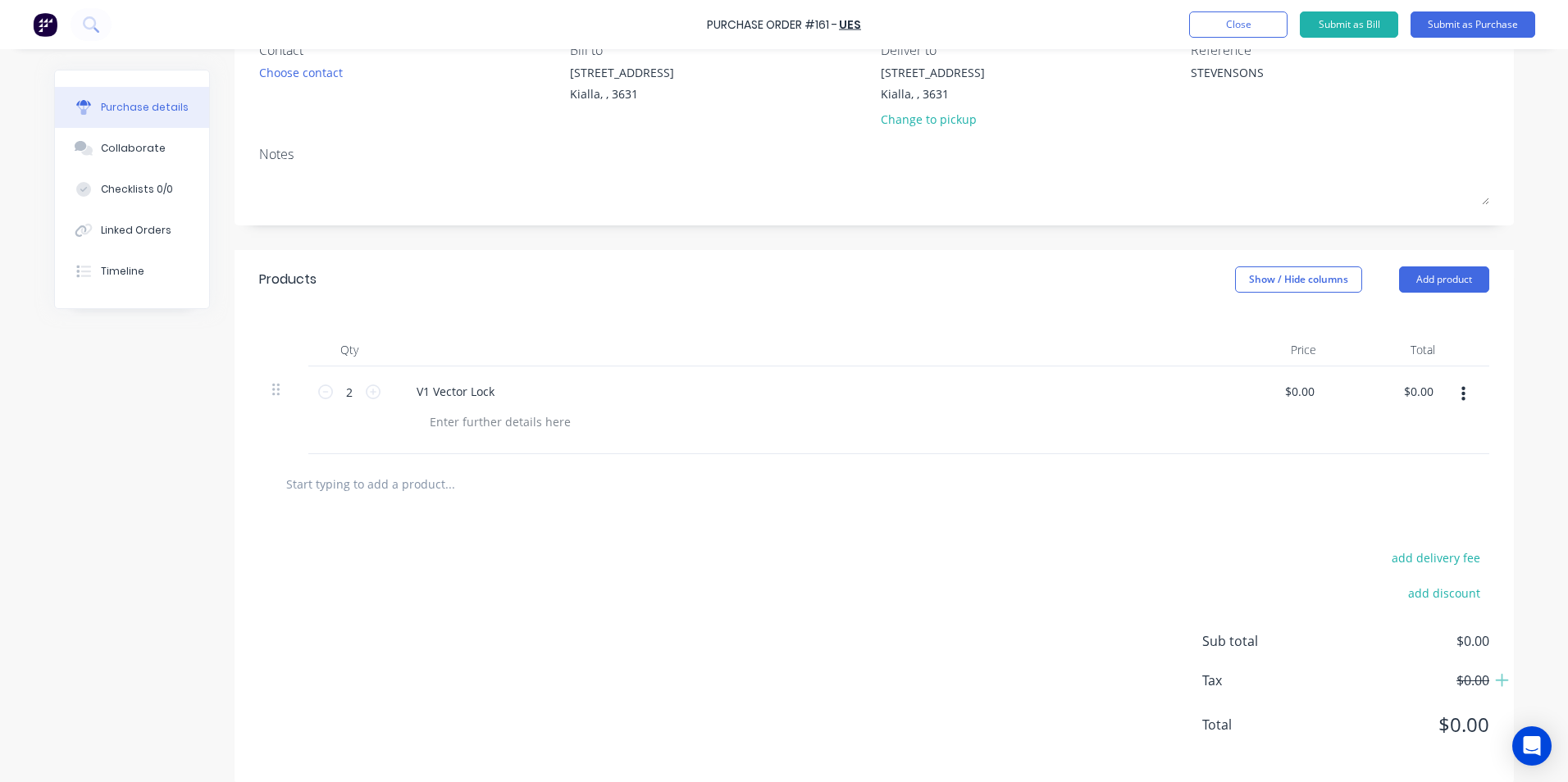
scroll to position [164, 0]
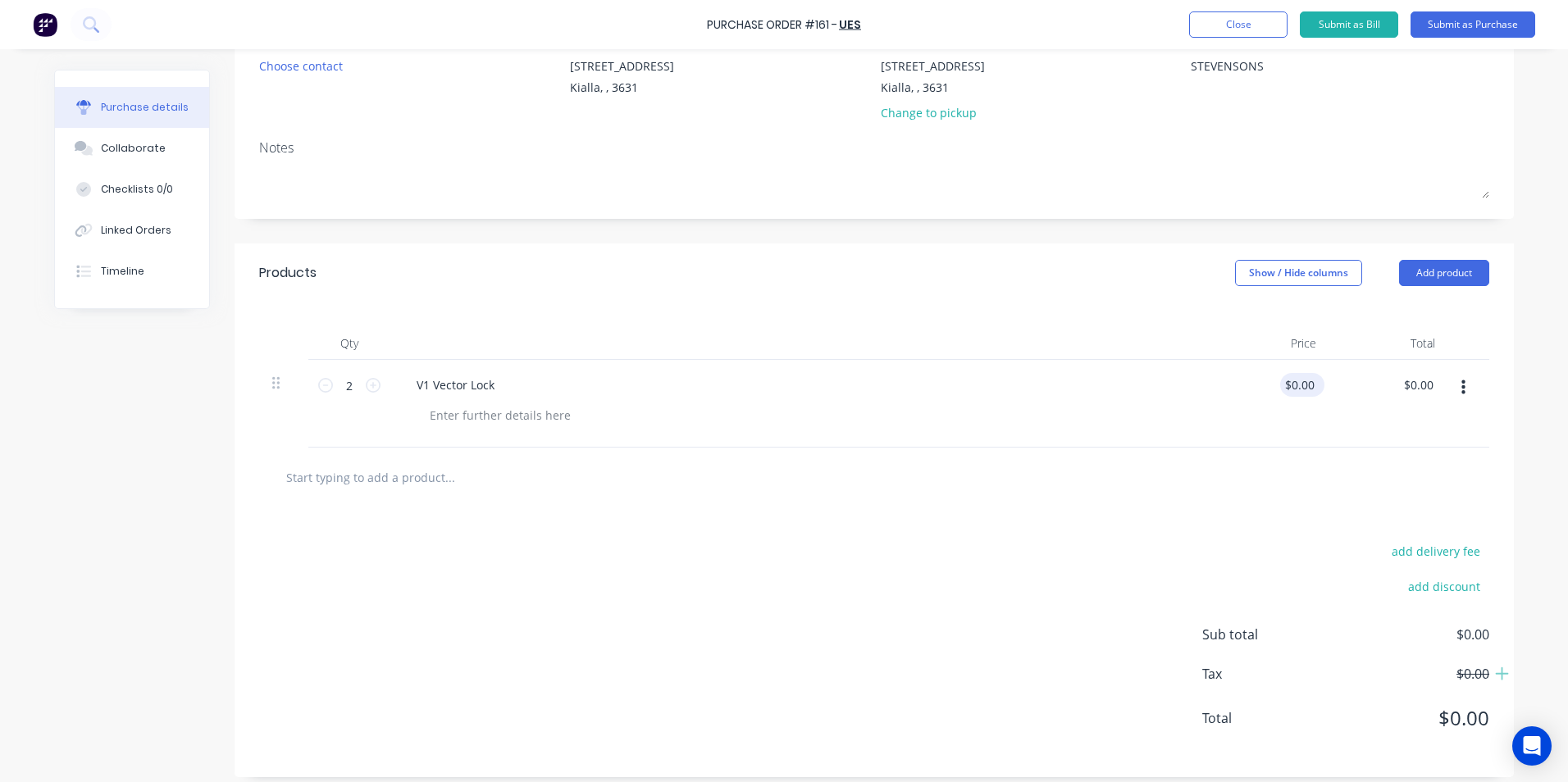
type input "0"
click at [1298, 388] on input "0" at bounding box center [1299, 385] width 38 height 24
type textarea "x"
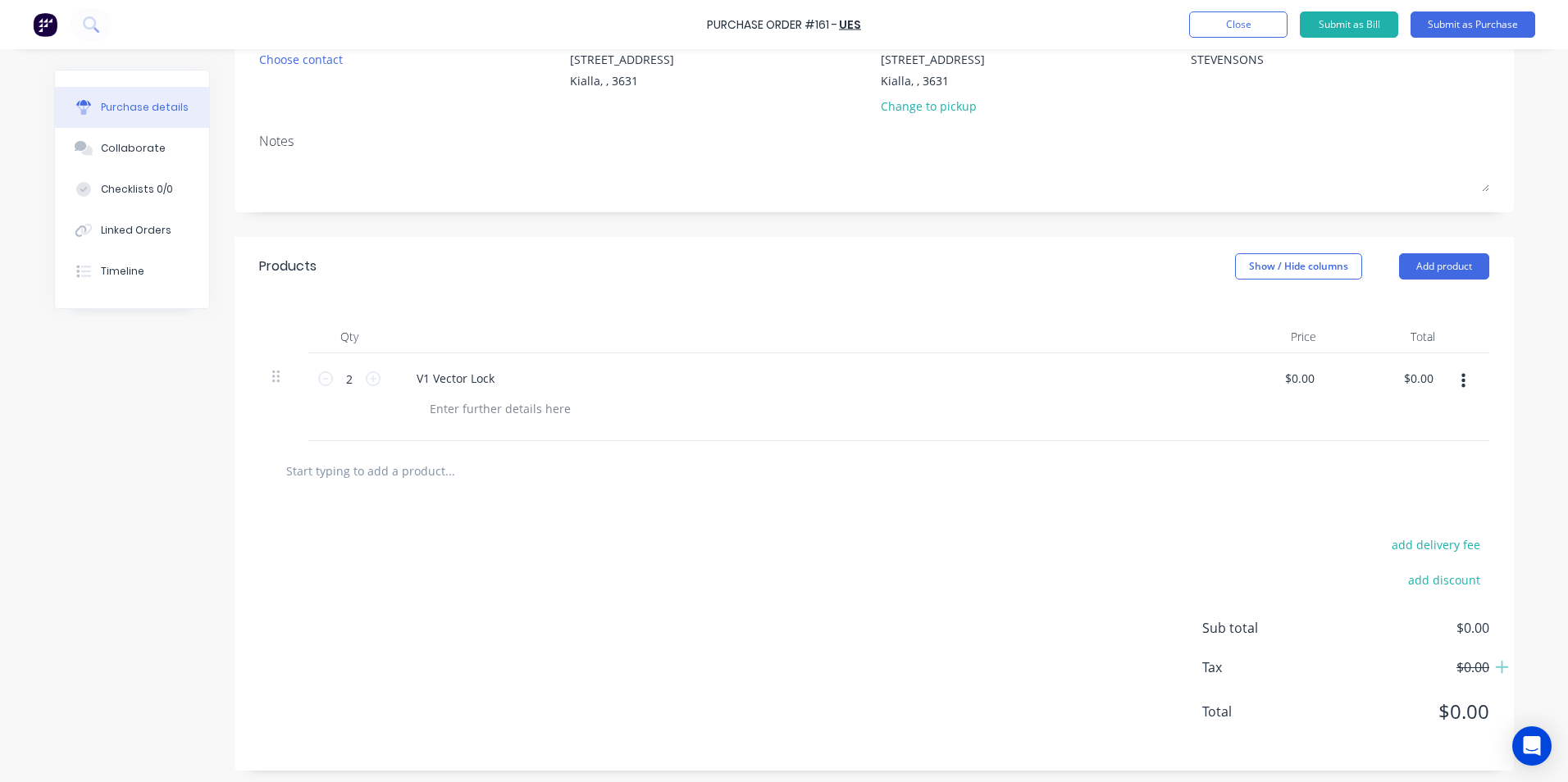
scroll to position [175, 0]
type input "0"
type textarea "x"
click at [1299, 371] on input "0" at bounding box center [1299, 373] width 38 height 24
type input "40.00"
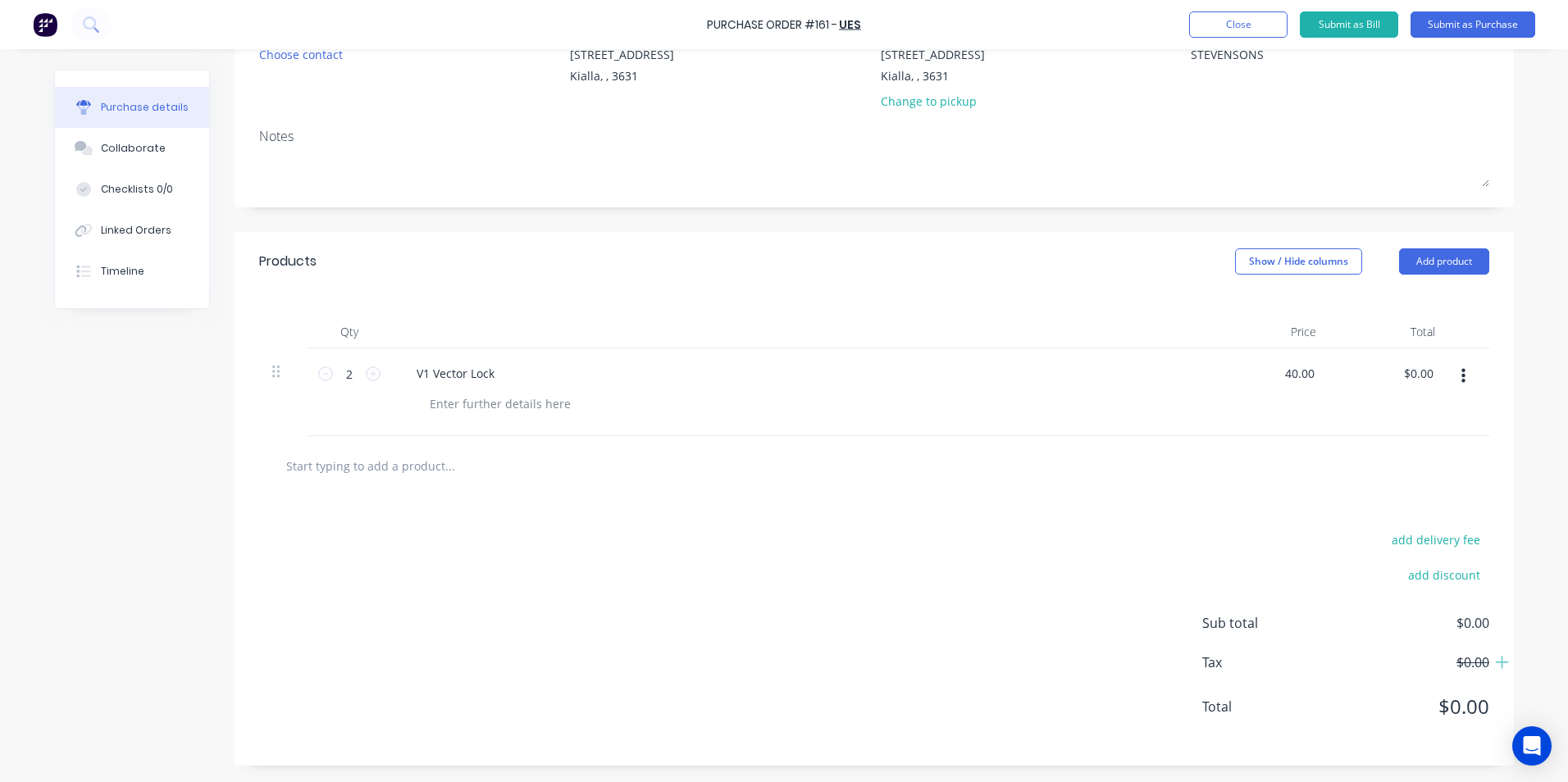
type textarea "x"
type input "$40.00"
type input "$80.00"
click at [1162, 276] on div "Products Show / Hide columns Add product" at bounding box center [874, 261] width 1280 height 59
click at [1220, 22] on button "Close" at bounding box center [1238, 24] width 99 height 27
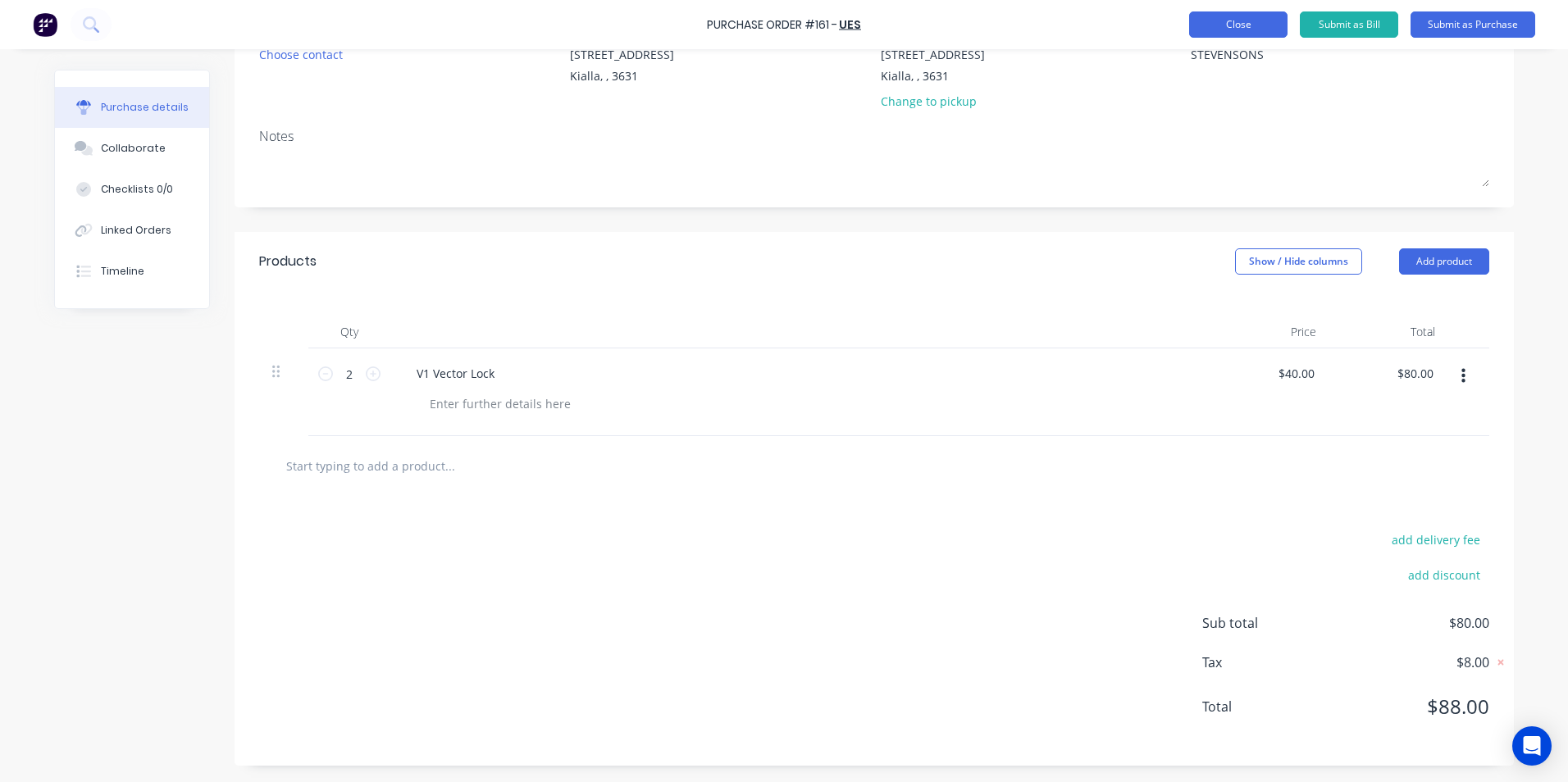
scroll to position [0, 0]
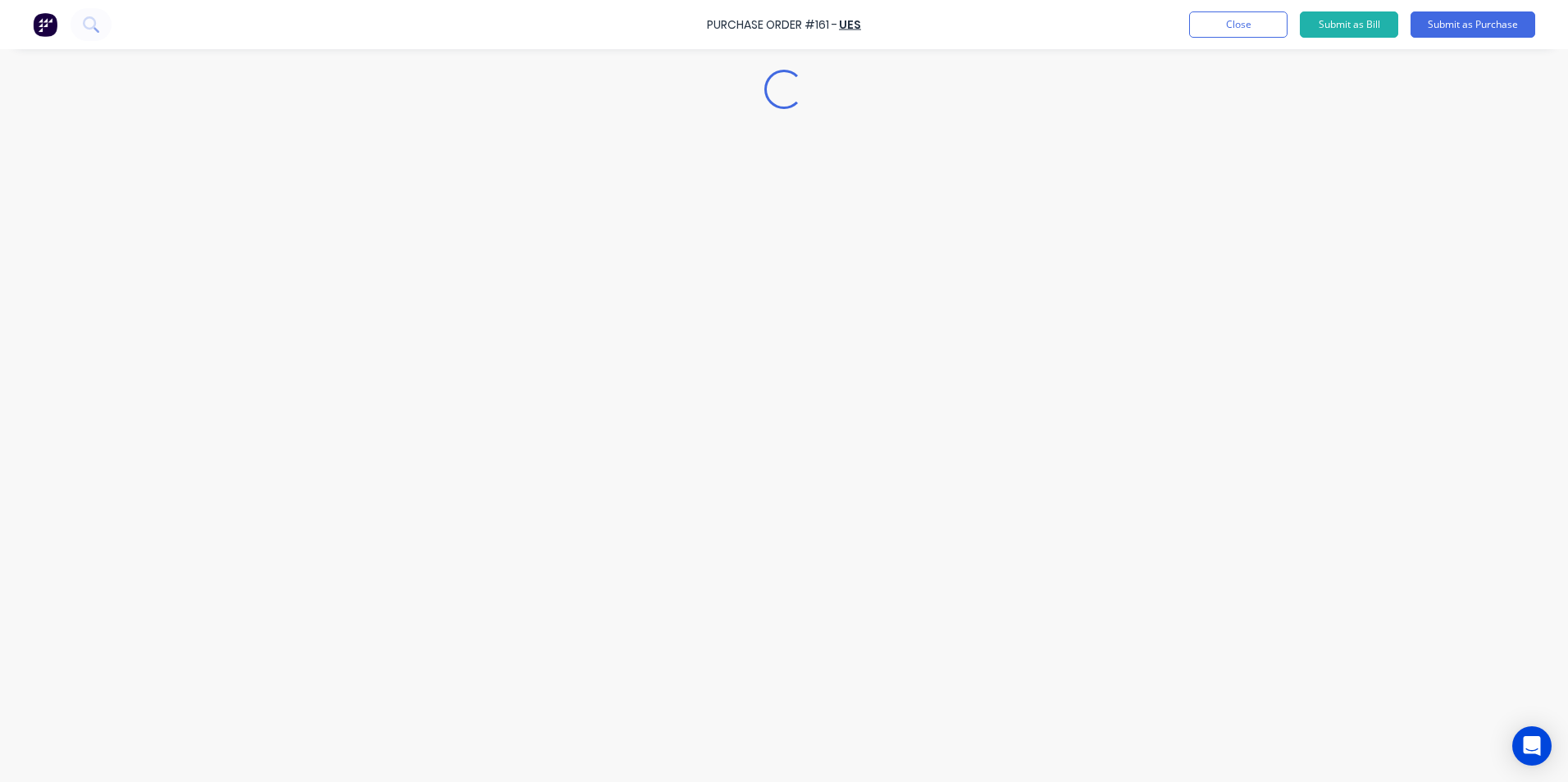
type textarea "x"
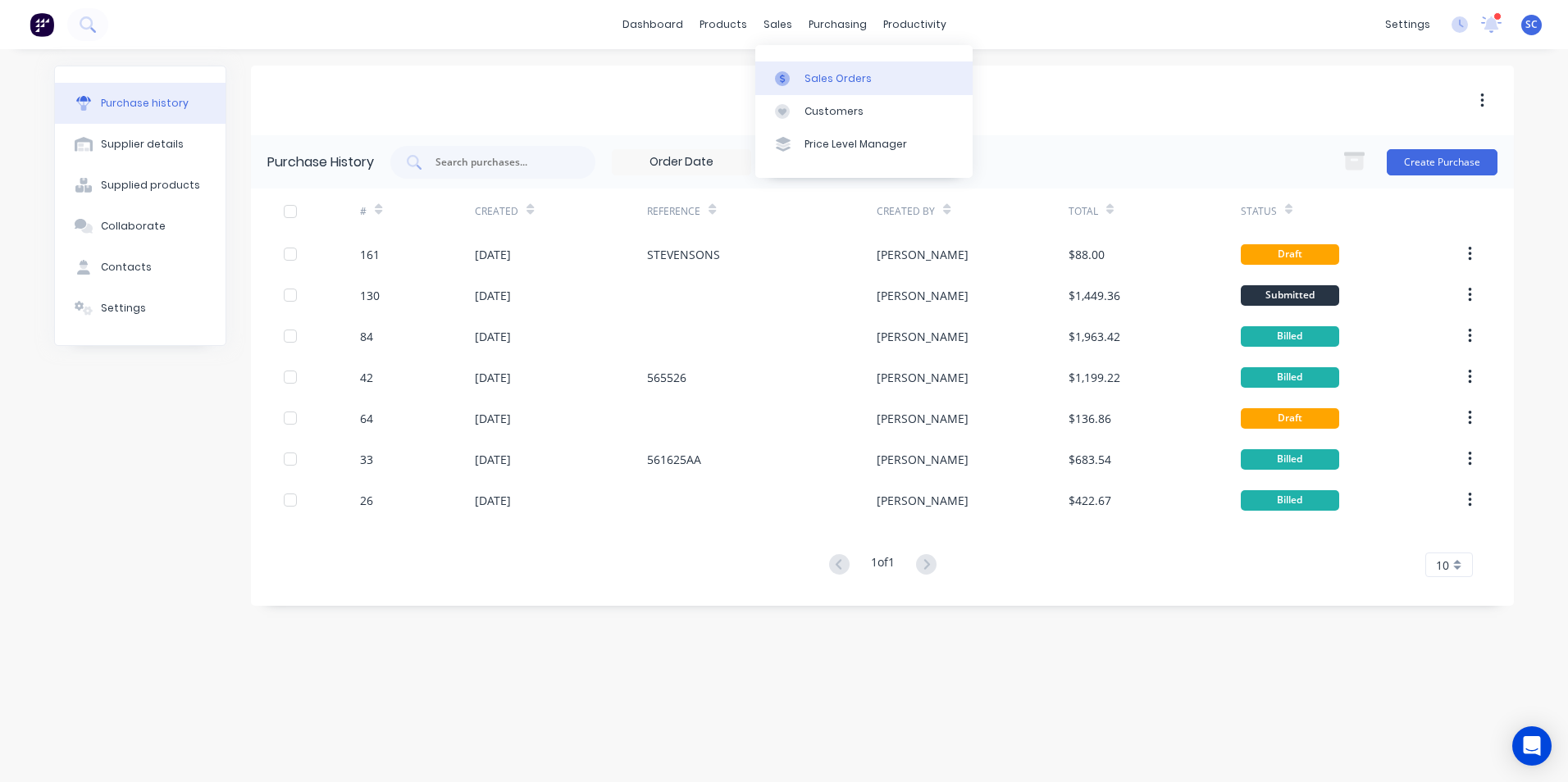
click at [797, 76] on div at bounding box center [787, 78] width 25 height 15
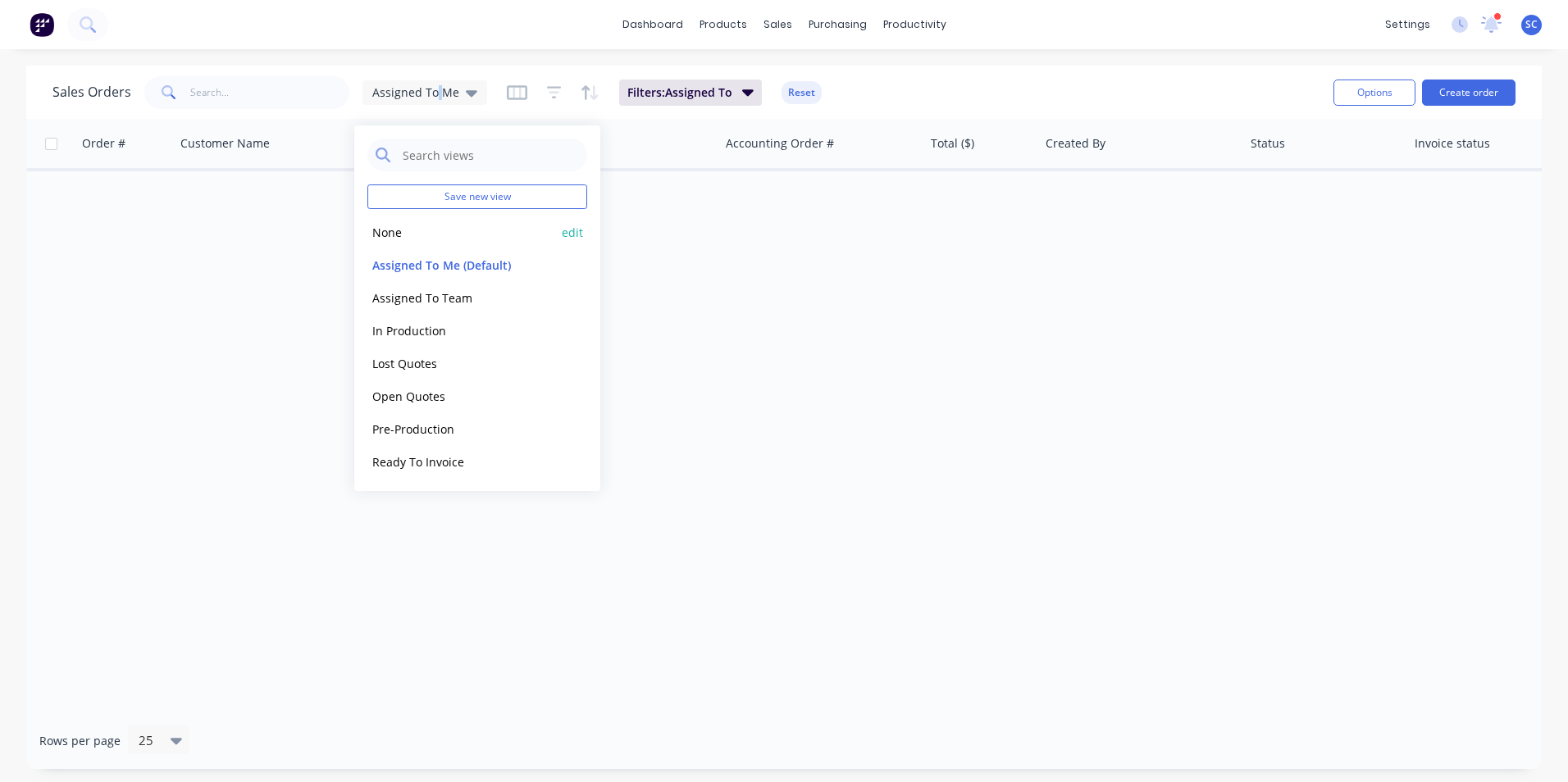
click at [393, 233] on button "None" at bounding box center [461, 233] width 187 height 19
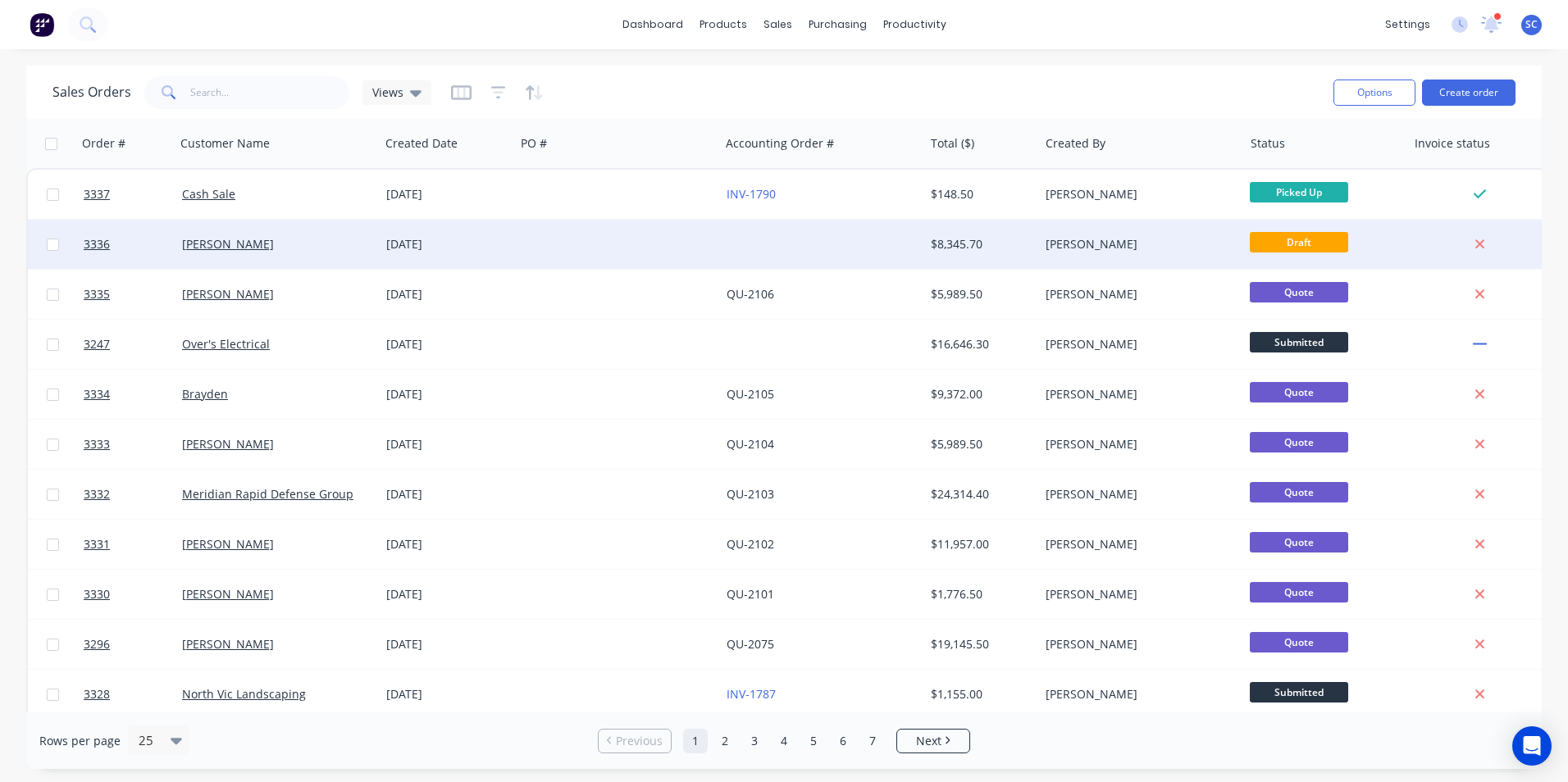
click at [300, 249] on div "[PERSON_NAME]" at bounding box center [273, 244] width 182 height 16
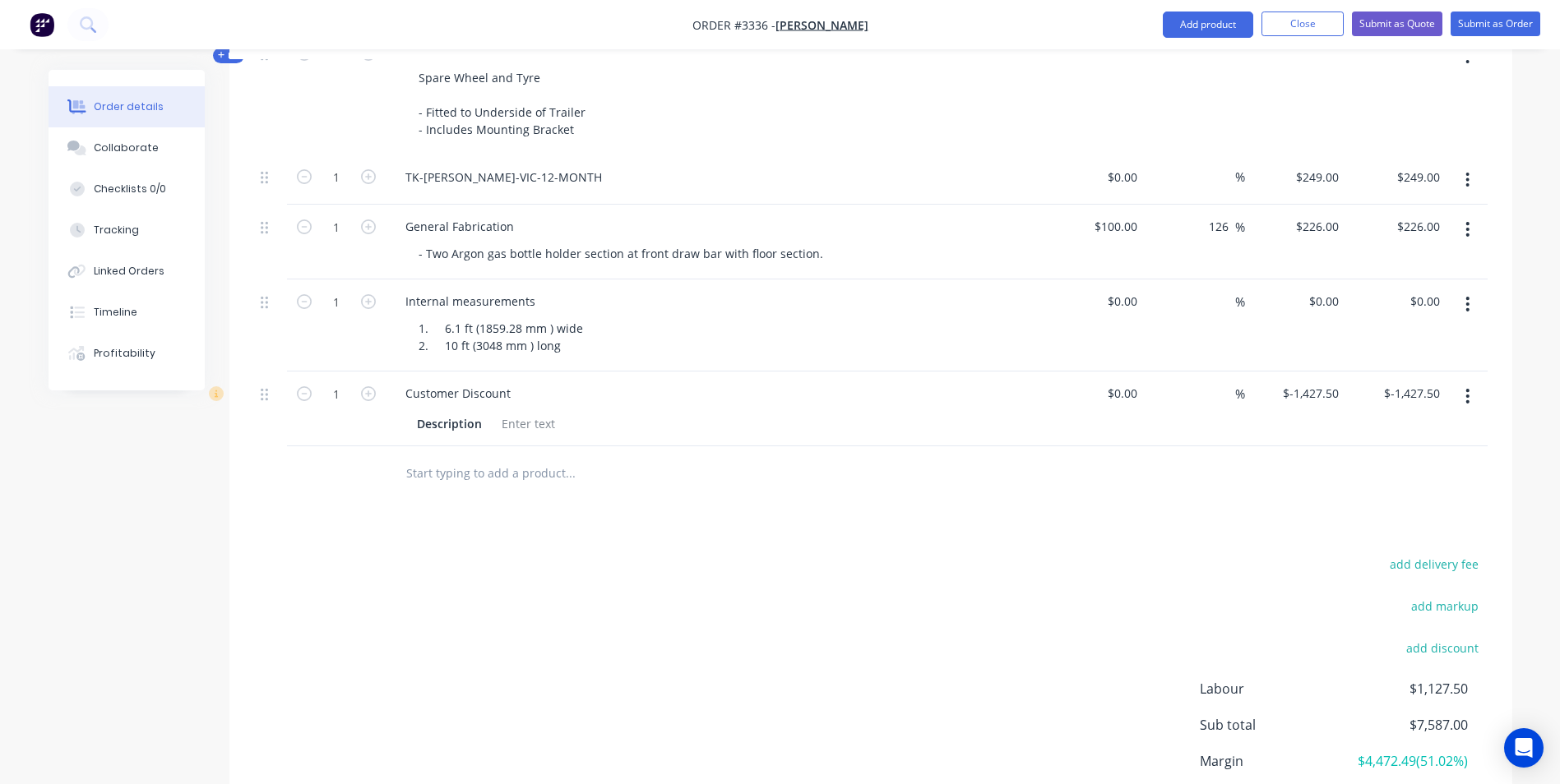
scroll to position [1281, 0]
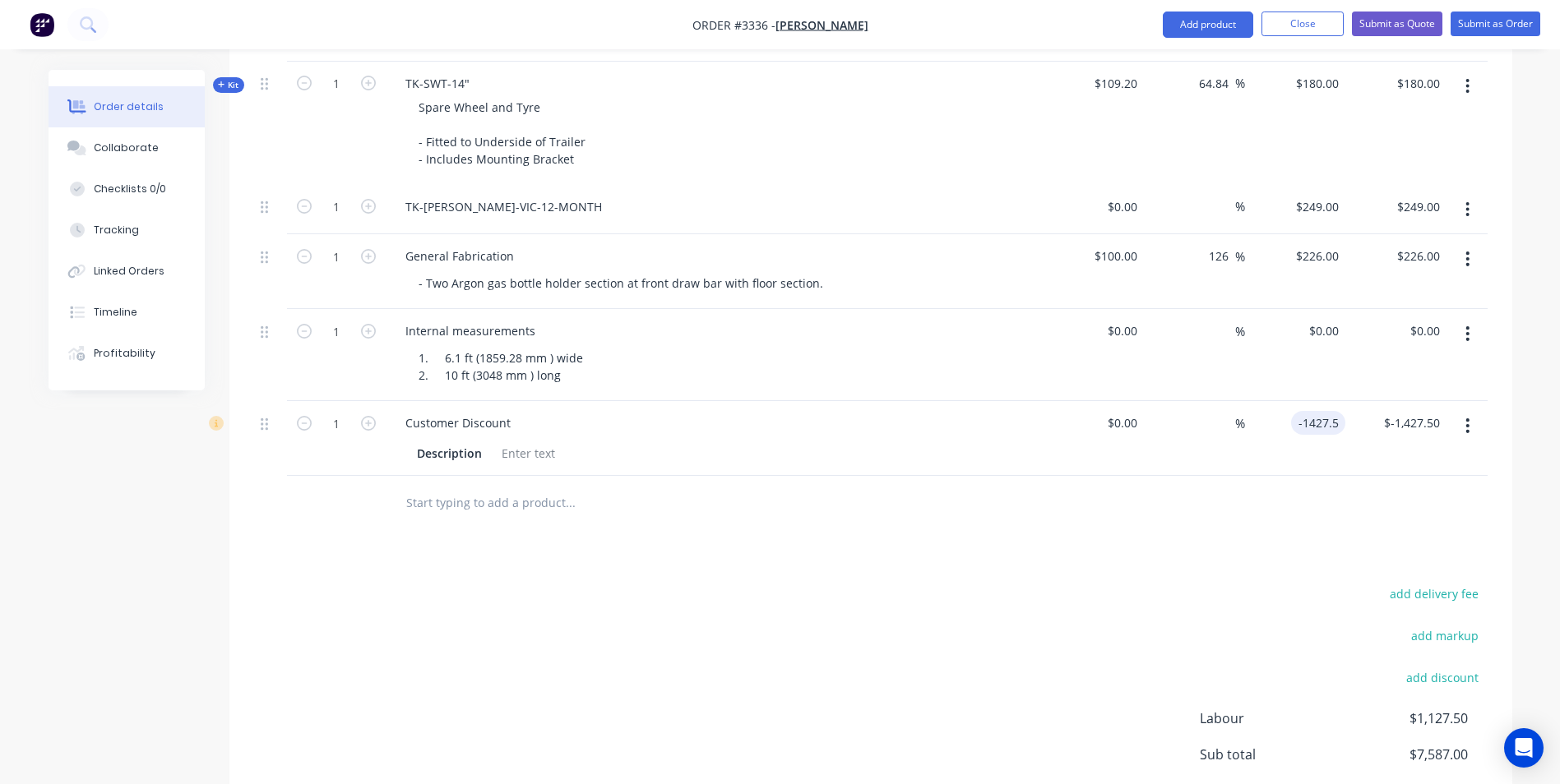
click at [1309, 425] on input "-1427.5" at bounding box center [1322, 423] width 47 height 24
type input "$-1,000.00"
click at [1100, 550] on div "Products Show / Hide columns Add product Qty Cost Markup Price Total Kit 1 TRAI…" at bounding box center [871, 137] width 1284 height 1576
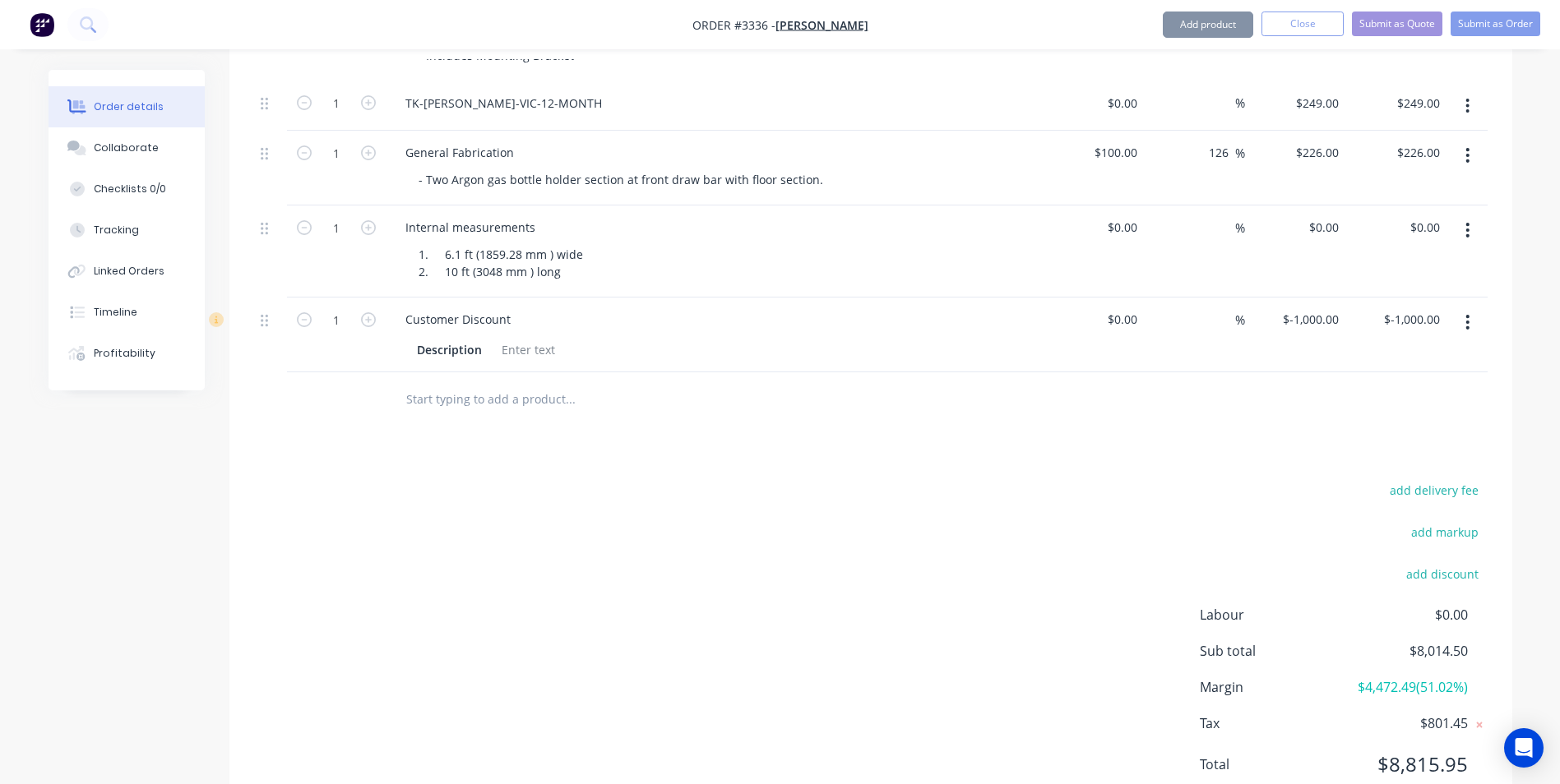
scroll to position [1446, 0]
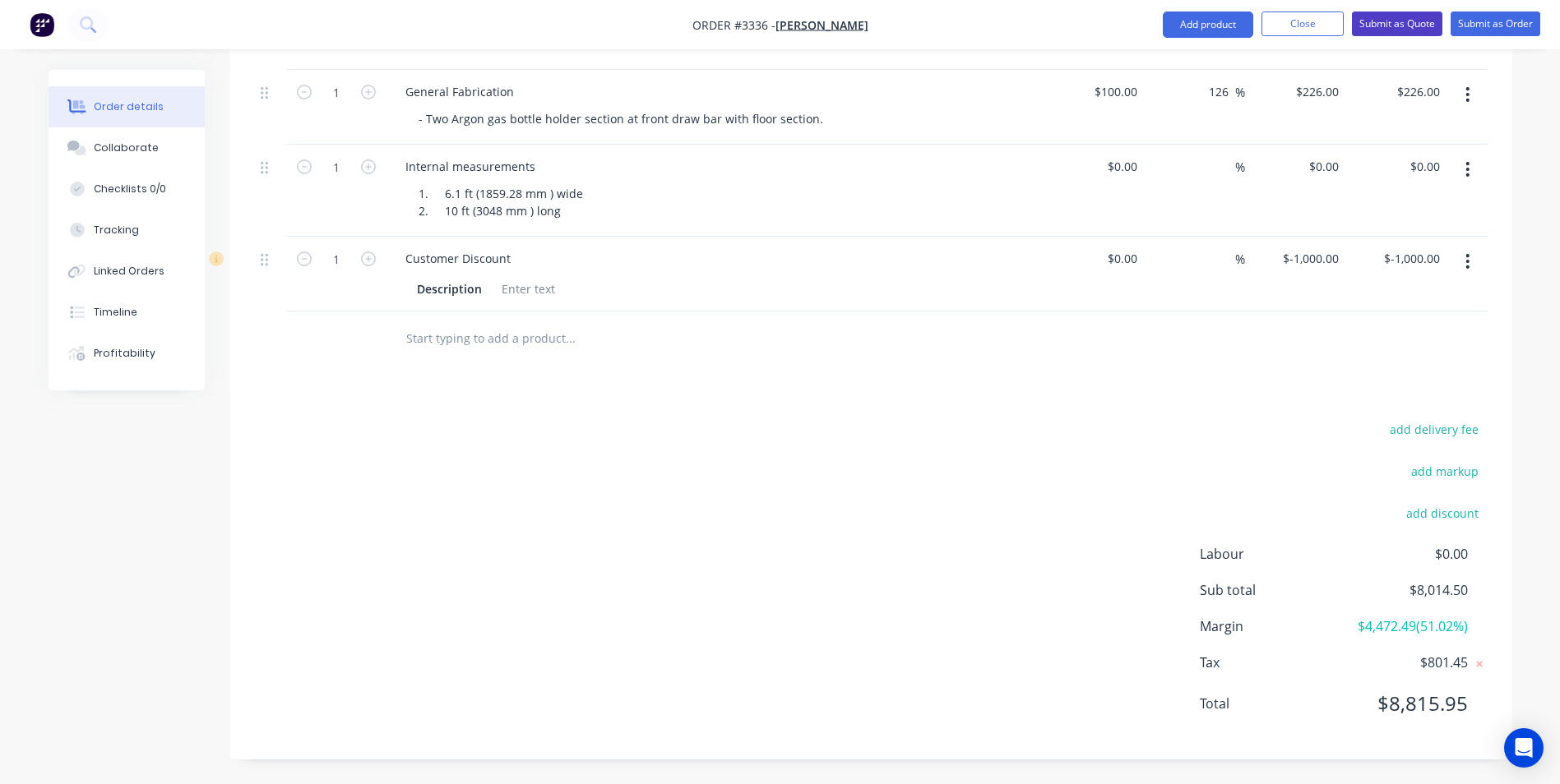
click at [1386, 19] on button "Submit as Quote" at bounding box center [1397, 23] width 90 height 25
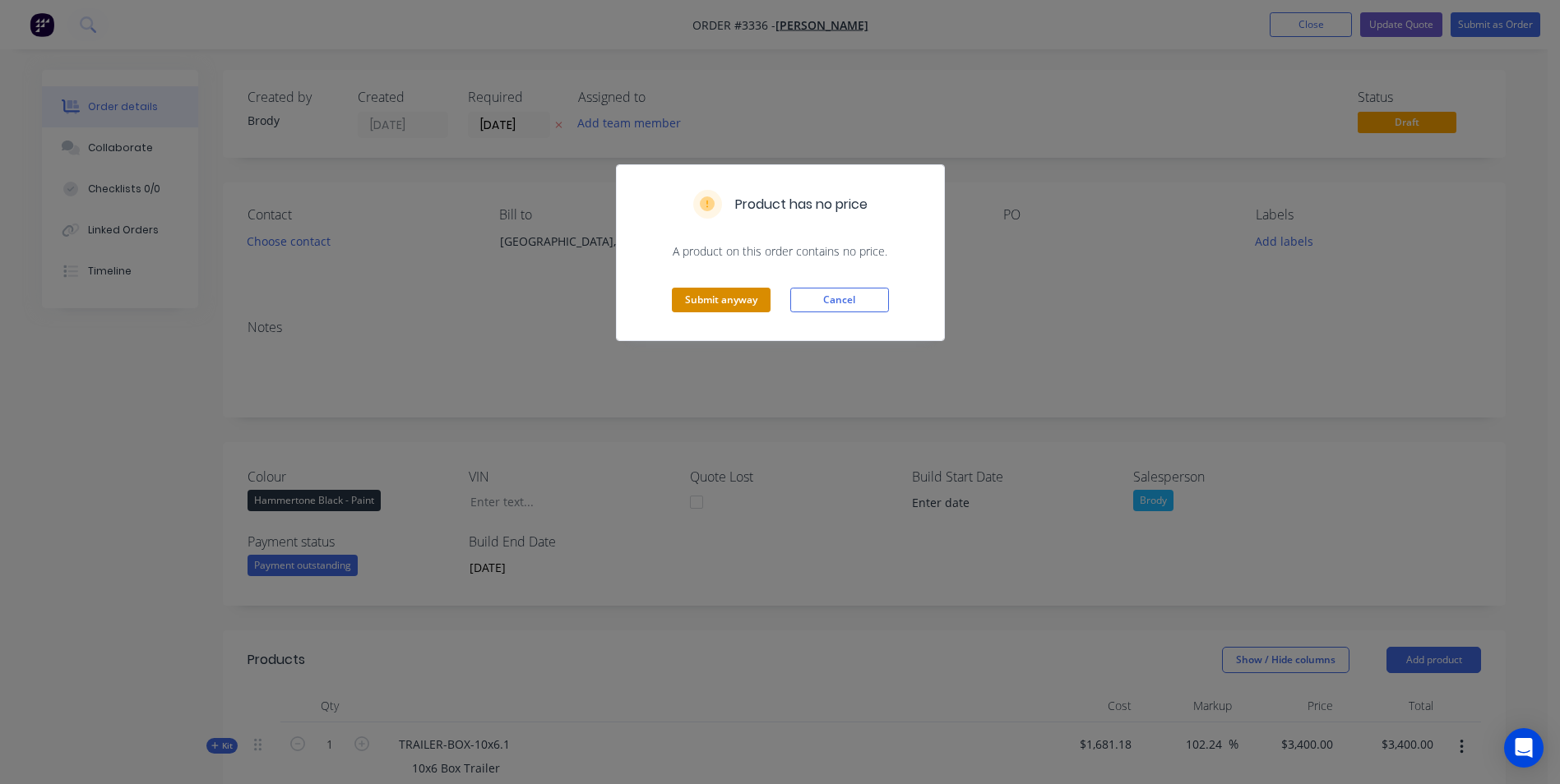
click at [744, 304] on button "Submit anyway" at bounding box center [721, 299] width 99 height 25
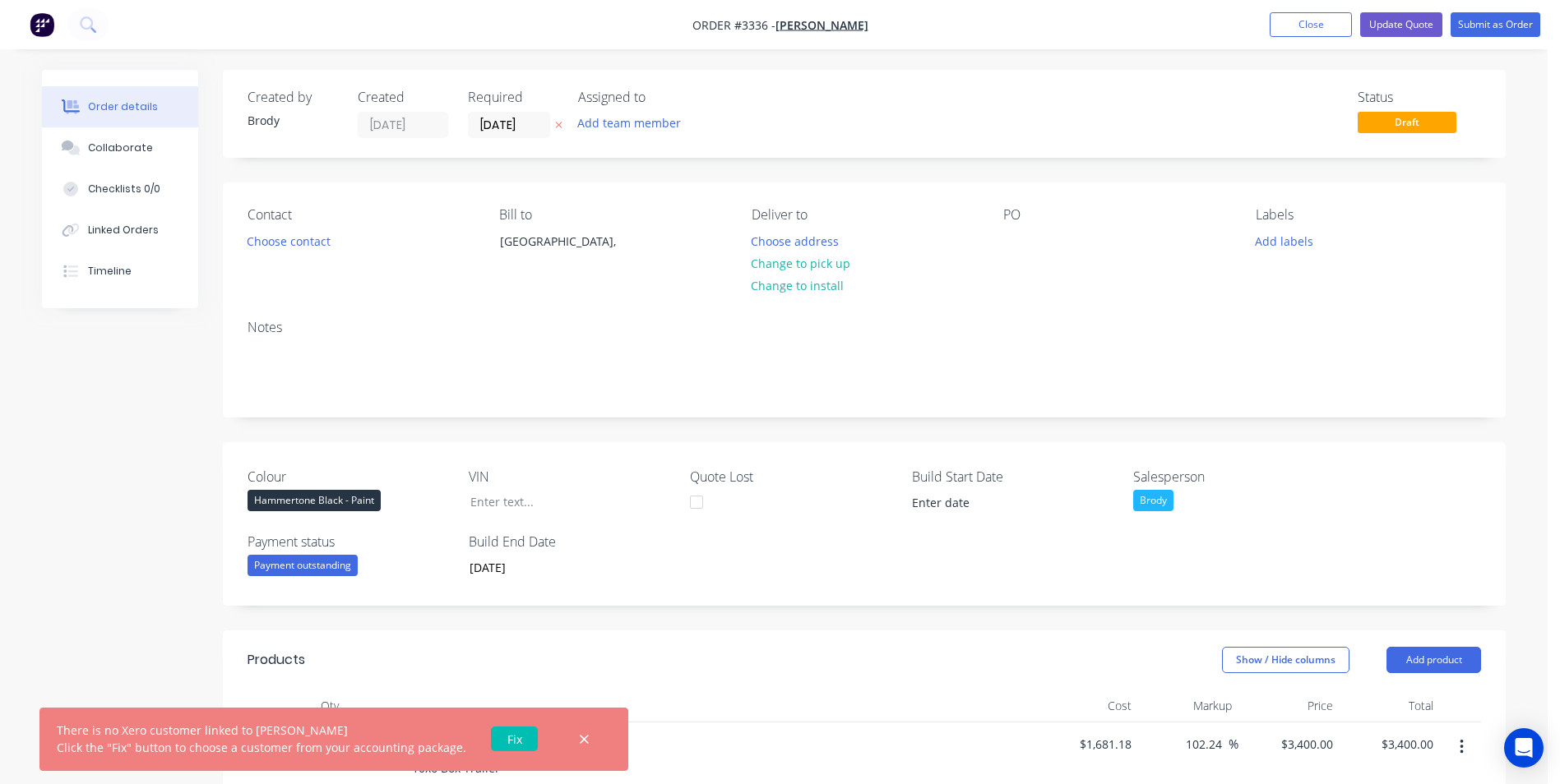
click at [496, 741] on link "Fix" at bounding box center [514, 739] width 46 height 25
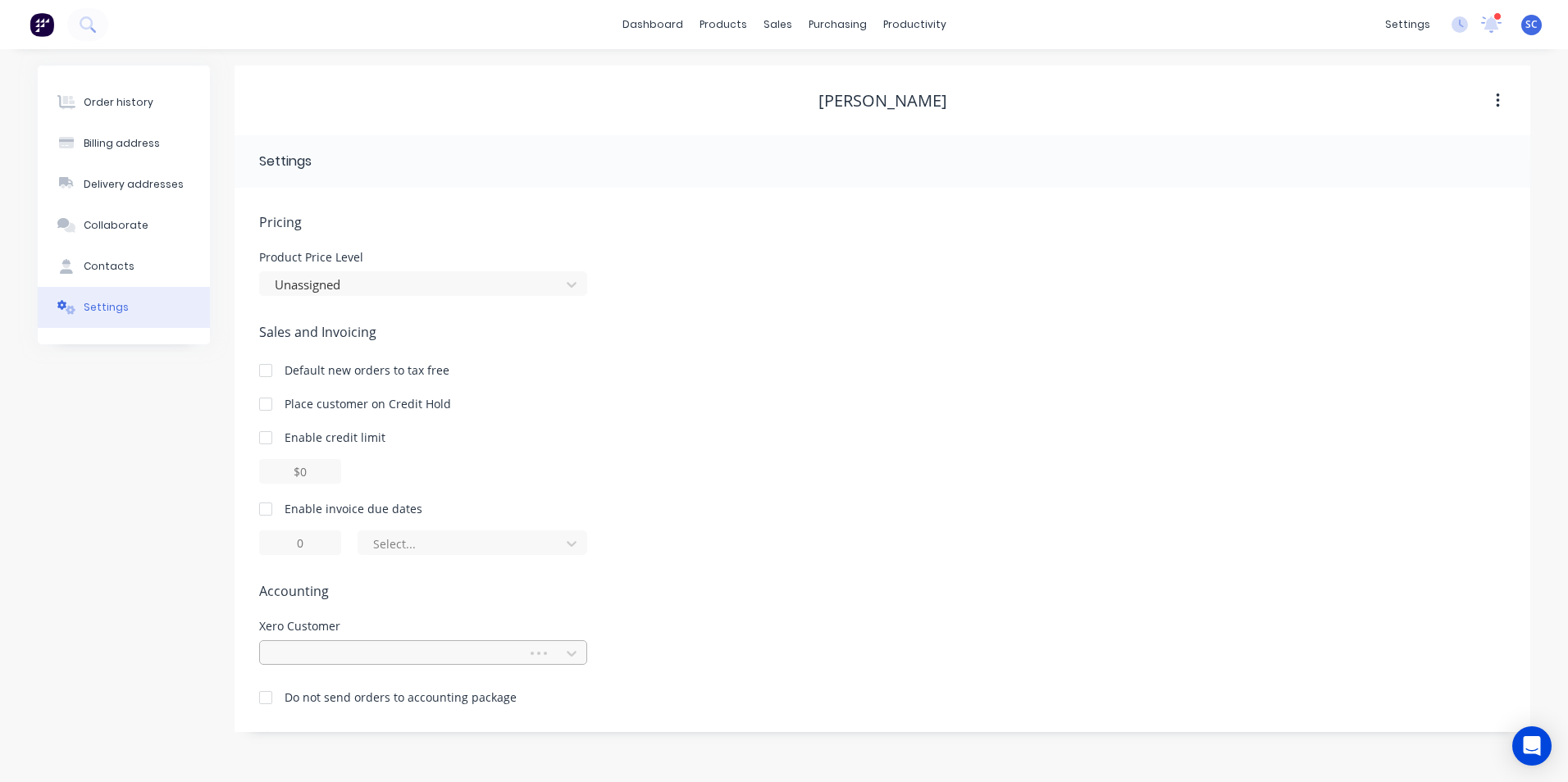
click at [358, 656] on div at bounding box center [396, 654] width 246 height 21
type input "lachl"
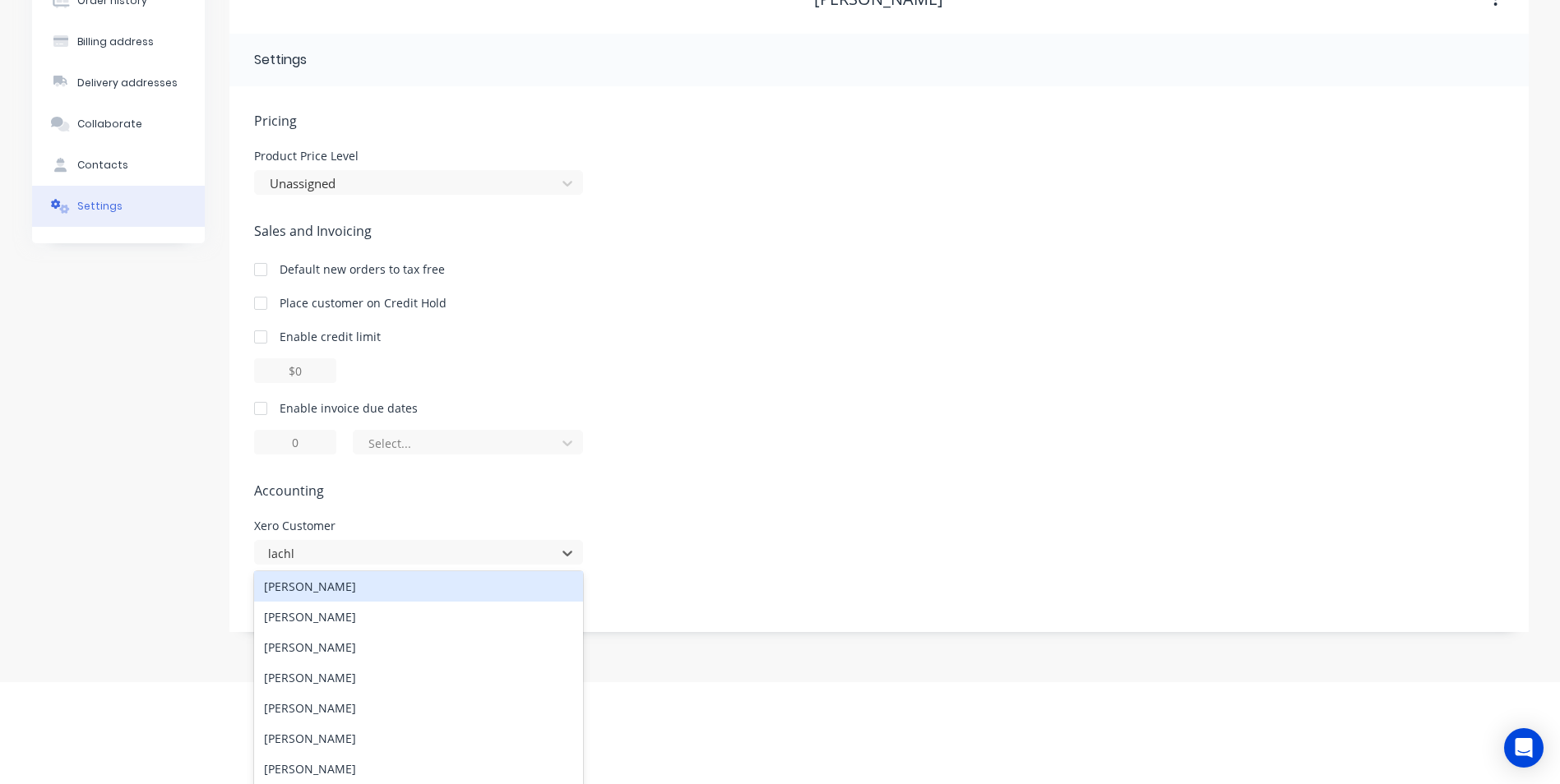
scroll to position [136, 0]
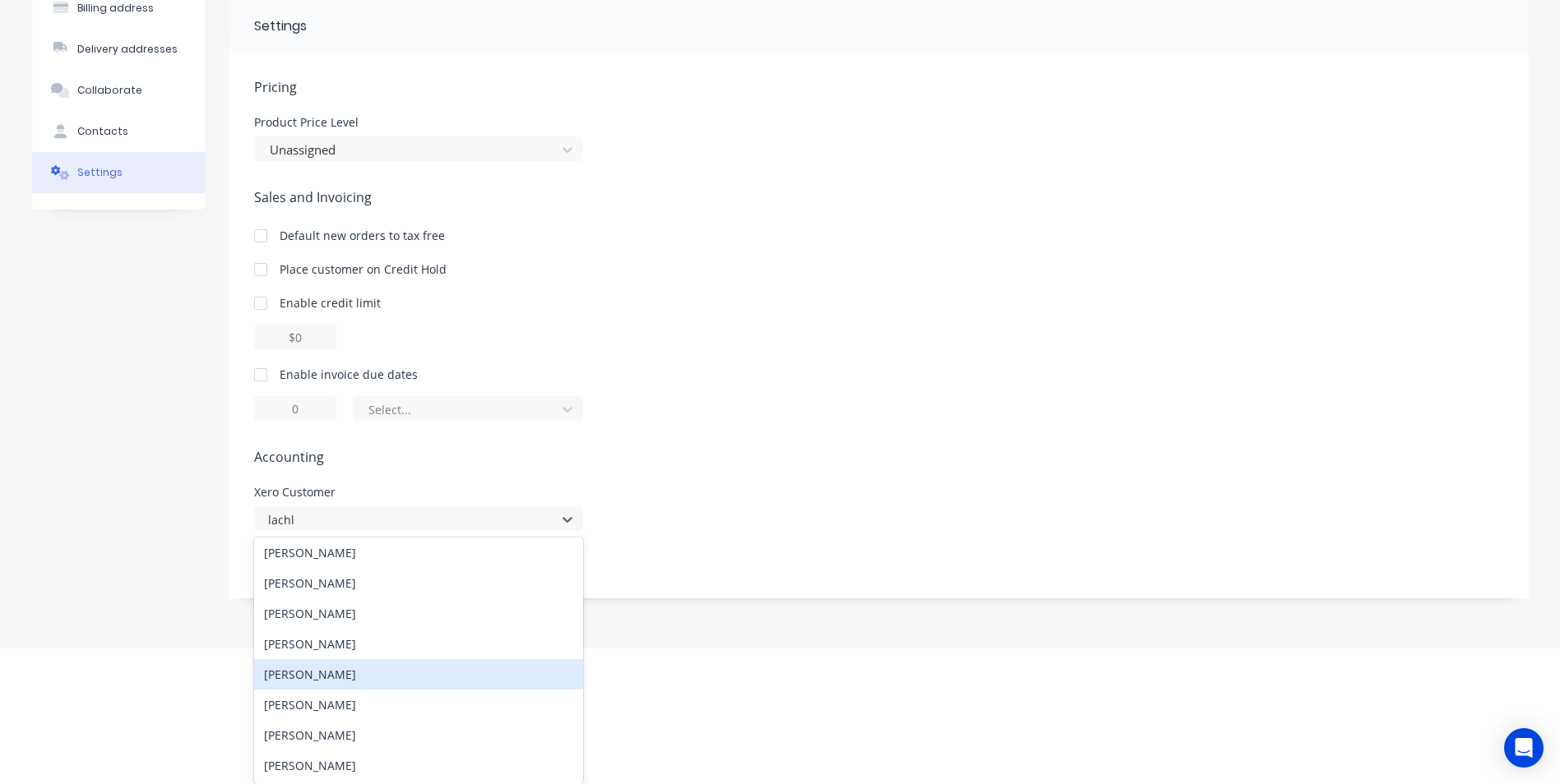
click at [312, 672] on div "[PERSON_NAME]" at bounding box center [418, 674] width 329 height 30
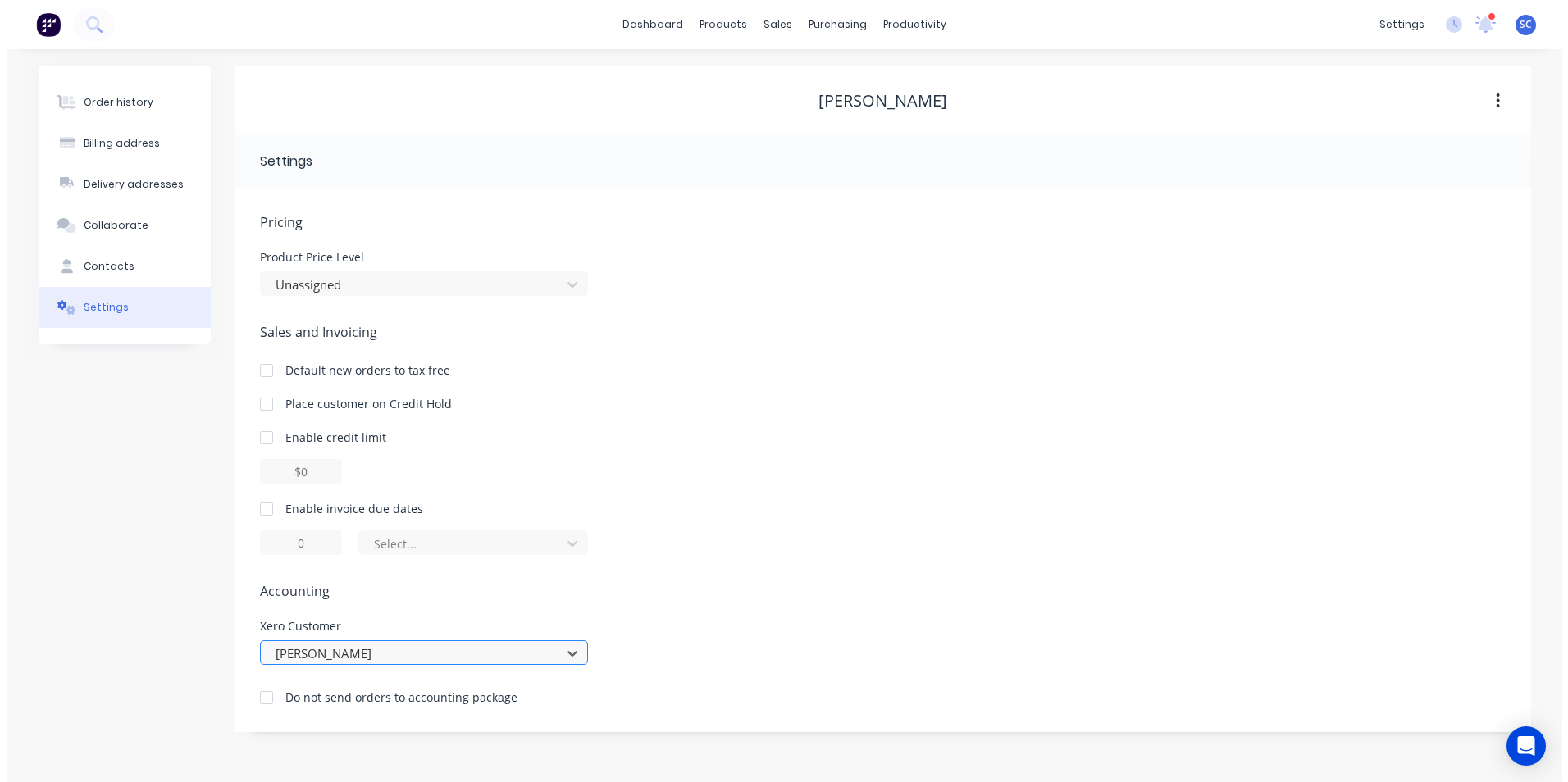
scroll to position [0, 0]
click at [731, 547] on div "Select..." at bounding box center [882, 543] width 1246 height 25
drag, startPoint x: 784, startPoint y: 80, endPoint x: 773, endPoint y: 87, distance: 13.0
click at [784, 80] on icon at bounding box center [783, 78] width 5 height 9
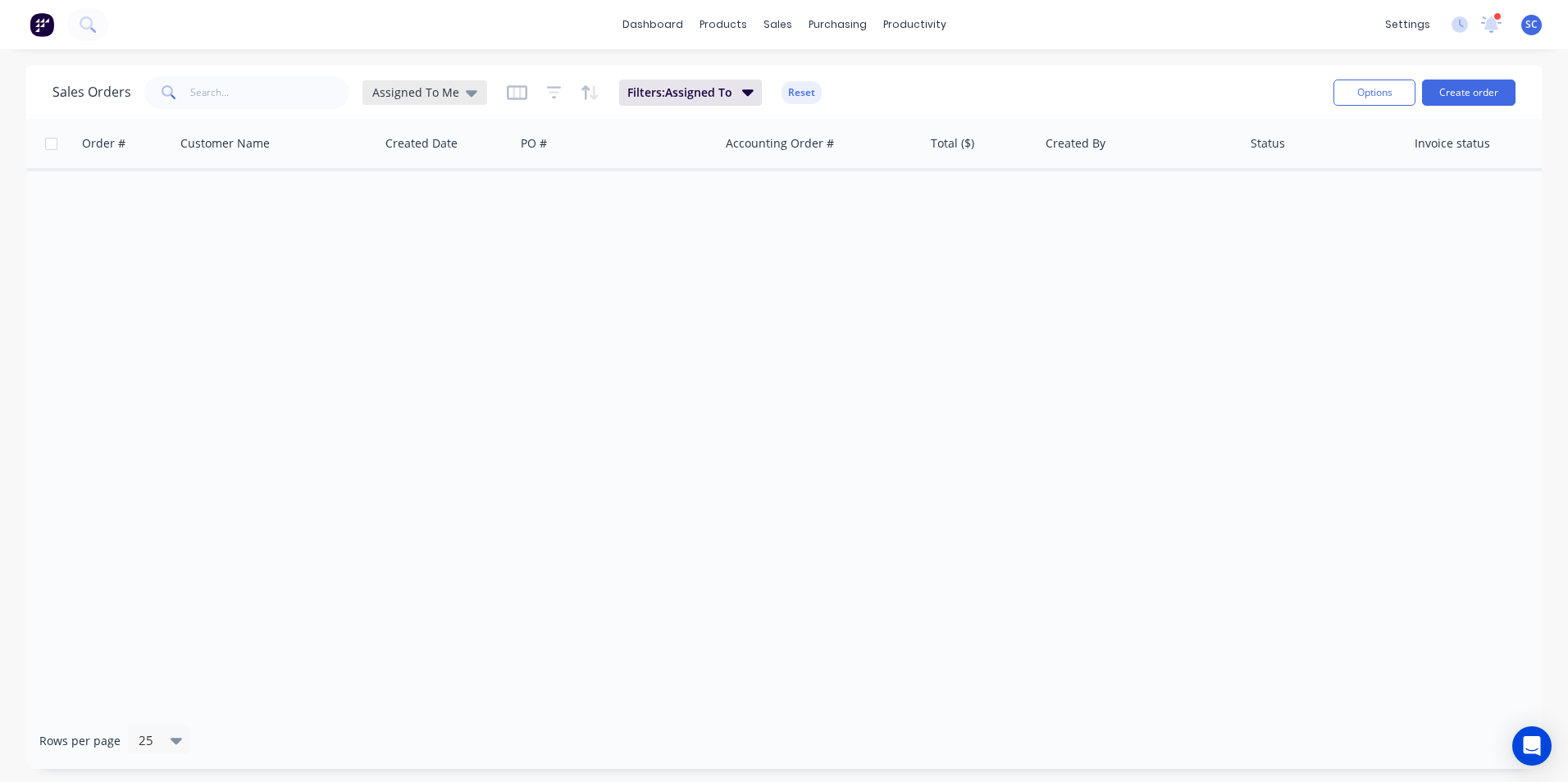
click at [435, 97] on span "Assigned To Me" at bounding box center [415, 92] width 87 height 17
click at [386, 232] on button "None" at bounding box center [461, 233] width 187 height 19
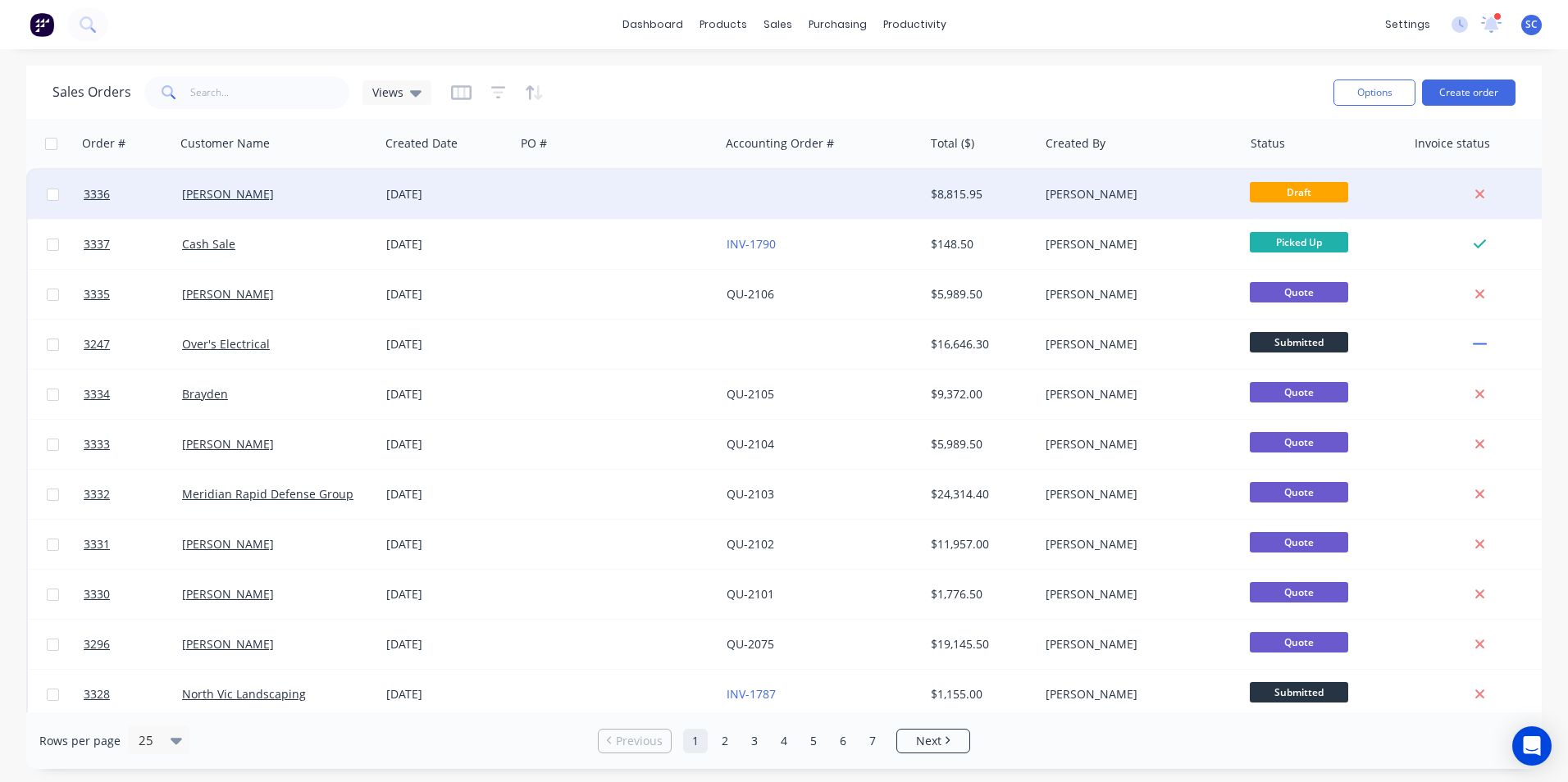
click at [456, 193] on div "[DATE]" at bounding box center [447, 194] width 122 height 16
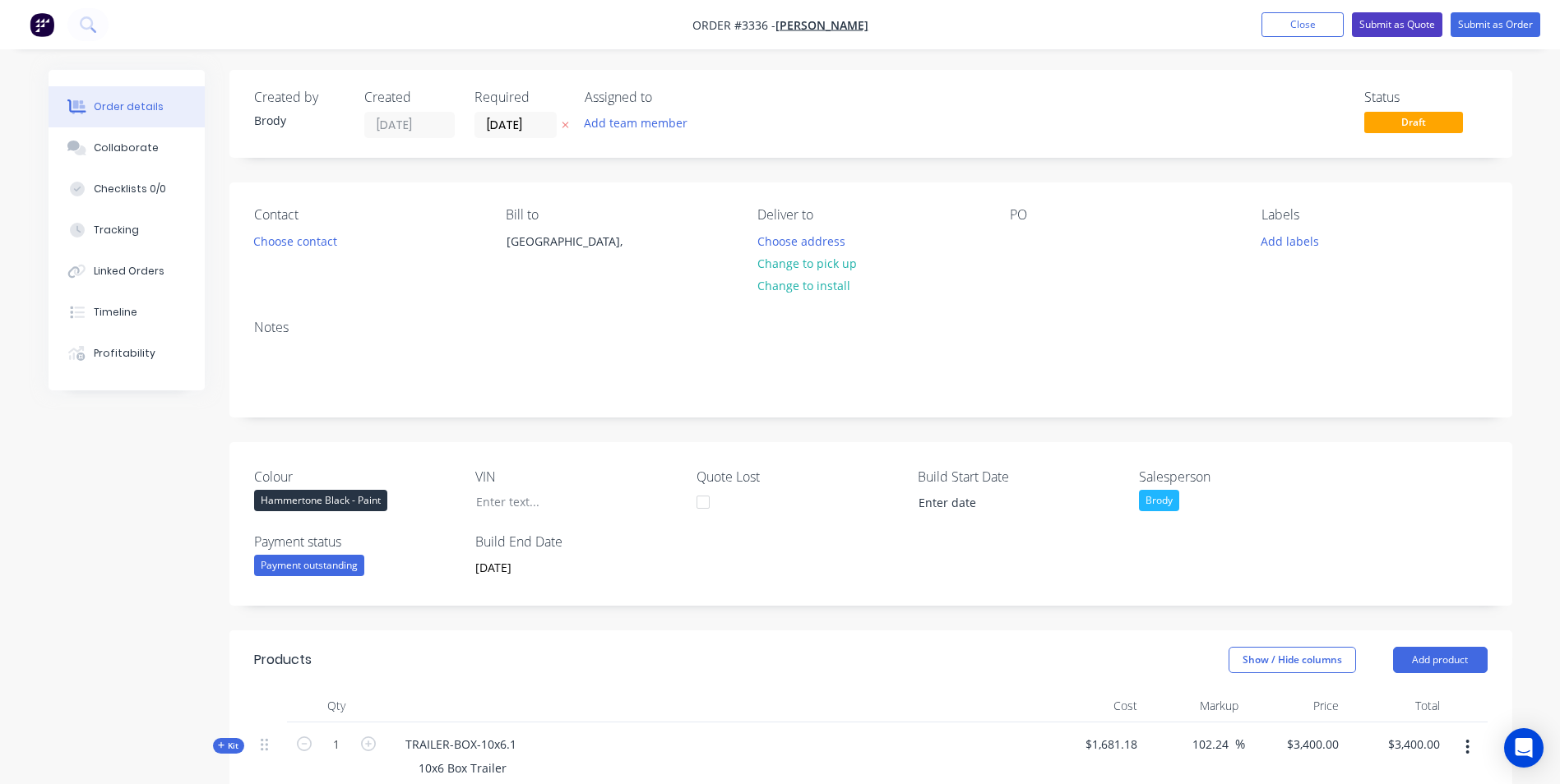
click at [1390, 21] on button "Submit as Quote" at bounding box center [1397, 24] width 90 height 25
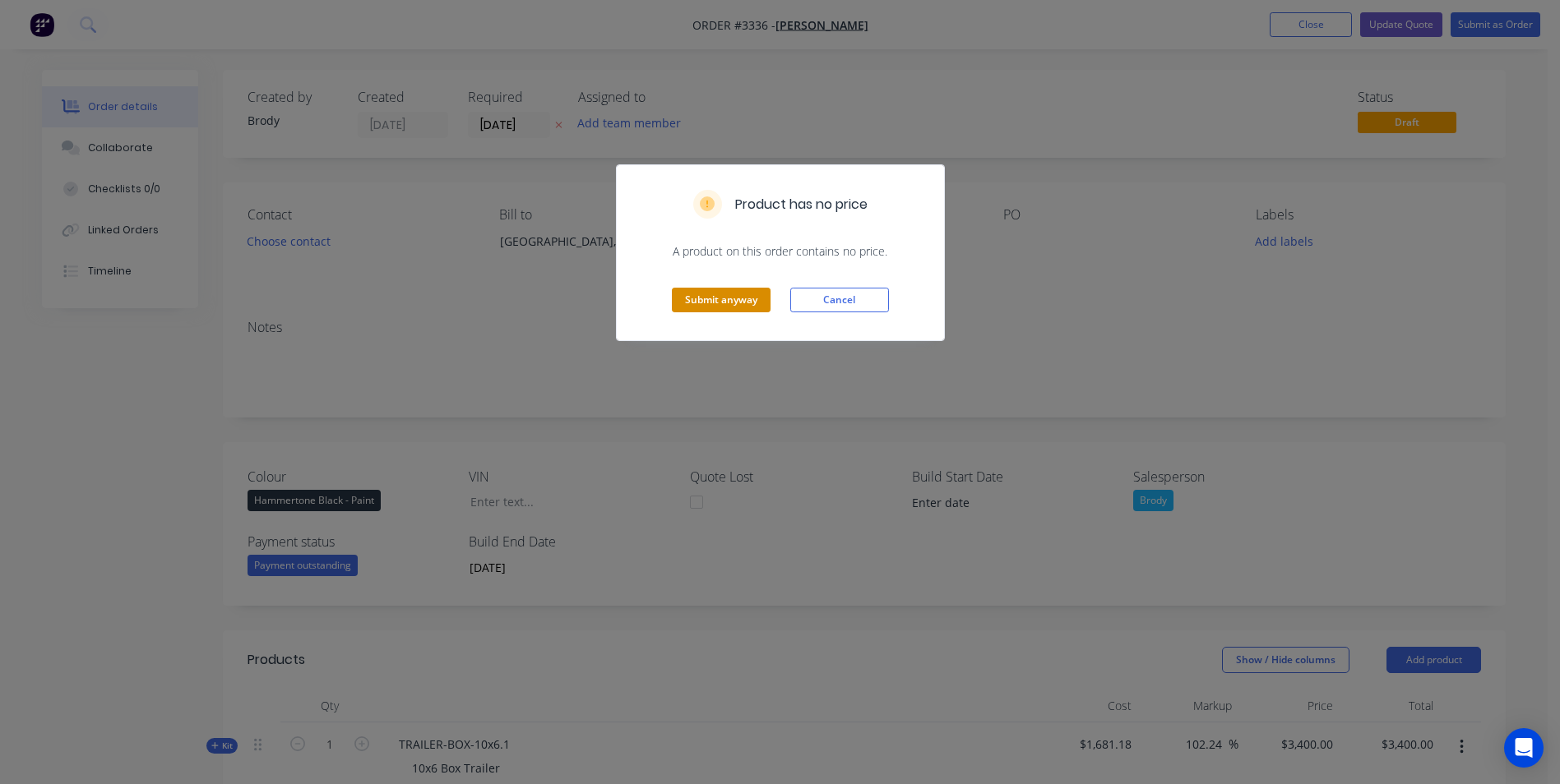
click at [711, 304] on button "Submit anyway" at bounding box center [721, 299] width 99 height 25
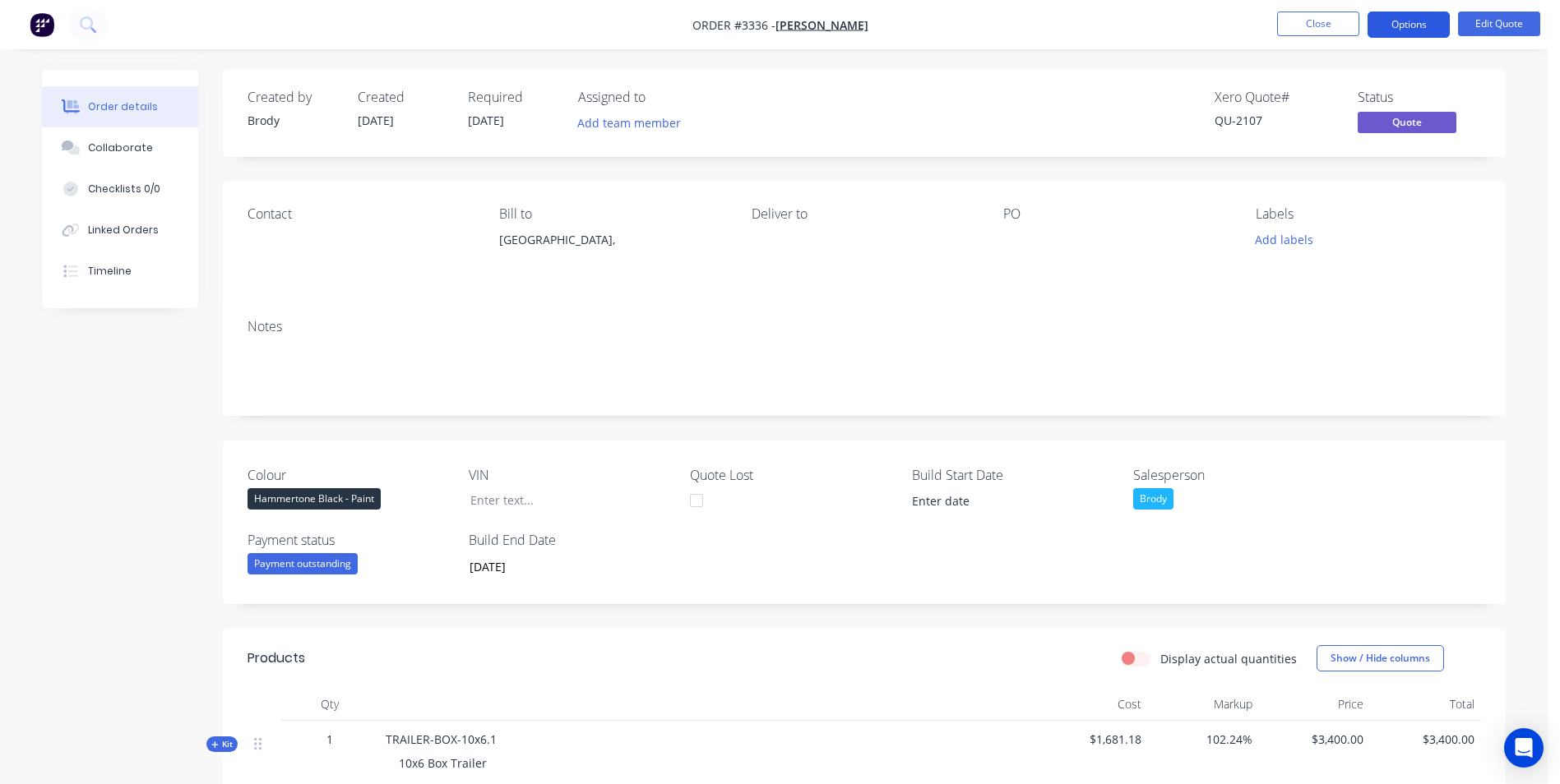
click at [1385, 28] on button "Options" at bounding box center [1409, 24] width 83 height 27
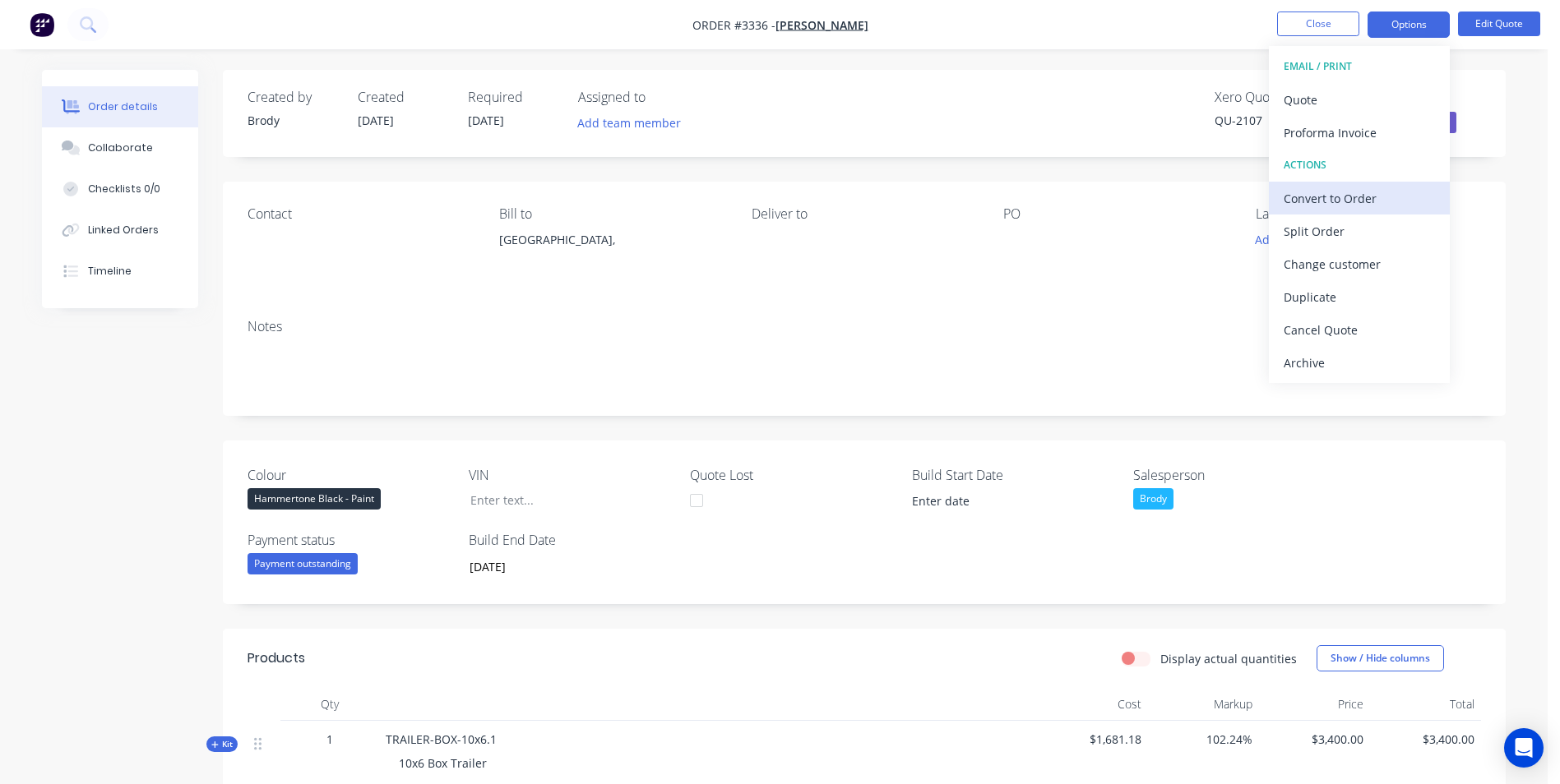
click at [1334, 198] on div "Convert to Order" at bounding box center [1359, 199] width 152 height 24
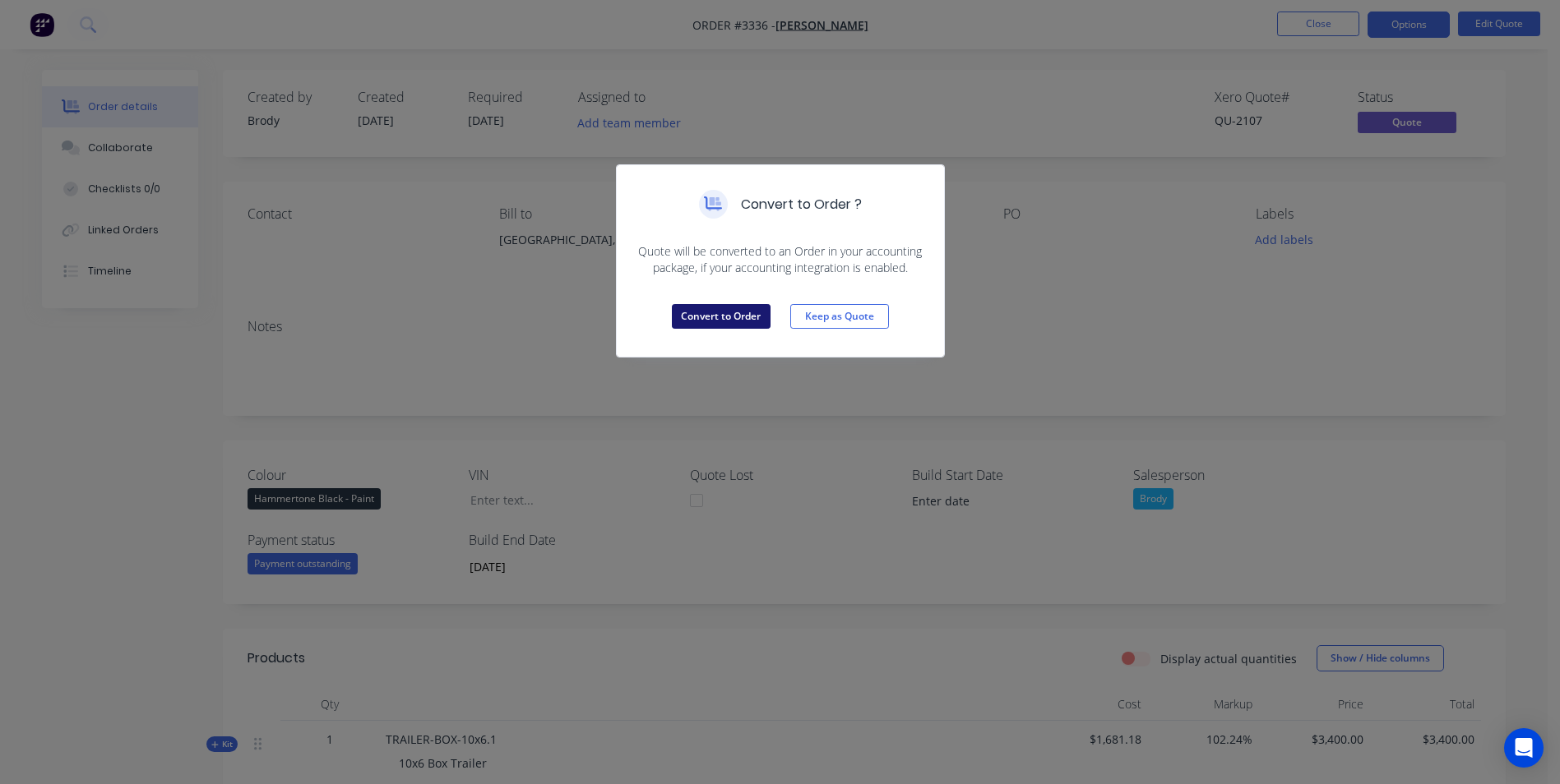
click at [700, 312] on button "Convert to Order" at bounding box center [721, 317] width 99 height 25
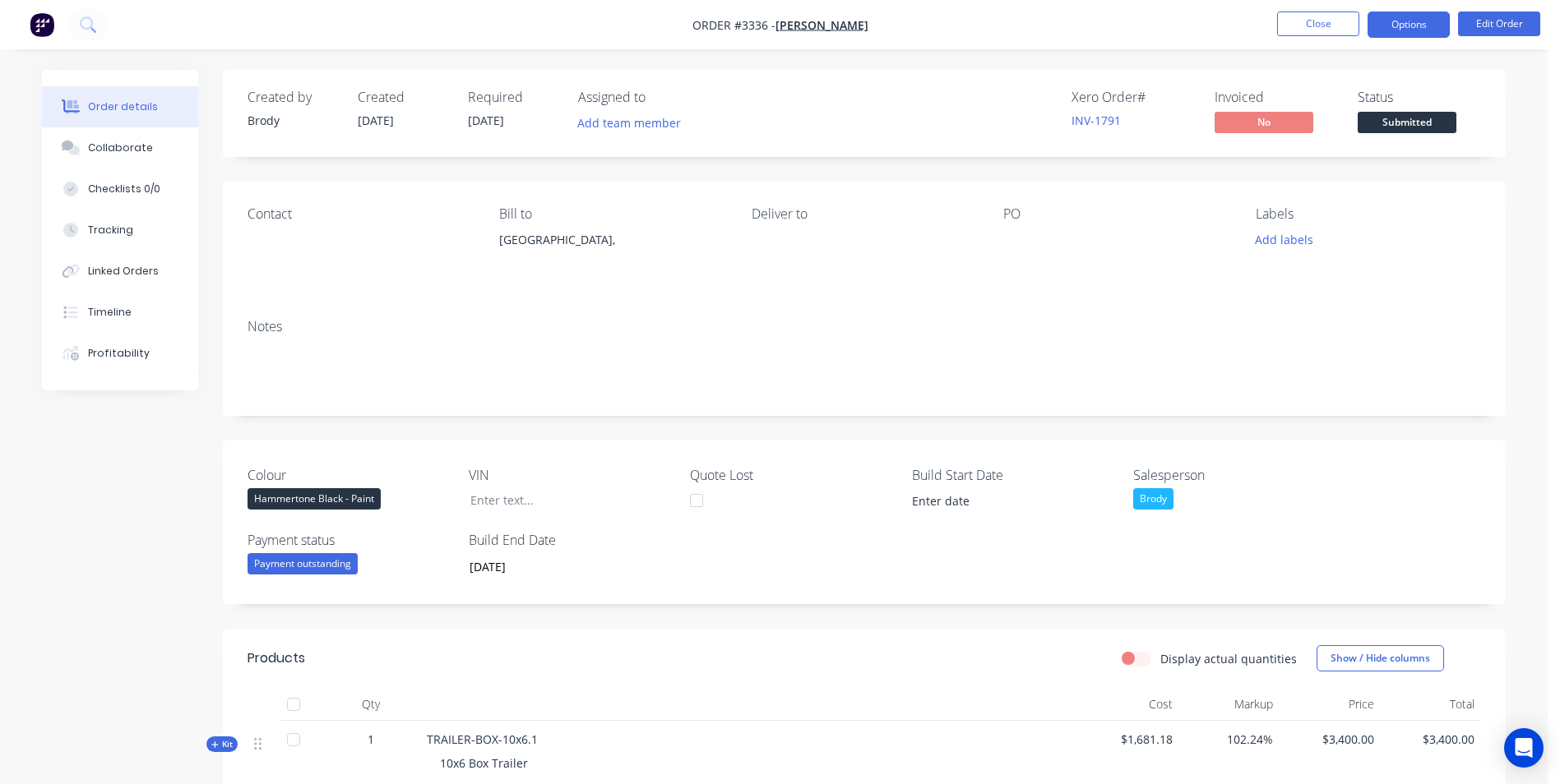
click at [1401, 16] on button "Options" at bounding box center [1409, 24] width 83 height 27
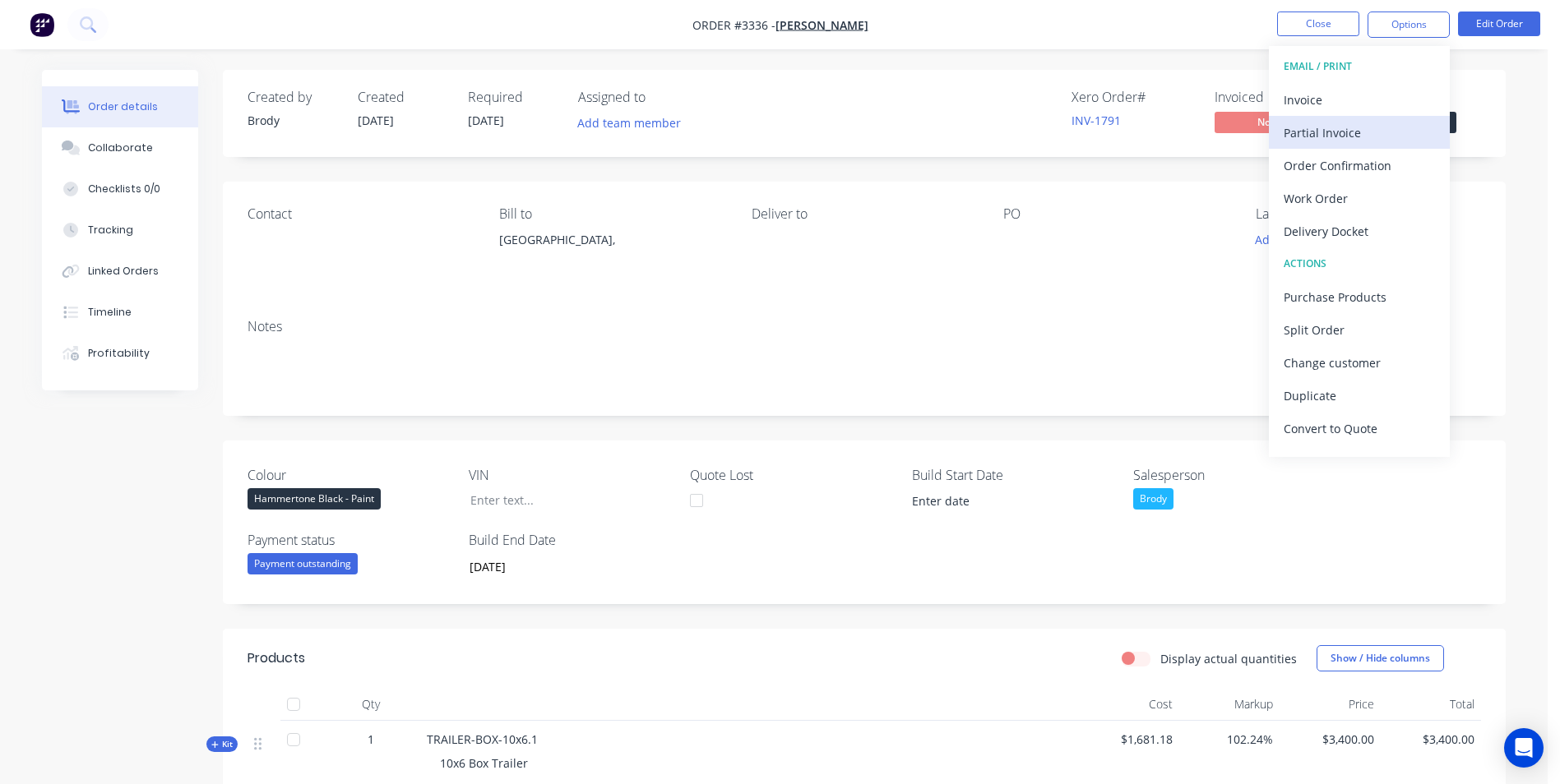
click at [1312, 136] on div "Partial Invoice" at bounding box center [1359, 133] width 152 height 24
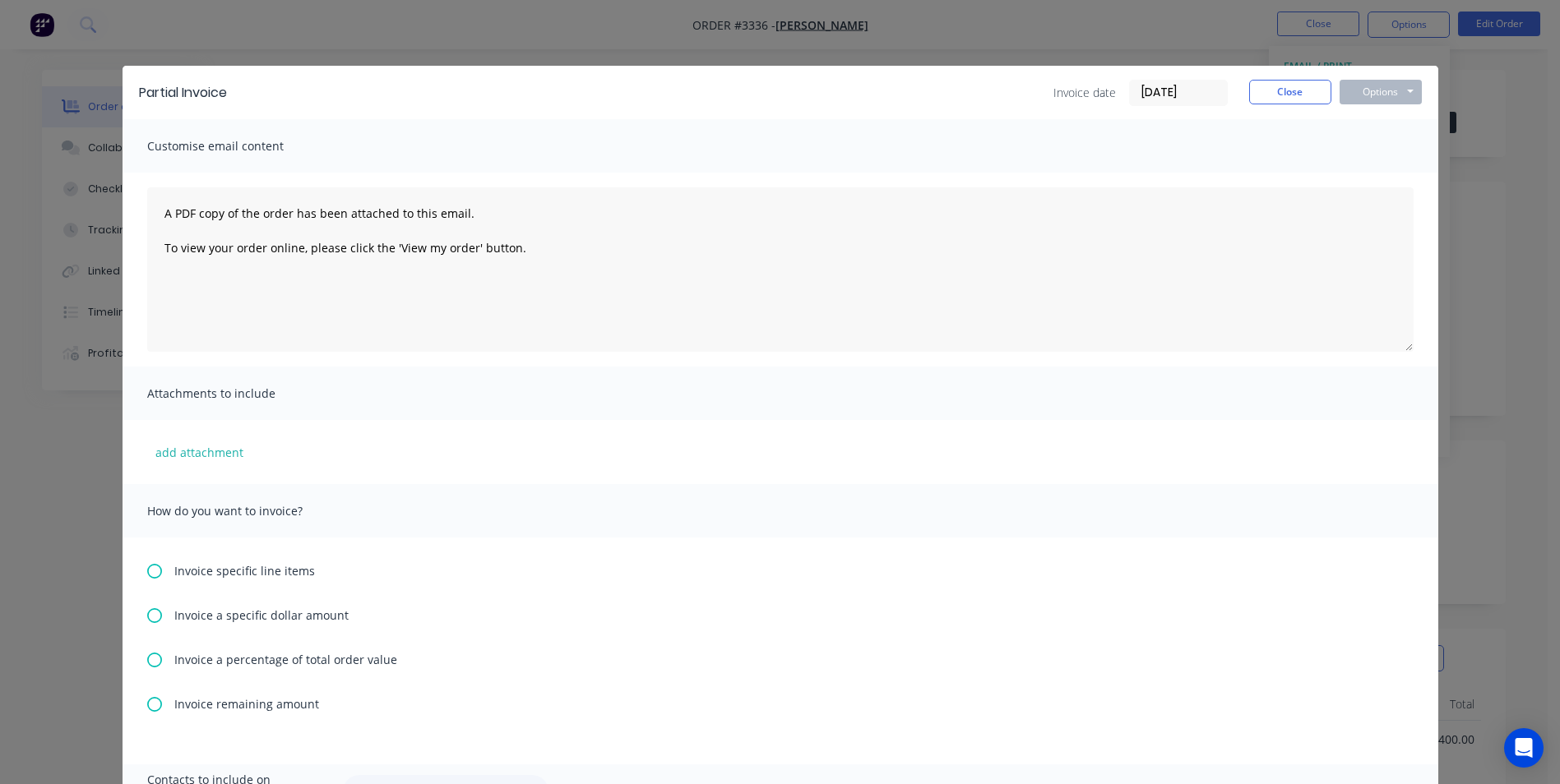
click at [150, 658] on icon at bounding box center [154, 660] width 15 height 15
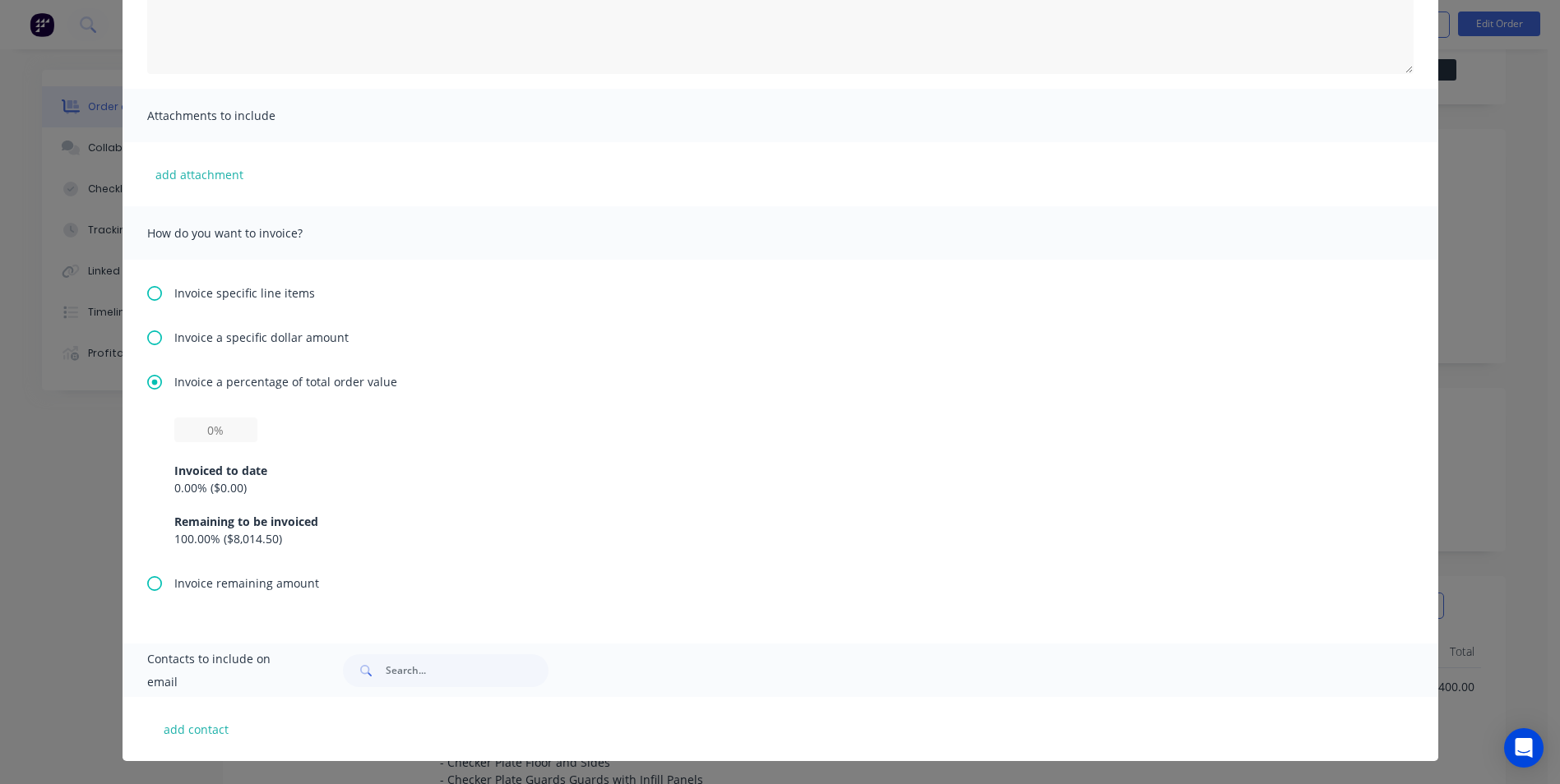
scroll to position [83, 0]
drag, startPoint x: 206, startPoint y: 426, endPoint x: 214, endPoint y: 429, distance: 8.5
click at [206, 426] on input "text" at bounding box center [216, 429] width 84 height 25
drag, startPoint x: 202, startPoint y: 430, endPoint x: 244, endPoint y: 431, distance: 42.0
click at [244, 431] on input "text" at bounding box center [216, 429] width 84 height 25
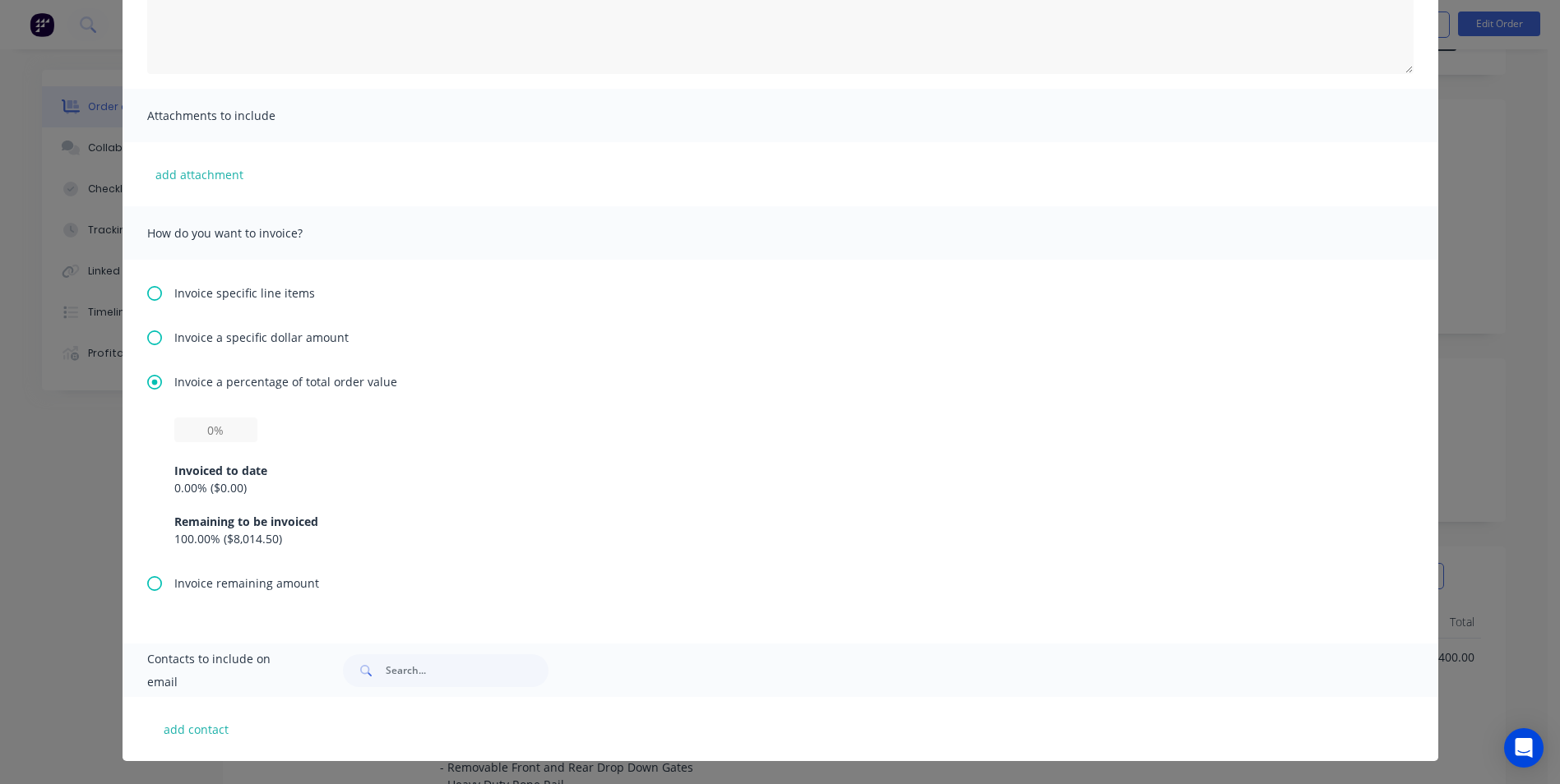
drag, startPoint x: 147, startPoint y: 339, endPoint x: 155, endPoint y: 358, distance: 20.6
click at [147, 338] on icon at bounding box center [154, 337] width 15 height 15
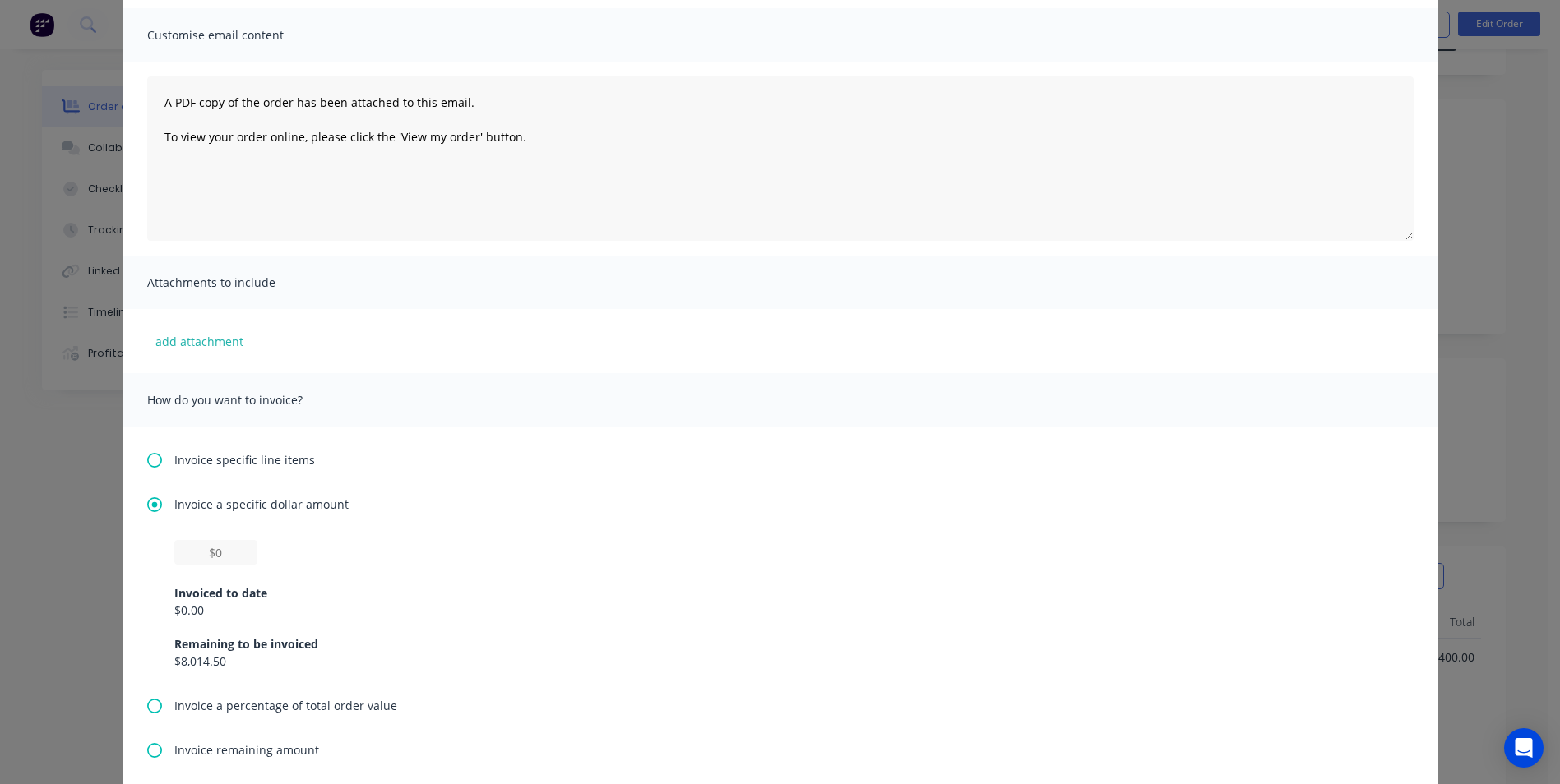
scroll to position [278, 0]
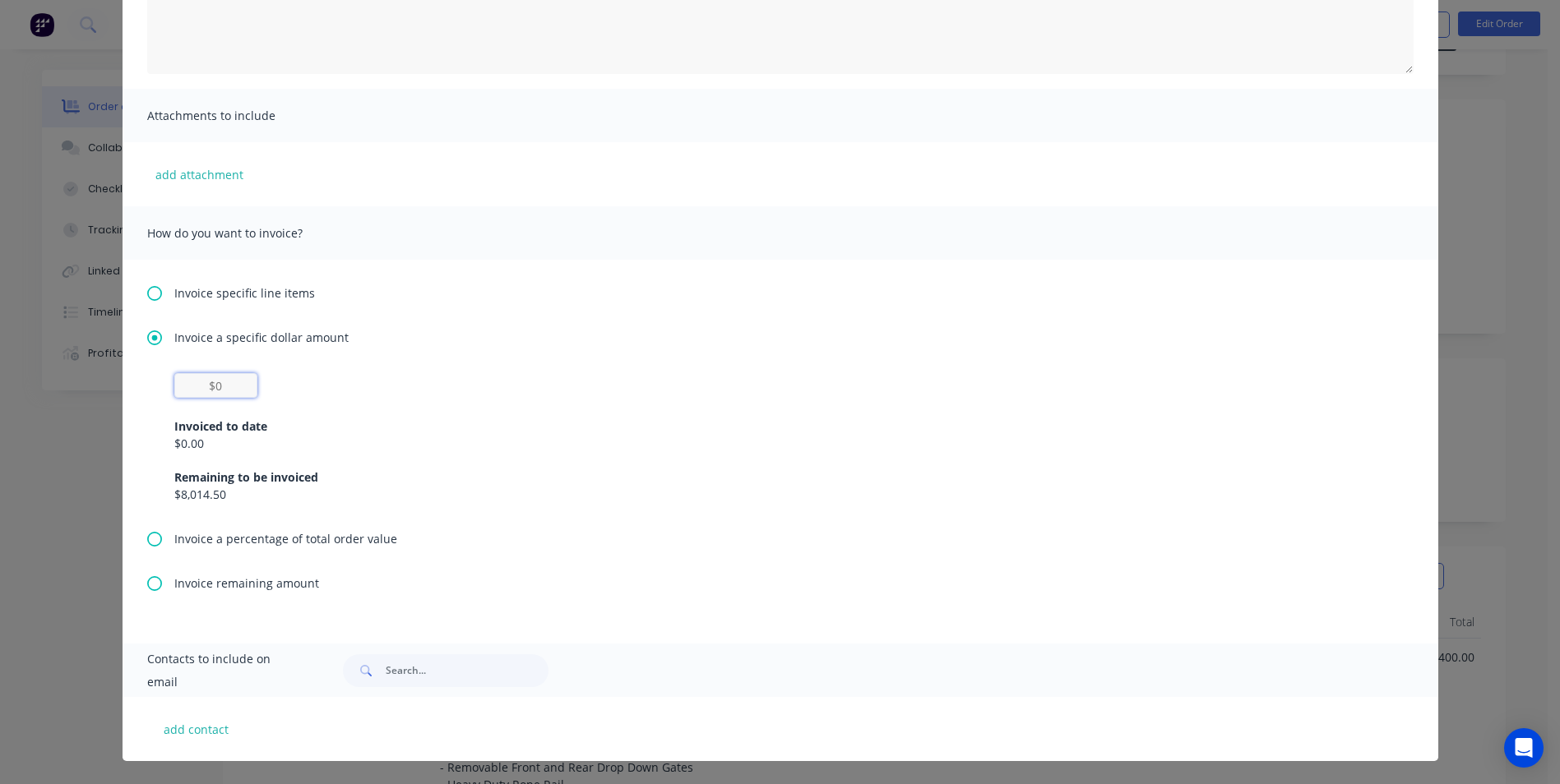
drag, startPoint x: 211, startPoint y: 387, endPoint x: 220, endPoint y: 391, distance: 9.8
click at [211, 387] on input "text" at bounding box center [216, 386] width 84 height 25
type input "$5,750"
click at [176, 728] on button "add contact" at bounding box center [196, 729] width 99 height 25
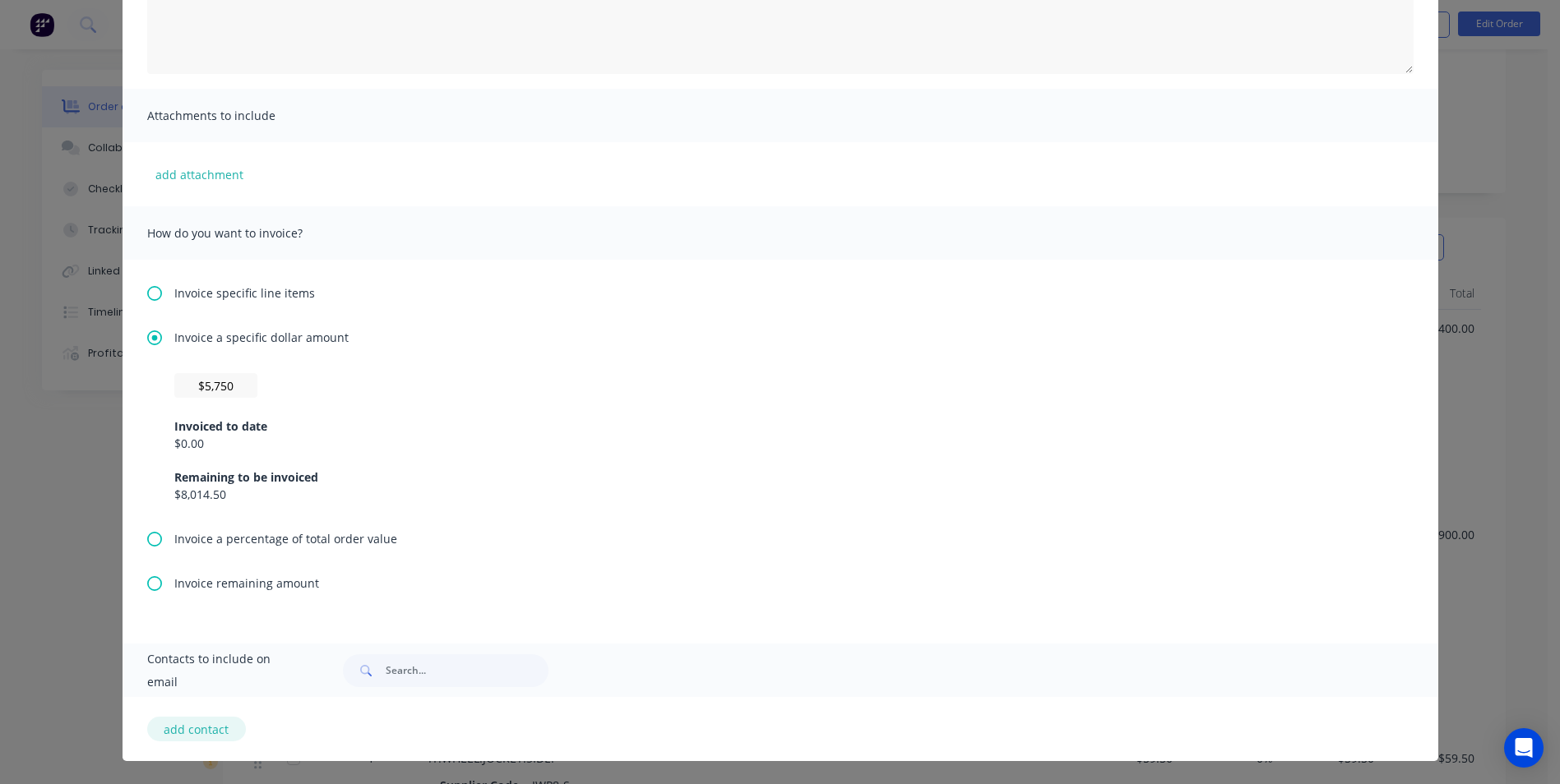
select select "AU"
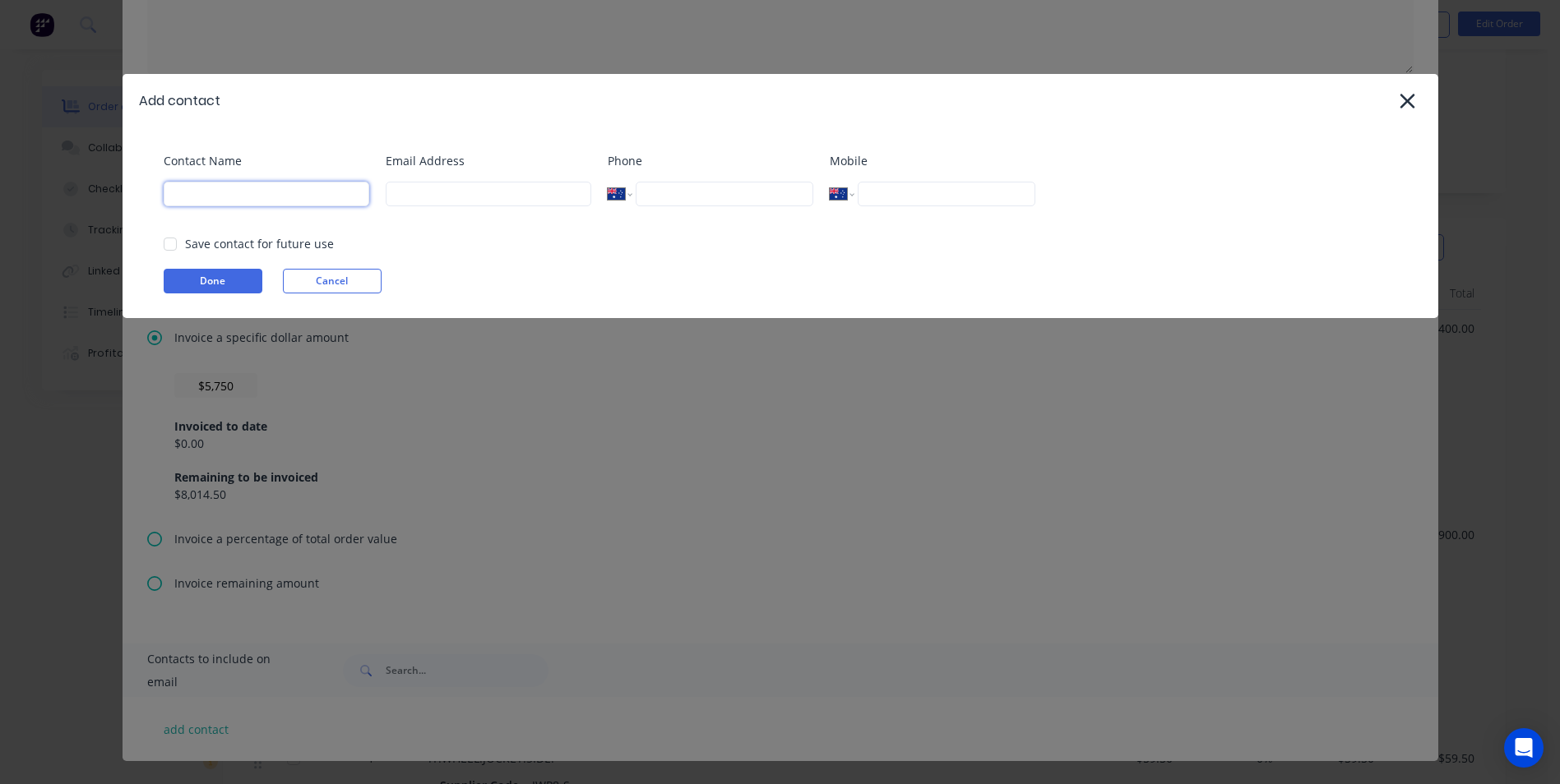
click at [272, 194] on input at bounding box center [266, 194] width 206 height 25
type input "Lachlan Mcquade"
click at [498, 196] on input at bounding box center [488, 194] width 206 height 25
type input "lachlan@mpps.com.au"
click at [903, 194] on input "tel" at bounding box center [946, 194] width 176 height 25
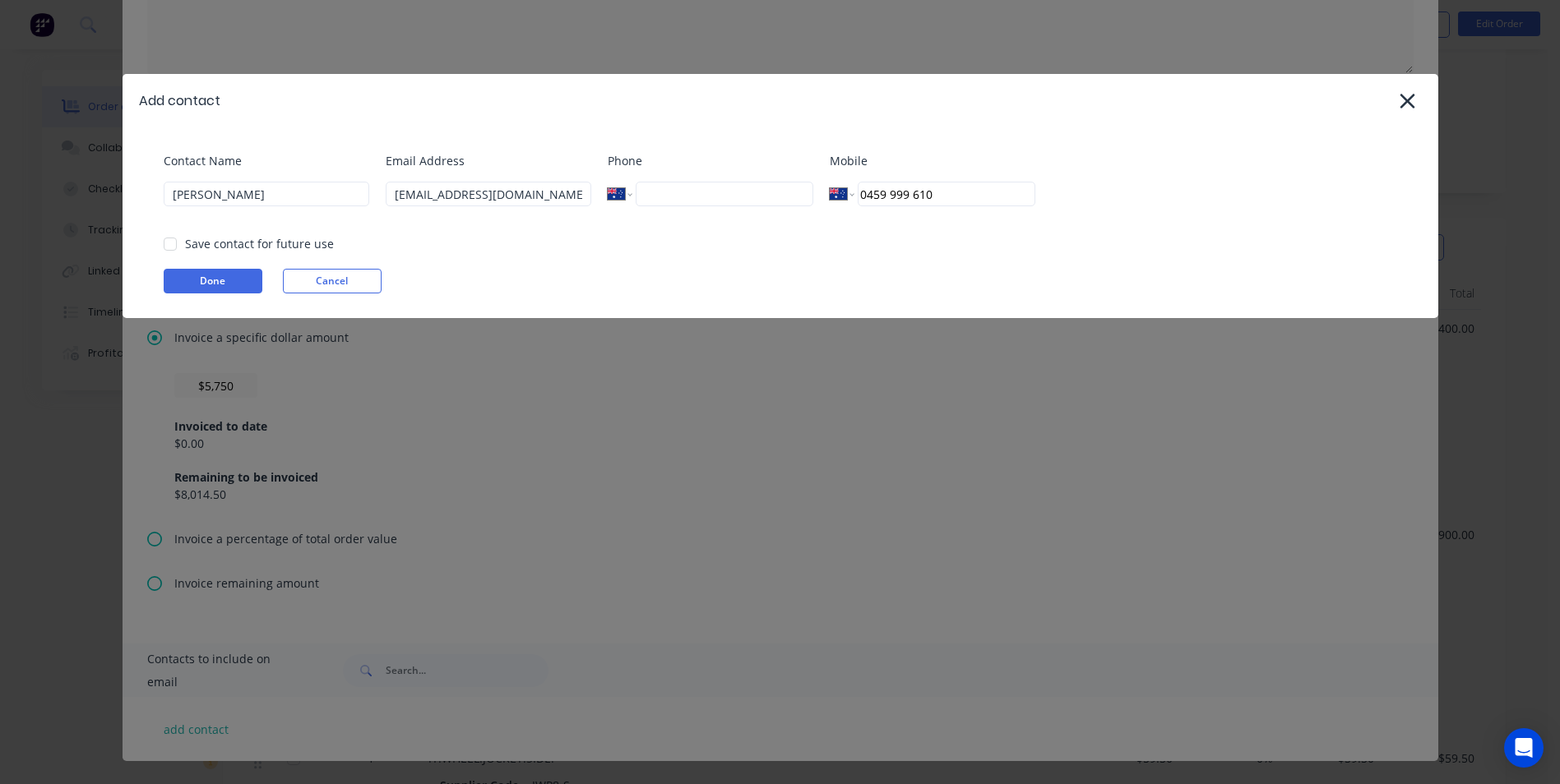
drag, startPoint x: 176, startPoint y: 240, endPoint x: 194, endPoint y: 262, distance: 28.4
click at [176, 240] on div at bounding box center [170, 244] width 33 height 33
type input "0459 999 610"
click at [227, 282] on button "Done" at bounding box center [213, 281] width 99 height 25
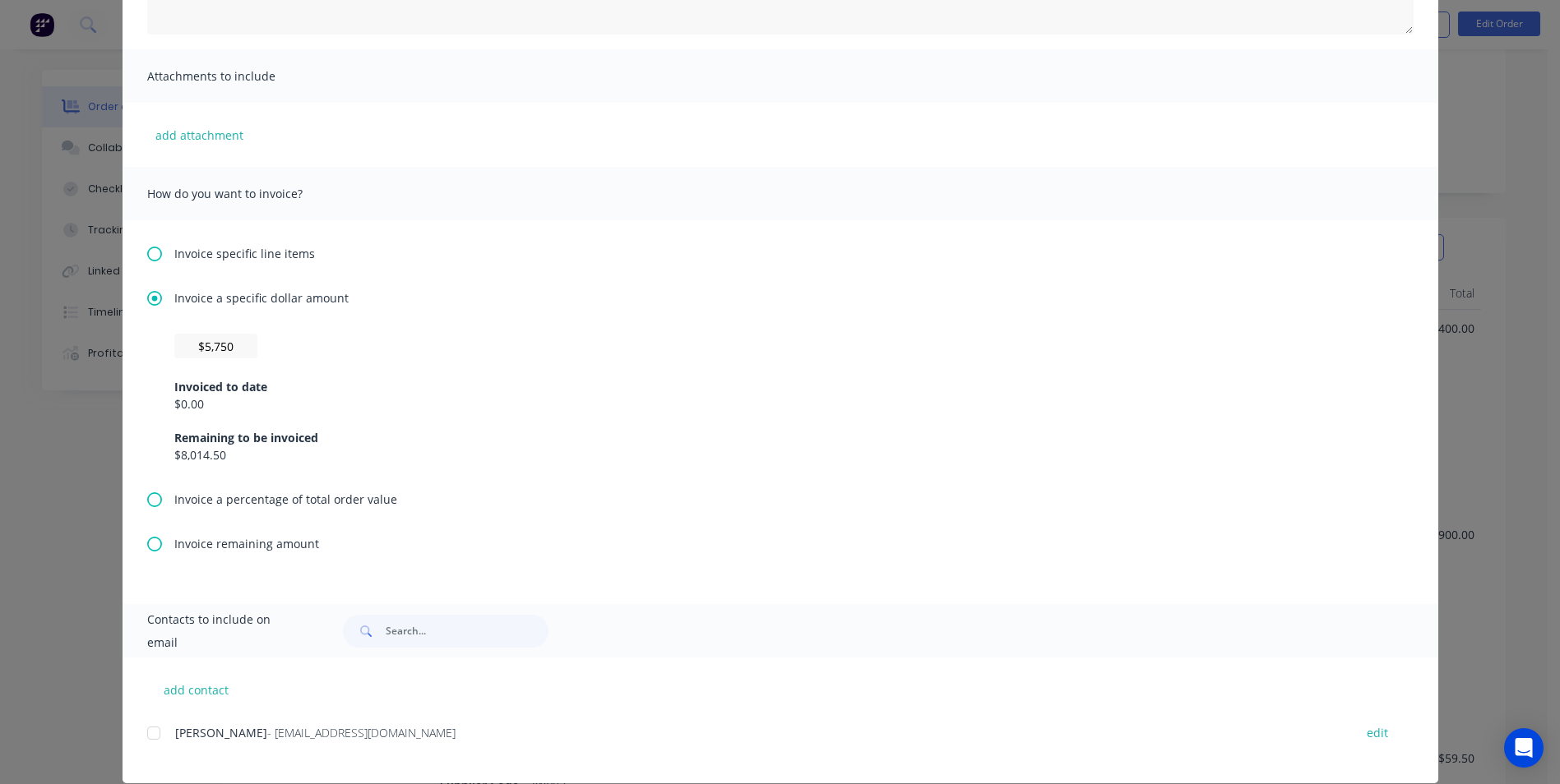
scroll to position [340, 0]
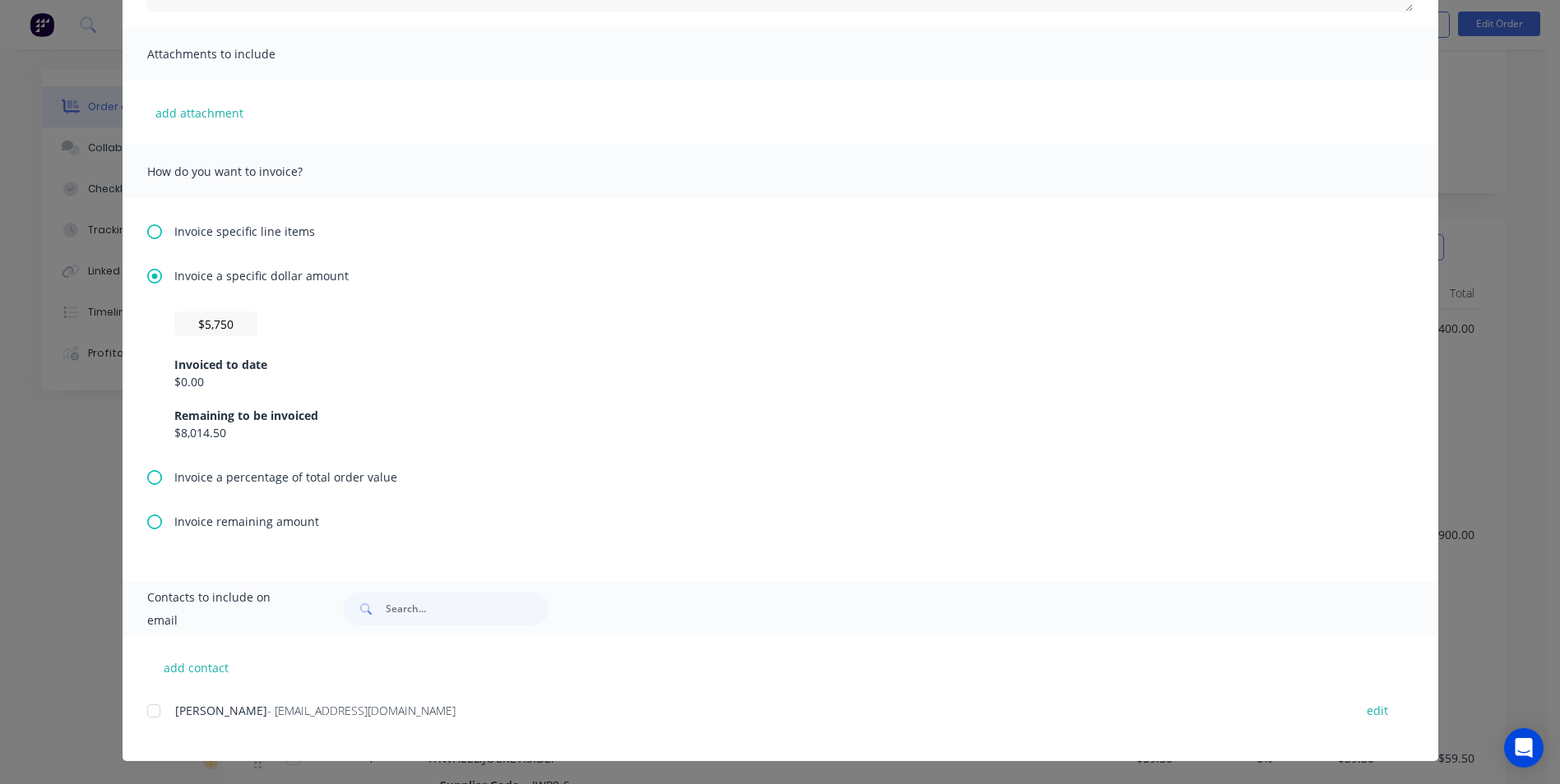
click at [144, 711] on div at bounding box center [154, 711] width 33 height 33
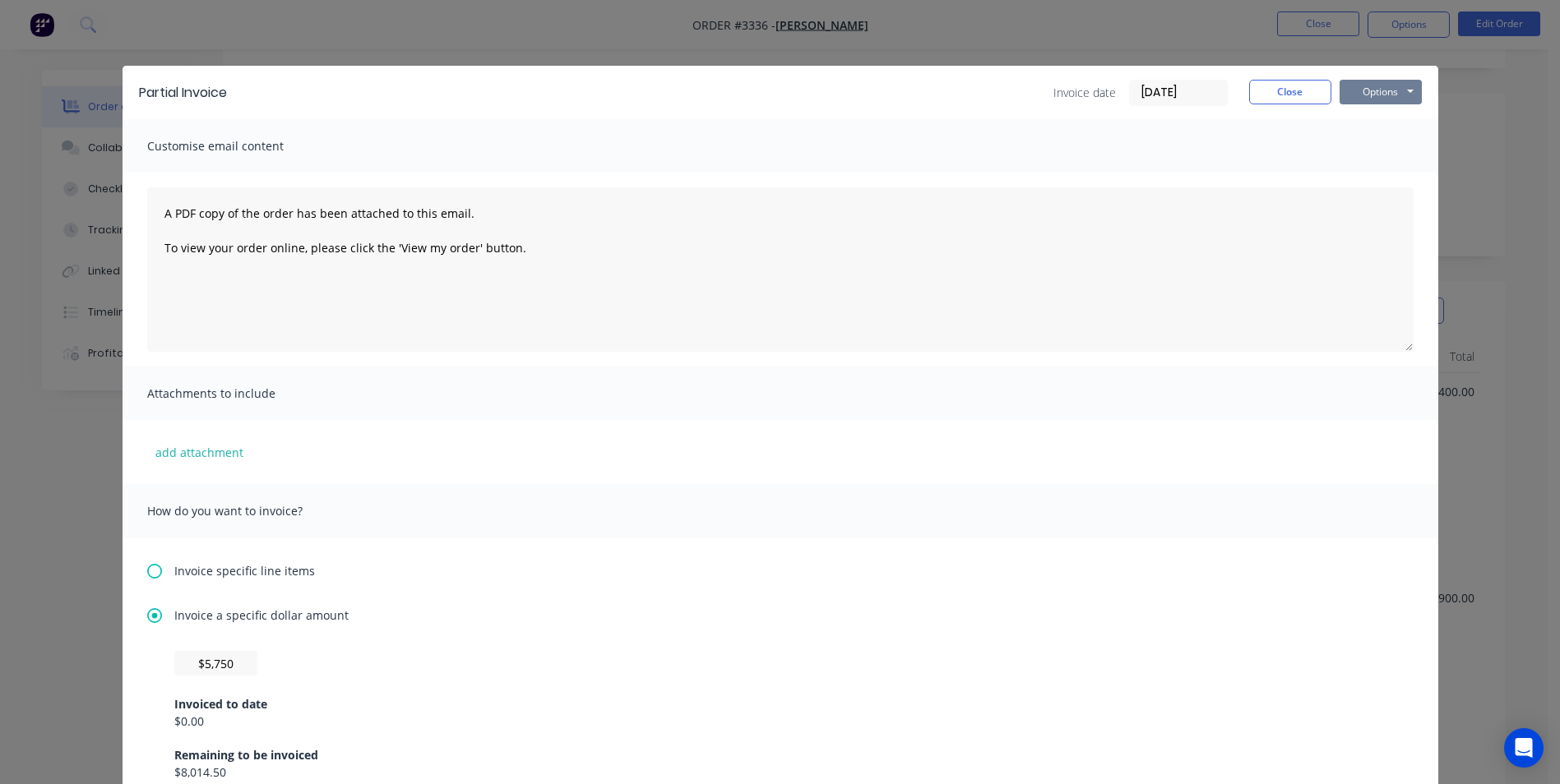
scroll to position [329, 0]
click at [1375, 83] on button "Options" at bounding box center [1381, 92] width 83 height 25
click at [1372, 176] on button "Email" at bounding box center [1392, 176] width 105 height 28
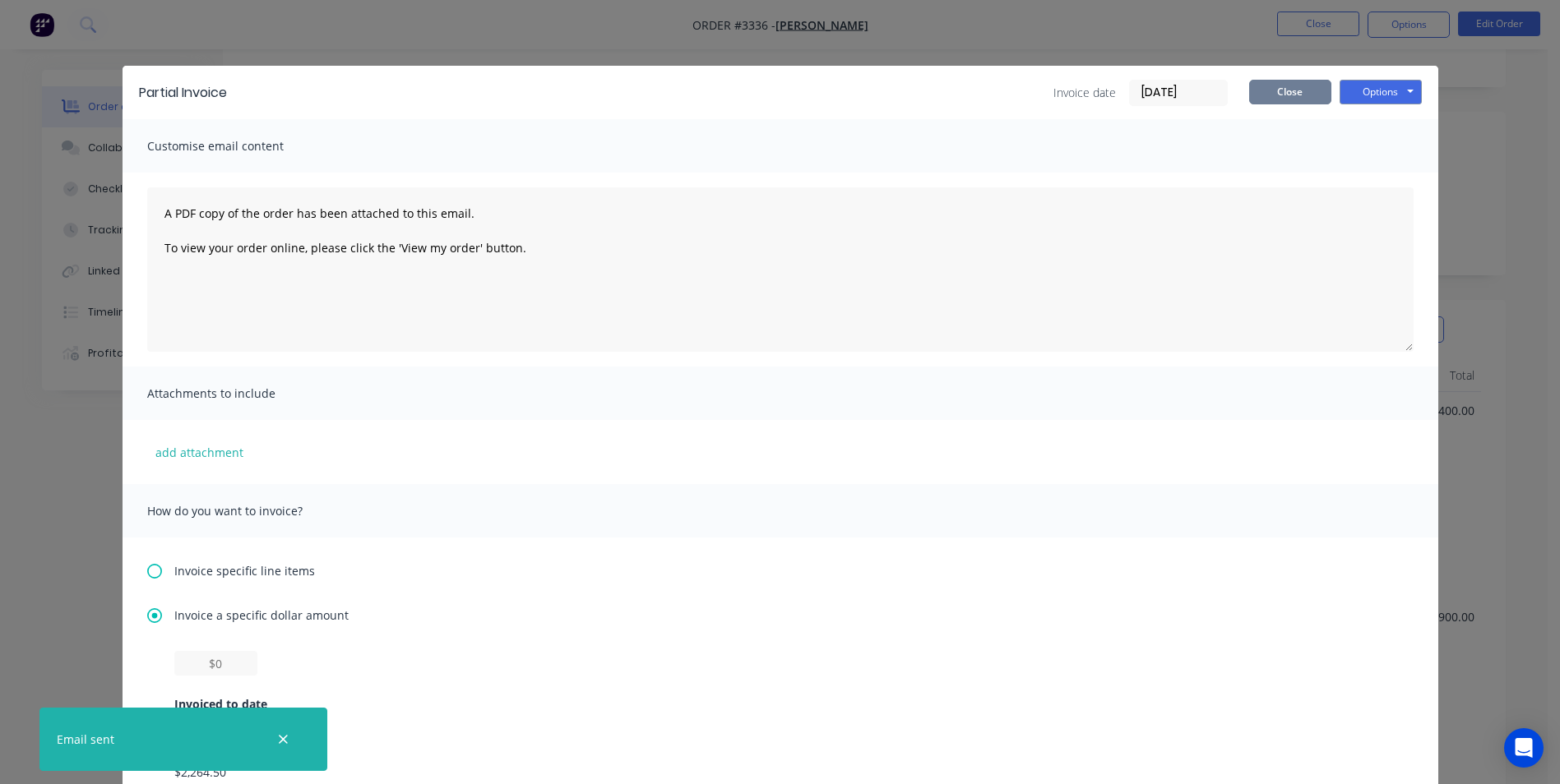
click at [1285, 89] on button "Close" at bounding box center [1291, 92] width 83 height 25
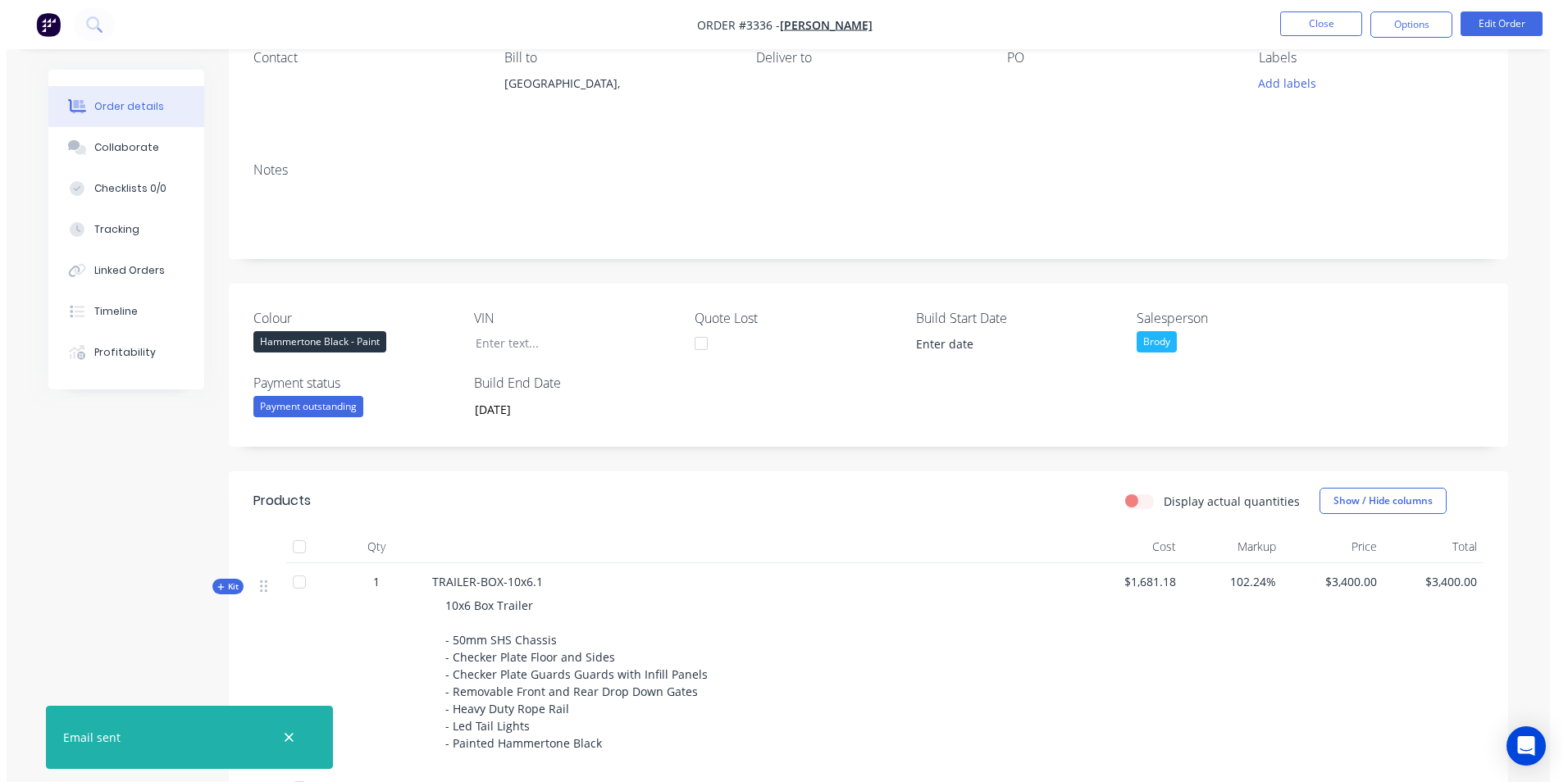
scroll to position [0, 0]
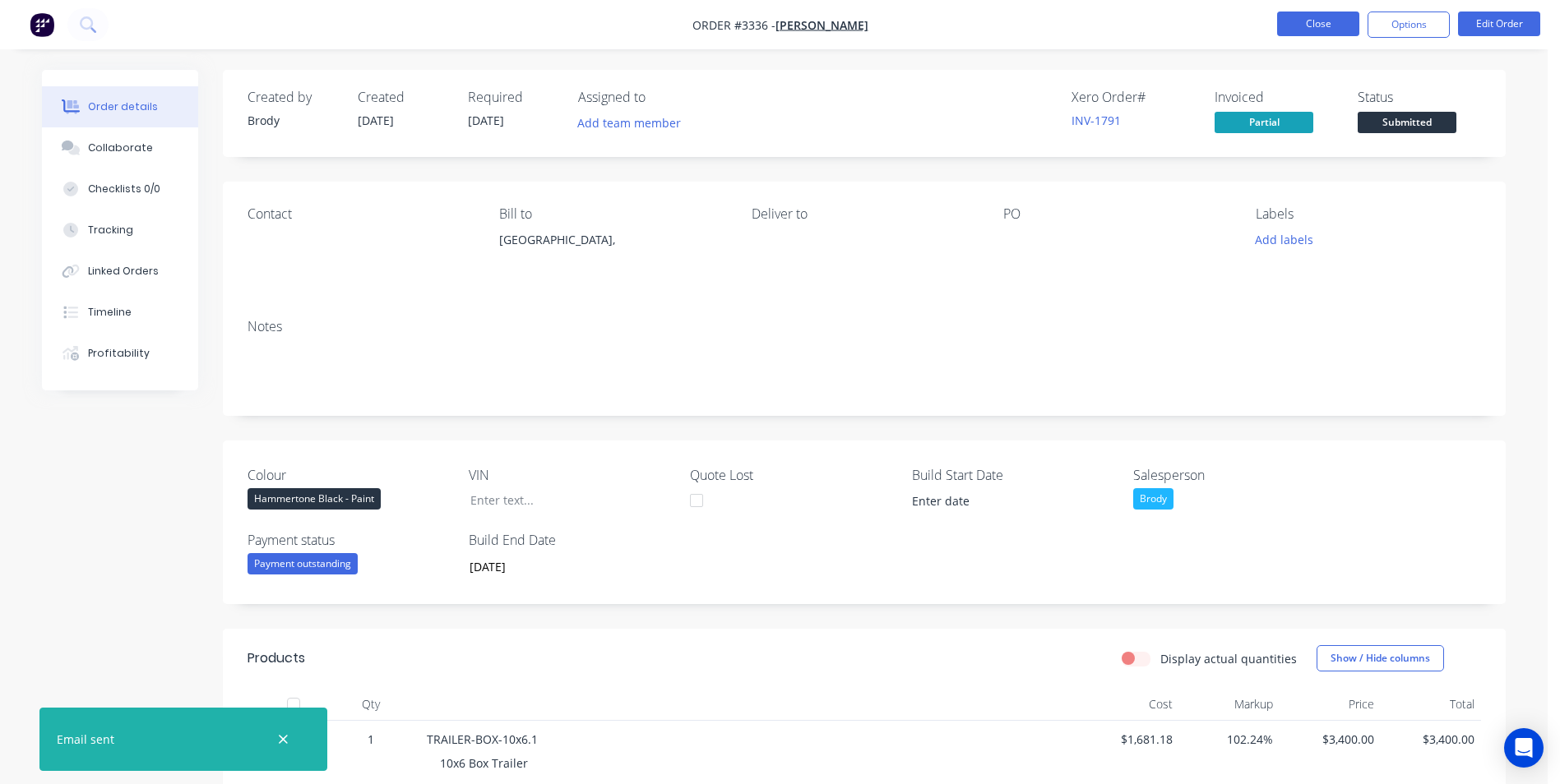
click at [1337, 26] on button "Close" at bounding box center [1319, 23] width 83 height 25
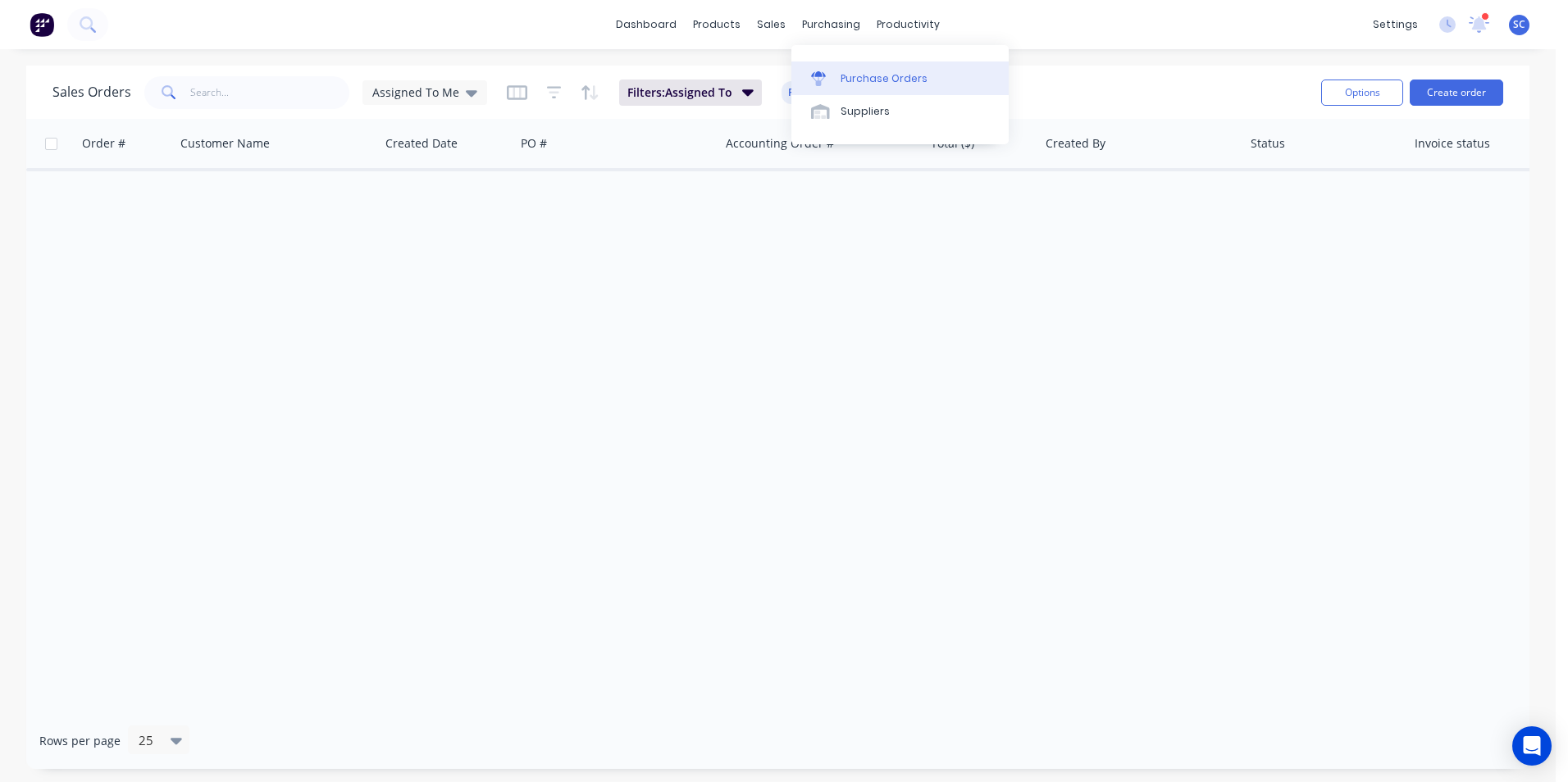
click at [847, 80] on div "Purchase Orders" at bounding box center [883, 78] width 87 height 15
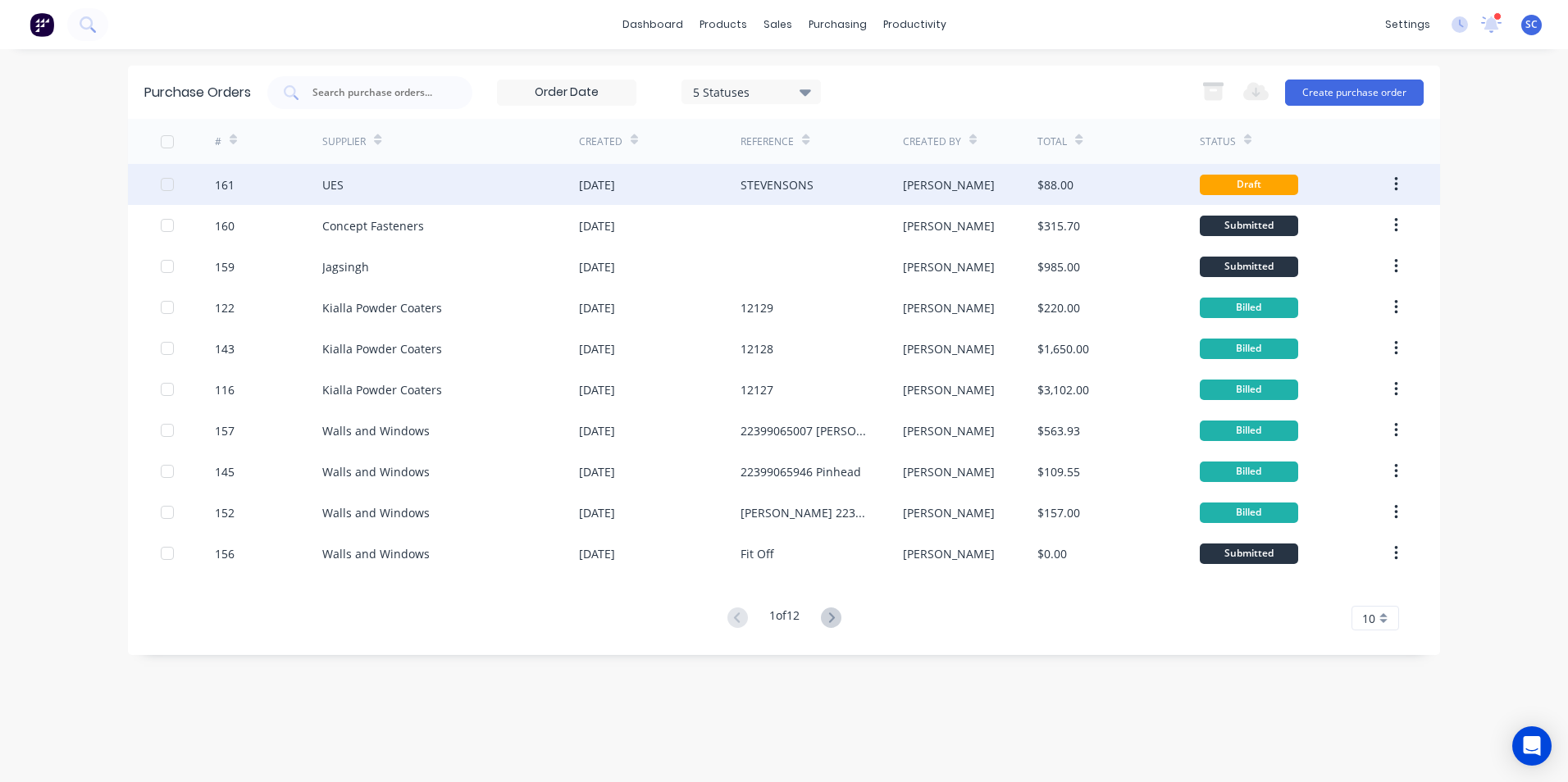
click at [818, 190] on div "STEVENSONS" at bounding box center [821, 185] width 161 height 41
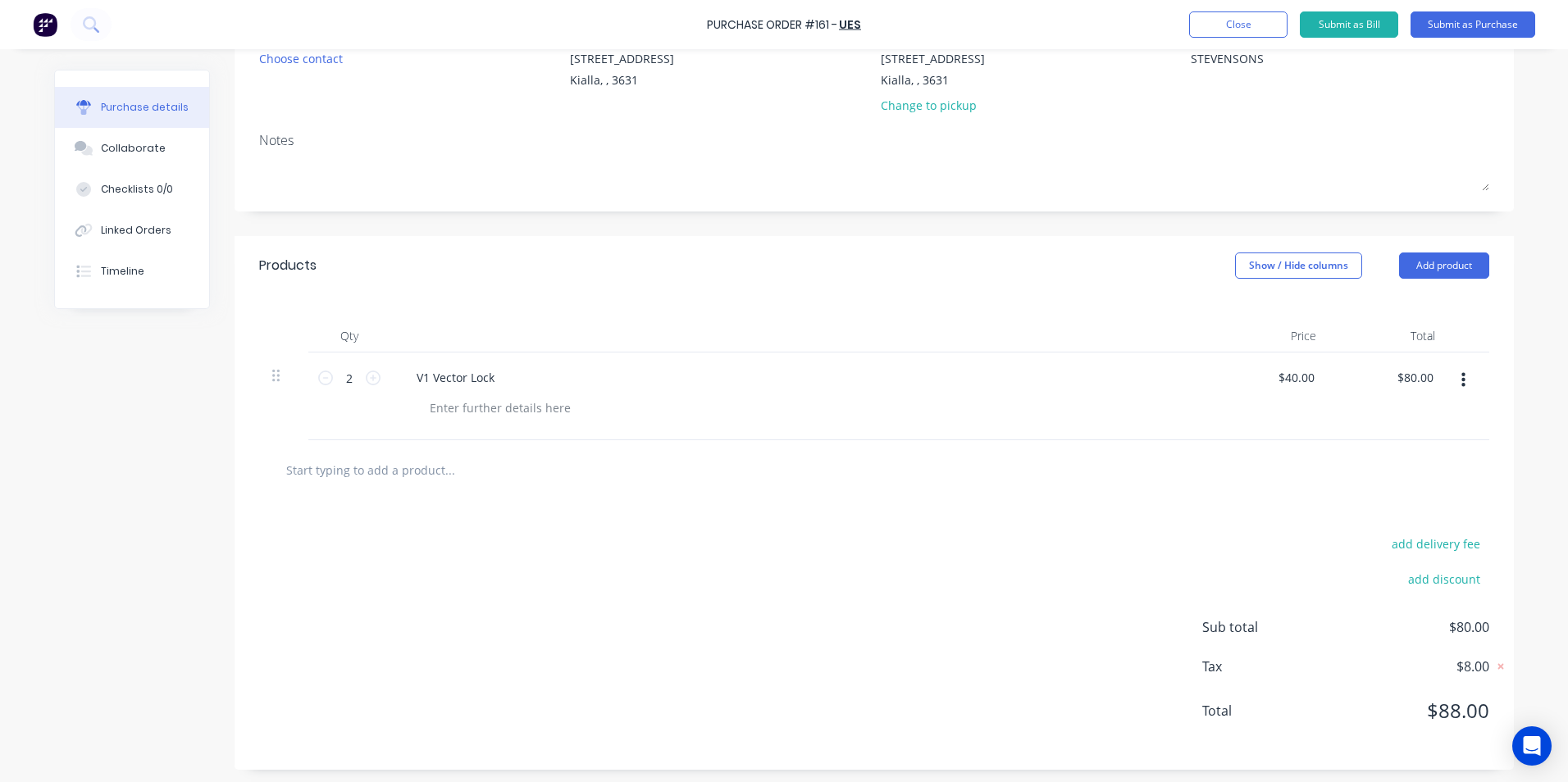
scroll to position [175, 0]
type textarea "x"
click at [1292, 376] on input "40.0000" at bounding box center [1296, 373] width 45 height 24
type input "0000"
type textarea "x"
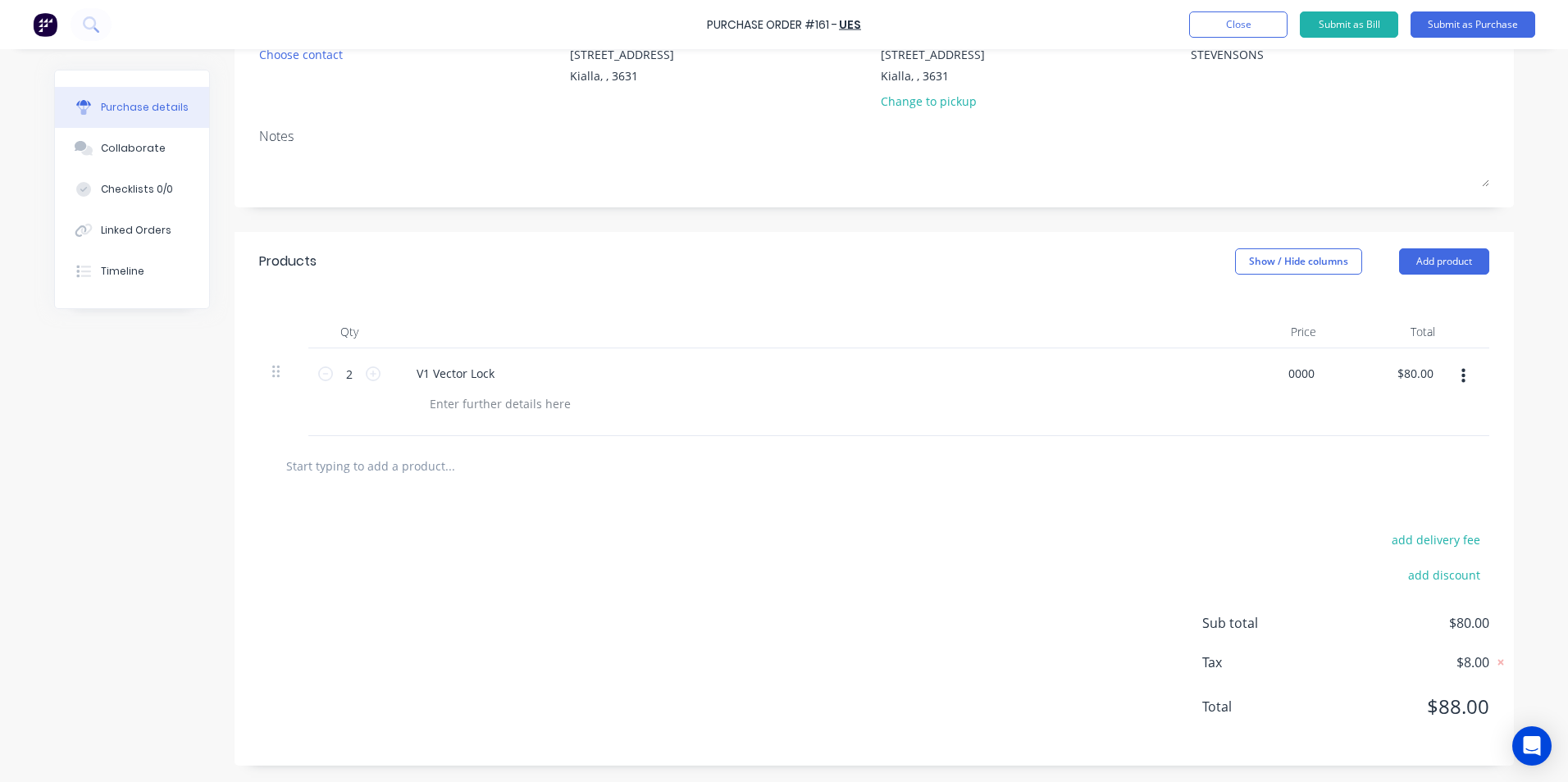
type input "$0.00"
click at [914, 274] on div "Products Show / Hide columns Add product" at bounding box center [874, 261] width 1280 height 59
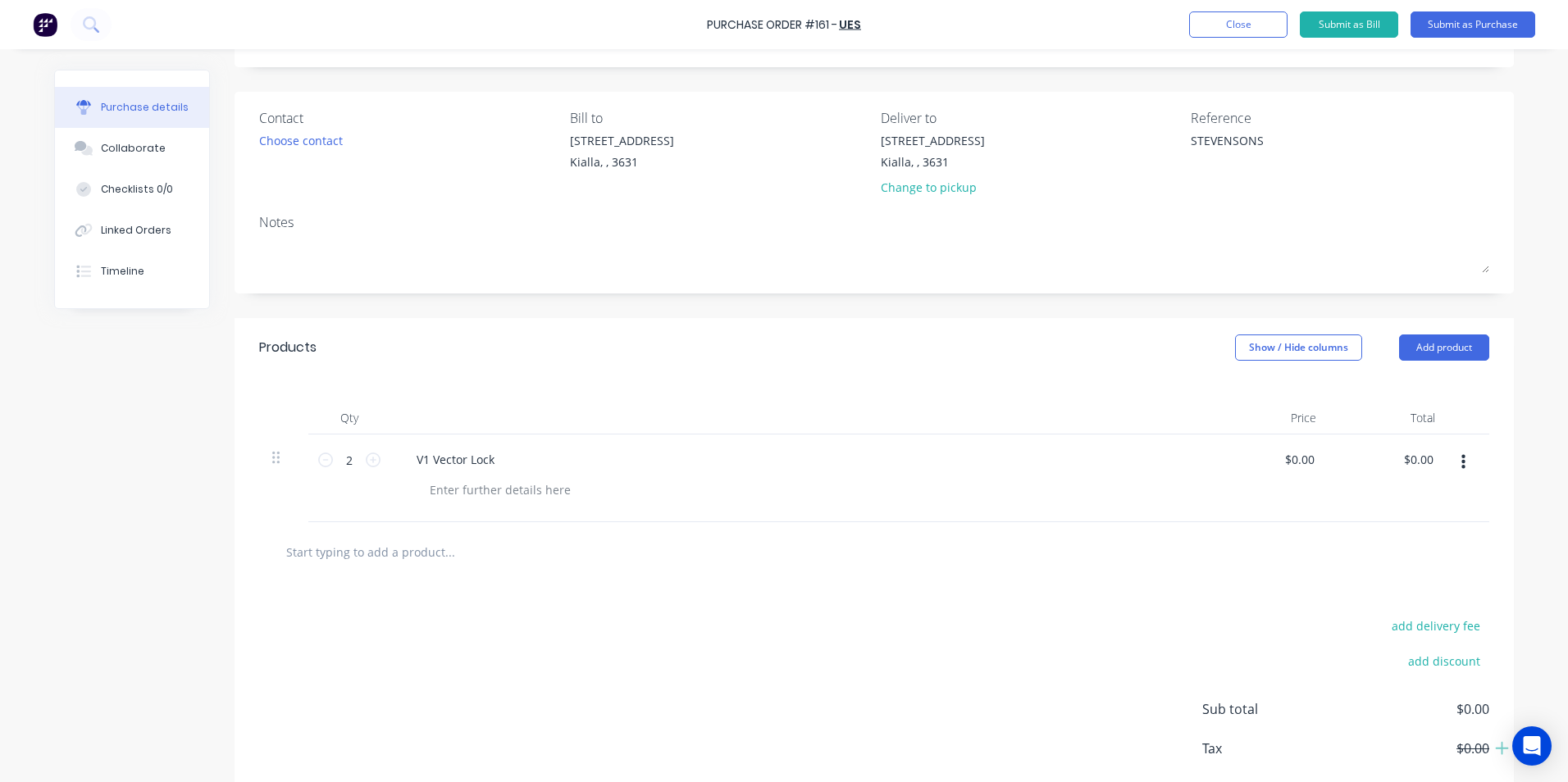
scroll to position [11, 0]
